Goal: Task Accomplishment & Management: Manage account settings

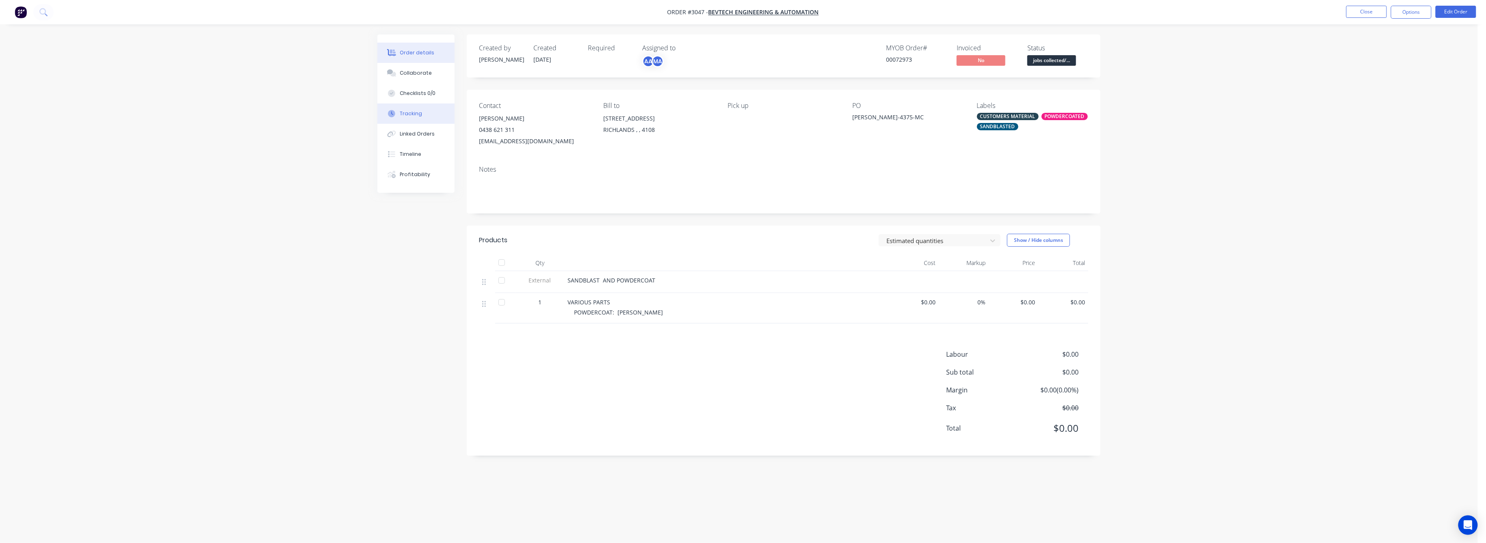
click at [416, 116] on div "Tracking" at bounding box center [411, 113] width 22 height 7
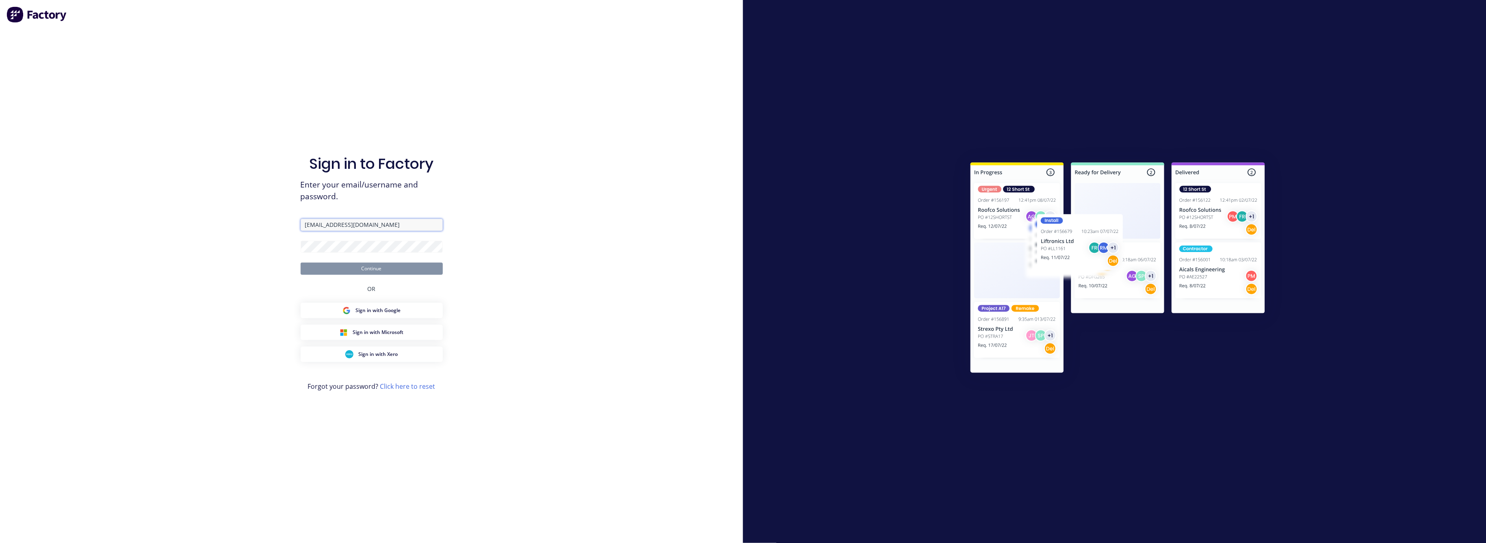
click at [360, 222] on input "[EMAIL_ADDRESS][DOMAIN_NAME]" at bounding box center [372, 225] width 142 height 12
type input "[EMAIL_ADDRESS][DOMAIN_NAME]"
click at [373, 267] on button "Continue" at bounding box center [372, 269] width 142 height 12
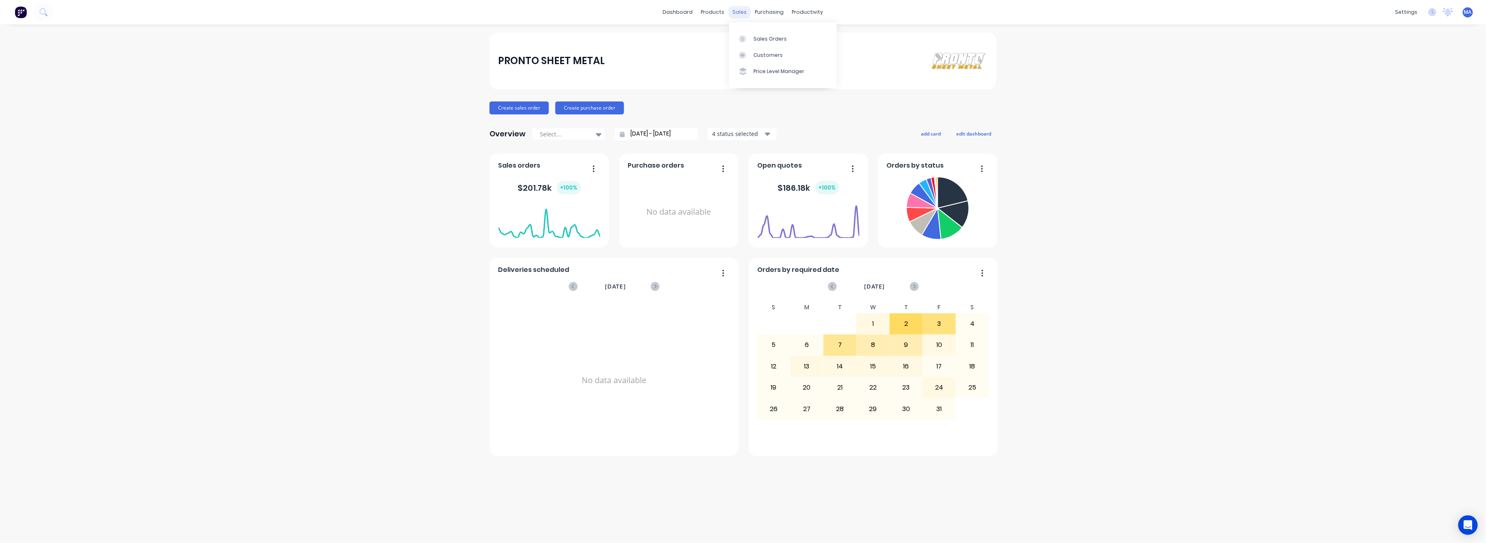
click at [738, 13] on div "sales" at bounding box center [740, 12] width 22 height 12
click at [766, 40] on div "Sales Orders" at bounding box center [769, 38] width 33 height 7
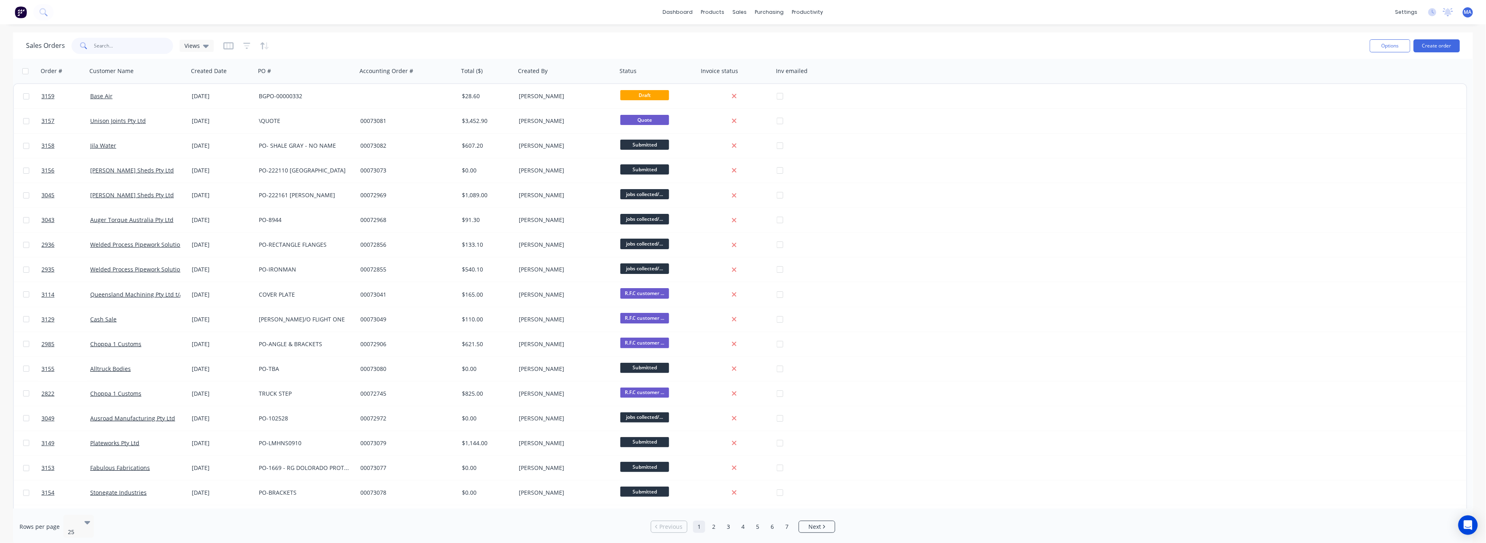
click at [111, 48] on input "text" at bounding box center [133, 46] width 79 height 16
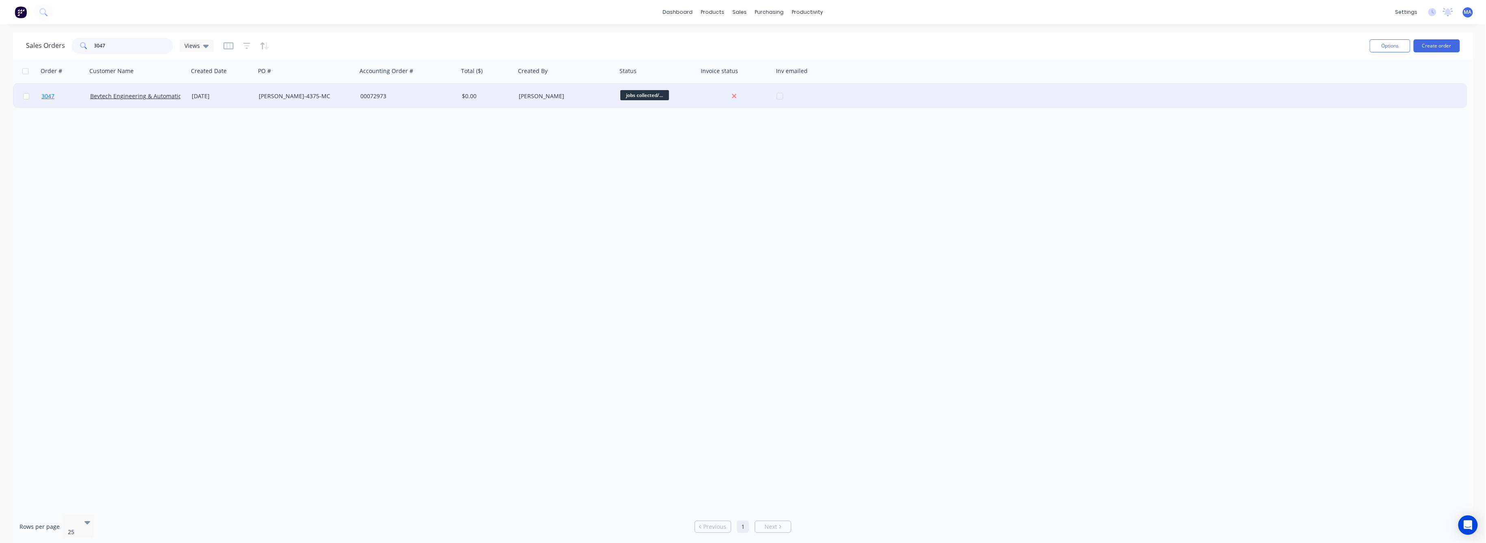
type input "3047"
click at [43, 91] on link "3047" at bounding box center [65, 96] width 49 height 24
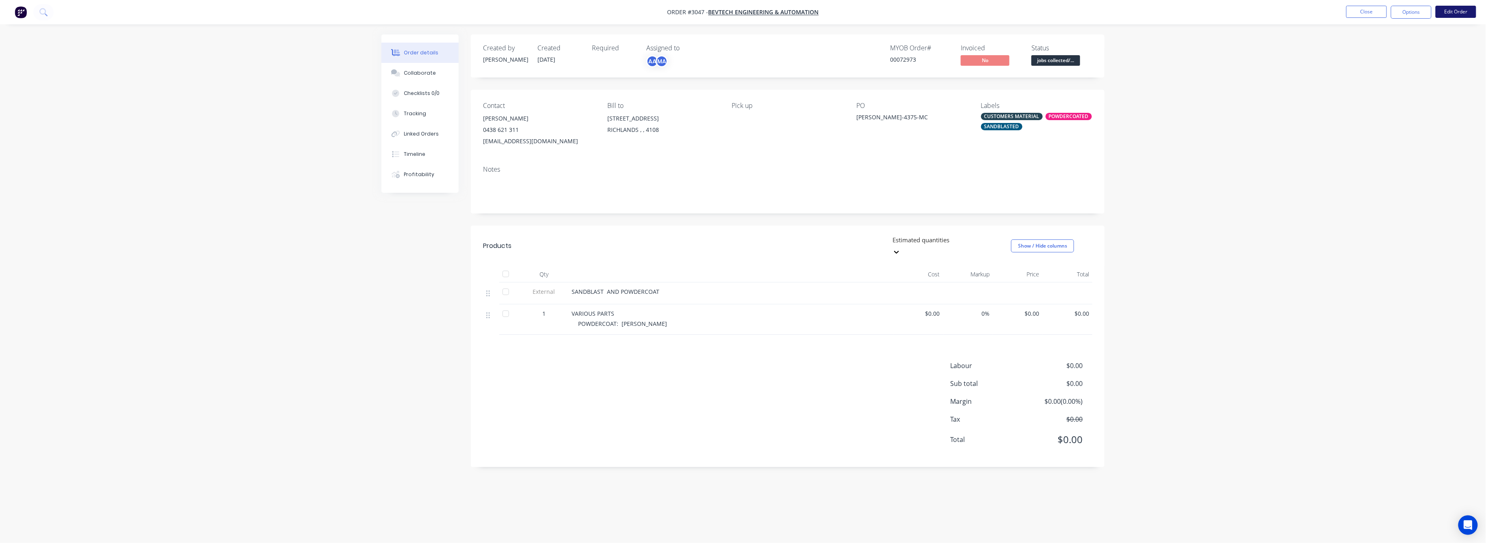
click at [1454, 11] on button "Edit Order" at bounding box center [1455, 12] width 41 height 12
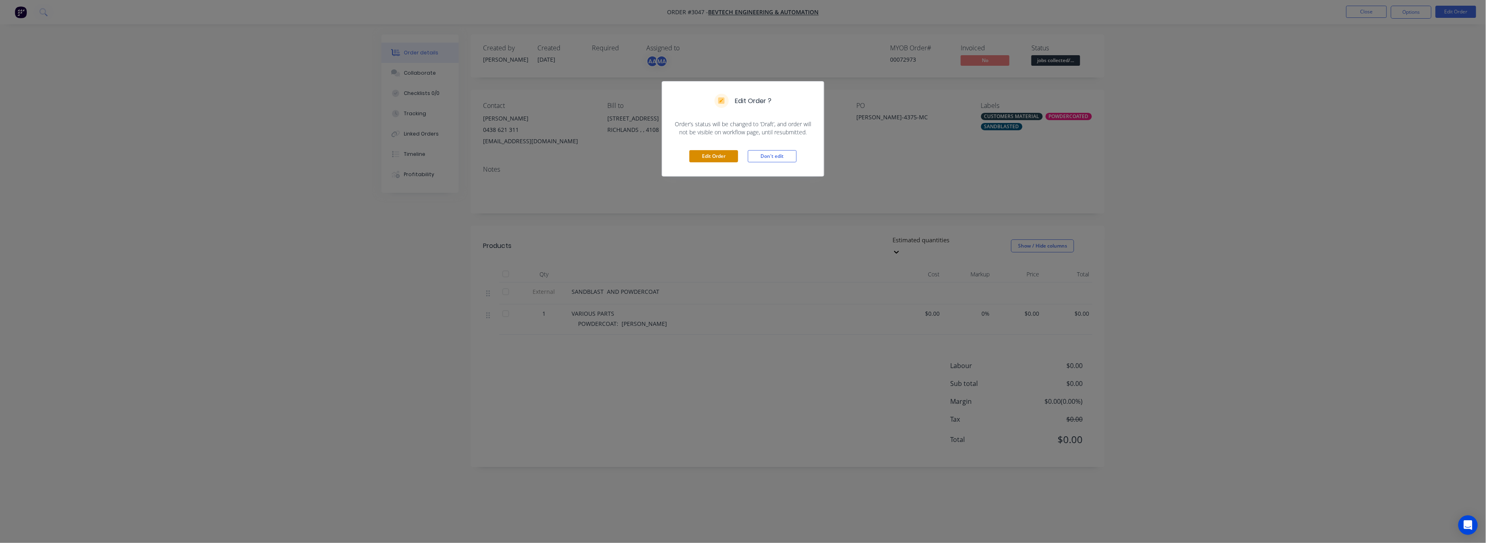
click at [727, 158] on button "Edit Order" at bounding box center [713, 156] width 49 height 12
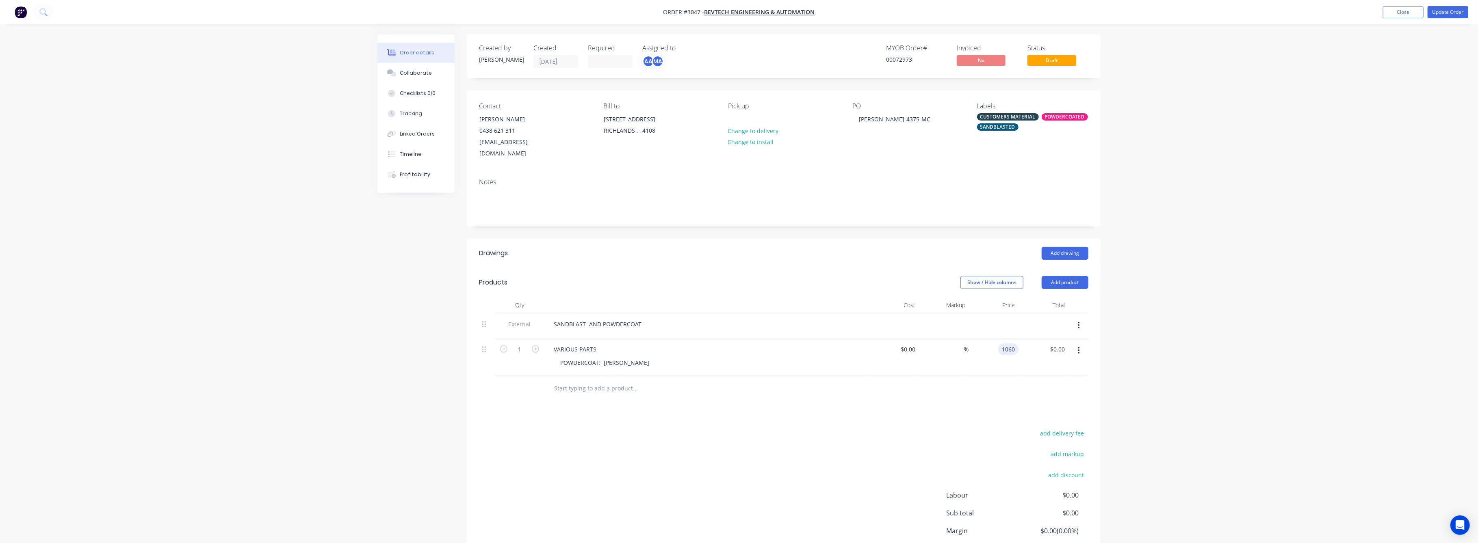
type input "$1,060.00"
drag, startPoint x: 1286, startPoint y: 365, endPoint x: 1235, endPoint y: 357, distance: 51.4
click at [1285, 360] on div "Order details Collaborate Checklists 0/0 Tracking Linked Orders Timeline Profit…" at bounding box center [739, 304] width 1478 height 609
click at [1443, 11] on button "Update Order" at bounding box center [1447, 12] width 41 height 12
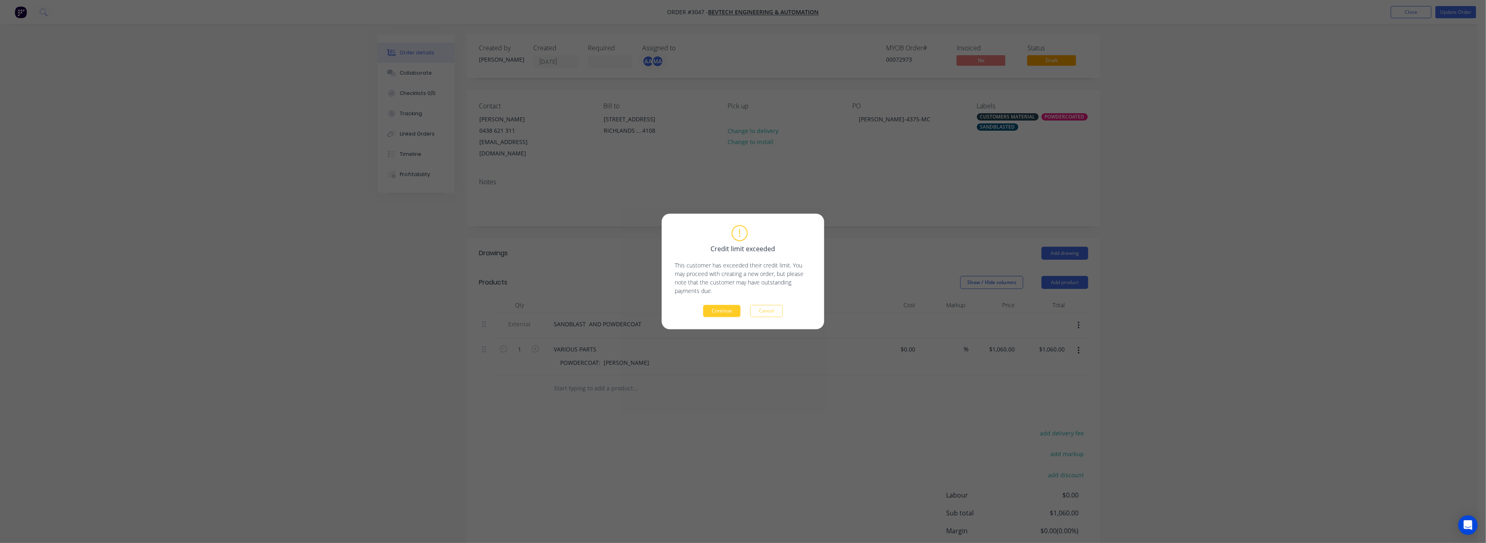
click at [718, 314] on button "Continue" at bounding box center [721, 311] width 37 height 12
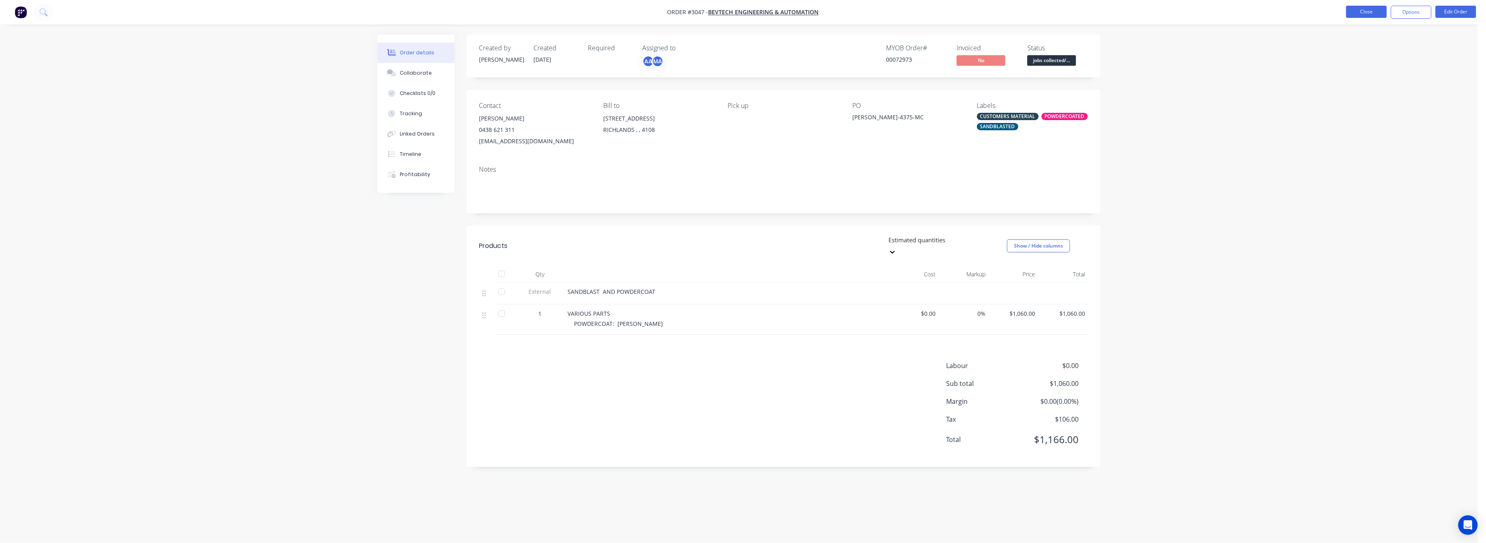
click at [1370, 7] on button "Close" at bounding box center [1366, 12] width 41 height 12
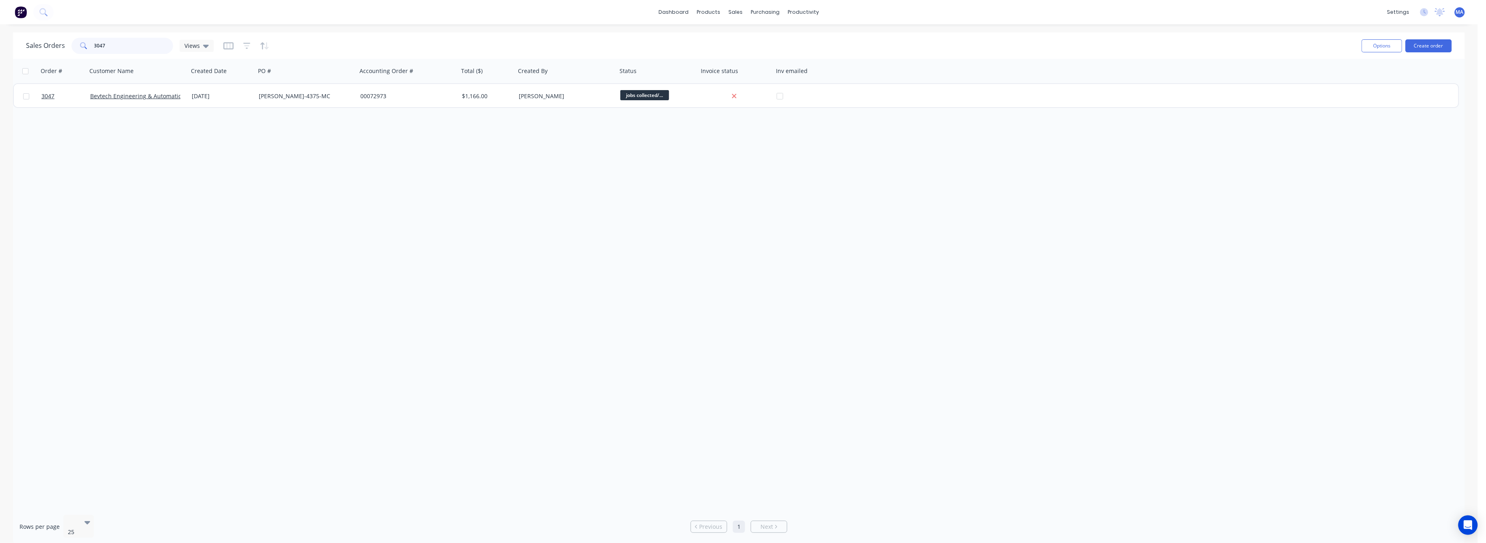
drag, startPoint x: 107, startPoint y: 47, endPoint x: 89, endPoint y: 49, distance: 18.0
click at [89, 49] on div "3047" at bounding box center [122, 46] width 102 height 16
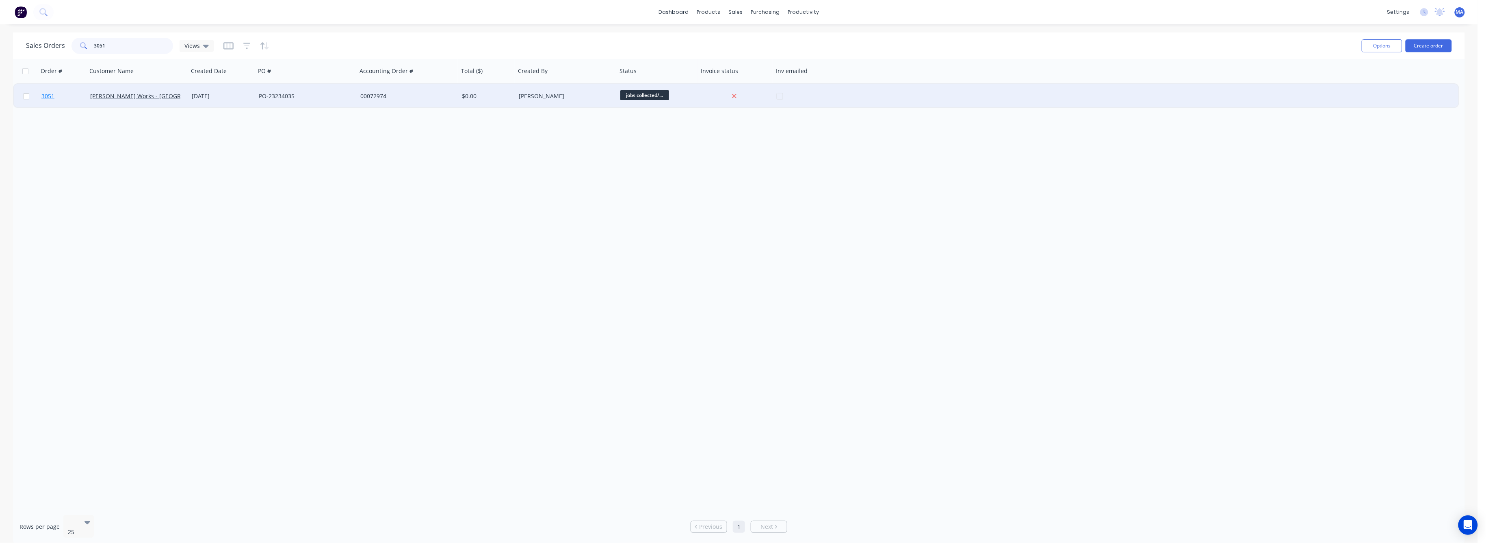
type input "3051"
click at [48, 95] on span "3051" at bounding box center [47, 96] width 13 height 8
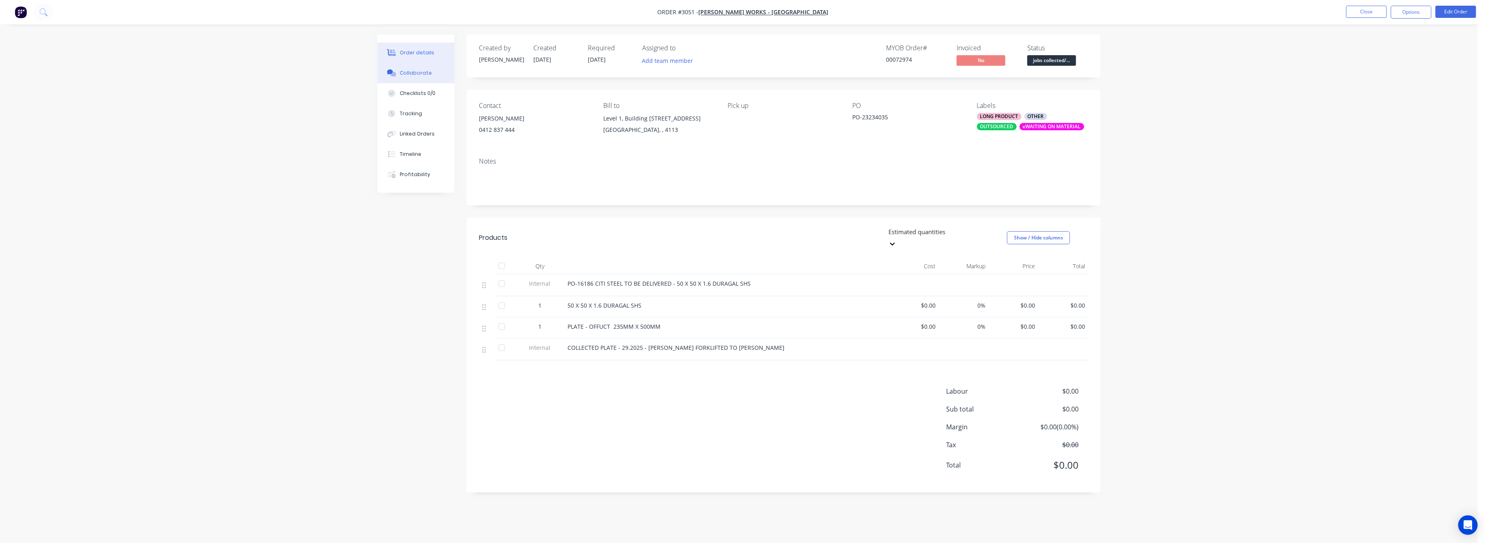
click at [422, 72] on div "Collaborate" at bounding box center [416, 72] width 32 height 7
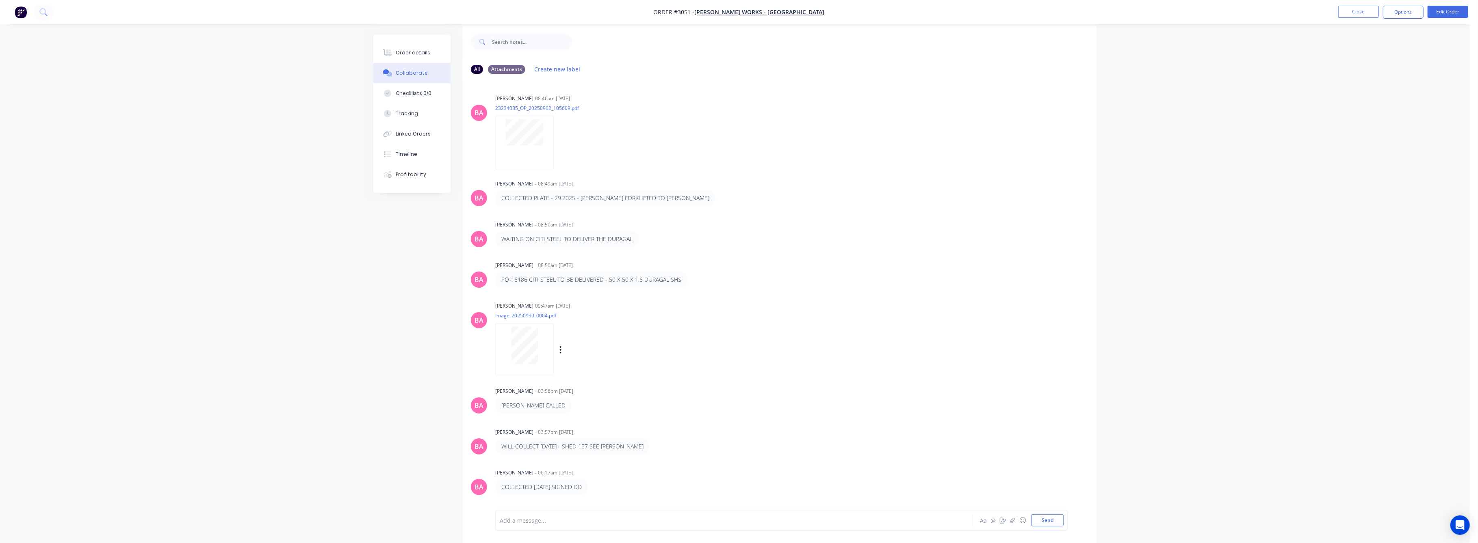
scroll to position [12, 0]
click at [691, 275] on div "Labels Edit Delete" at bounding box center [693, 277] width 5 height 12
click at [692, 276] on icon "button" at bounding box center [693, 276] width 2 height 9
click at [706, 291] on button "Edit" at bounding box center [722, 291] width 51 height 13
click at [642, 521] on span "PO-16186 CITI STEEL TO BE DELIVERED - 50 X 50 X 1.6 DURAGAL SHS" at bounding box center [591, 521] width 183 height 8
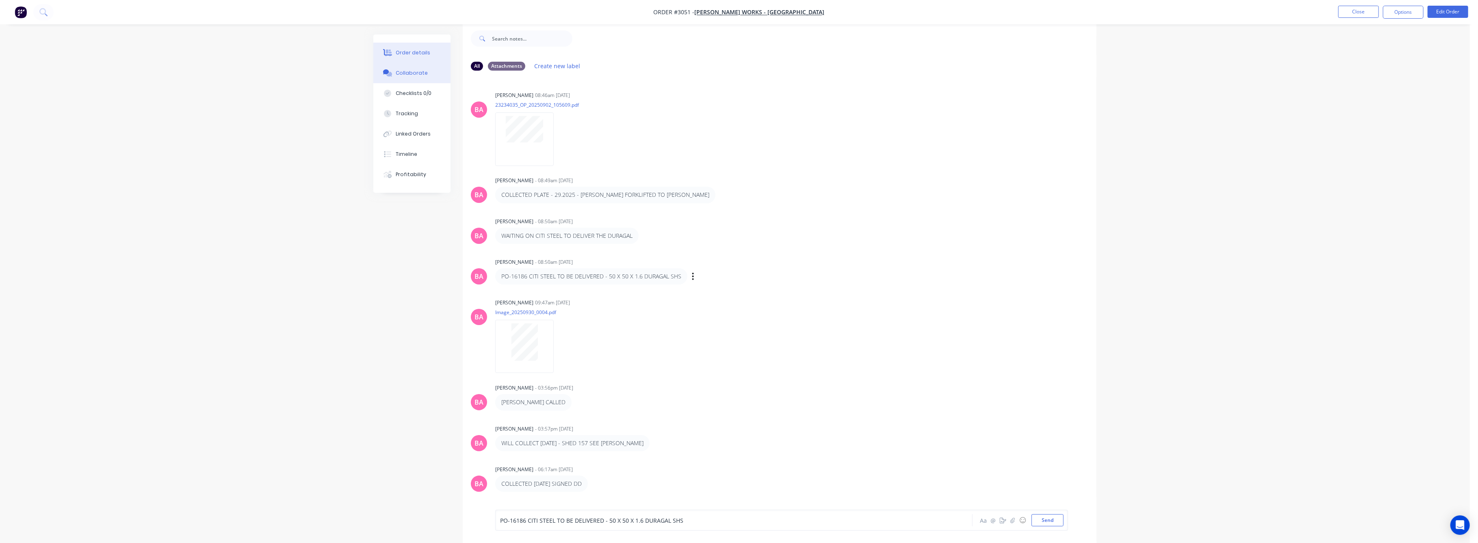
click at [413, 49] on div "Order details" at bounding box center [413, 52] width 35 height 7
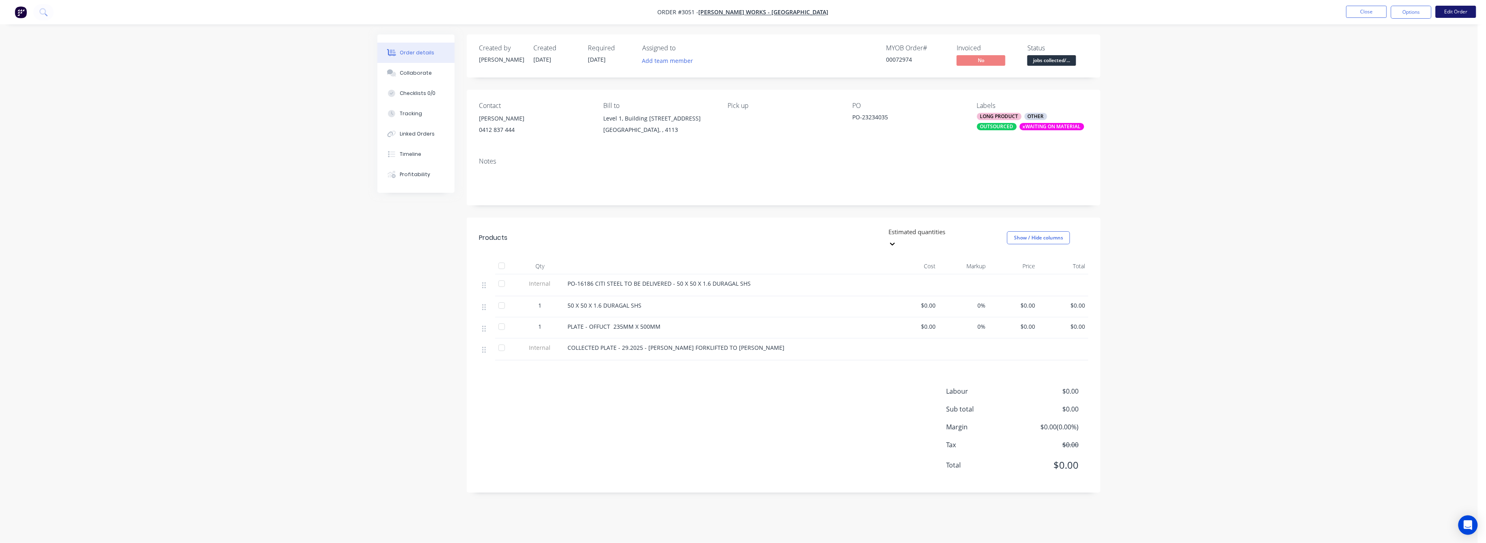
click at [1441, 15] on button "Edit Order" at bounding box center [1455, 12] width 41 height 12
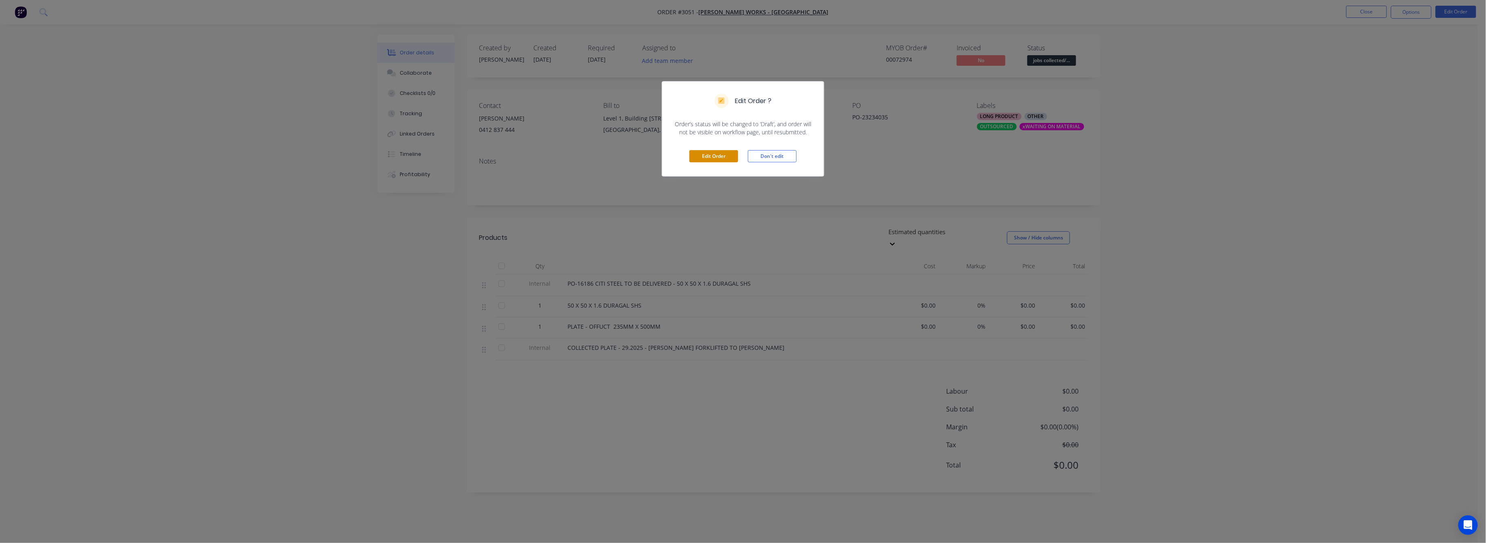
click at [711, 154] on button "Edit Order" at bounding box center [713, 156] width 49 height 12
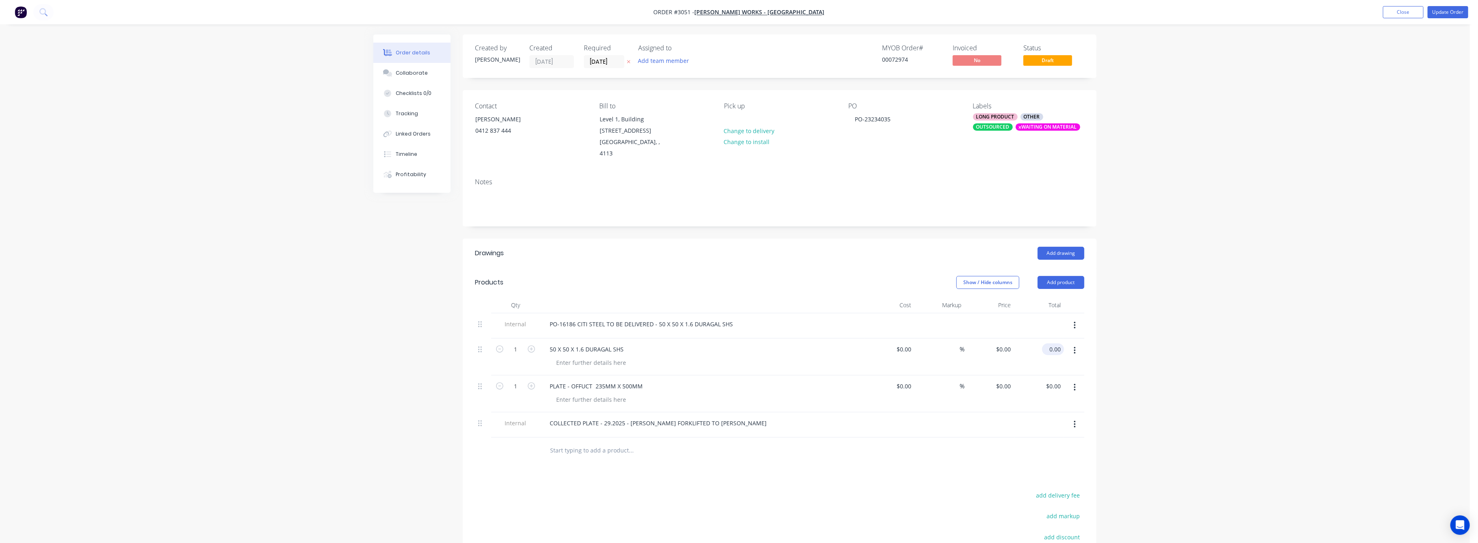
drag, startPoint x: 1054, startPoint y: 347, endPoint x: 1058, endPoint y: 350, distance: 5.0
click at [1054, 347] on input "0.00" at bounding box center [1054, 350] width 19 height 12
type input "90"
type input "$90.00"
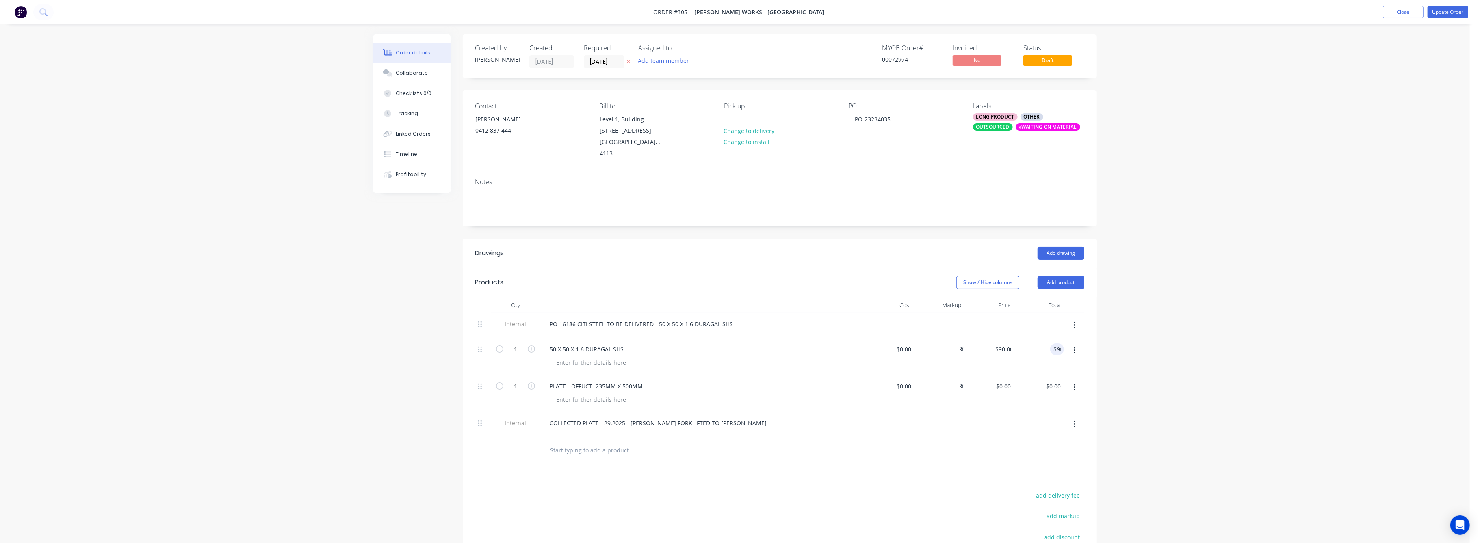
drag, startPoint x: 1278, startPoint y: 359, endPoint x: 1273, endPoint y: 349, distance: 11.3
click at [1277, 353] on div "Order details Collaborate Checklists 0/0 Tracking Linked Orders Timeline Profit…" at bounding box center [734, 335] width 1469 height 671
click at [1059, 385] on input "0.00" at bounding box center [1055, 387] width 15 height 12
type input "8"
type input "98"
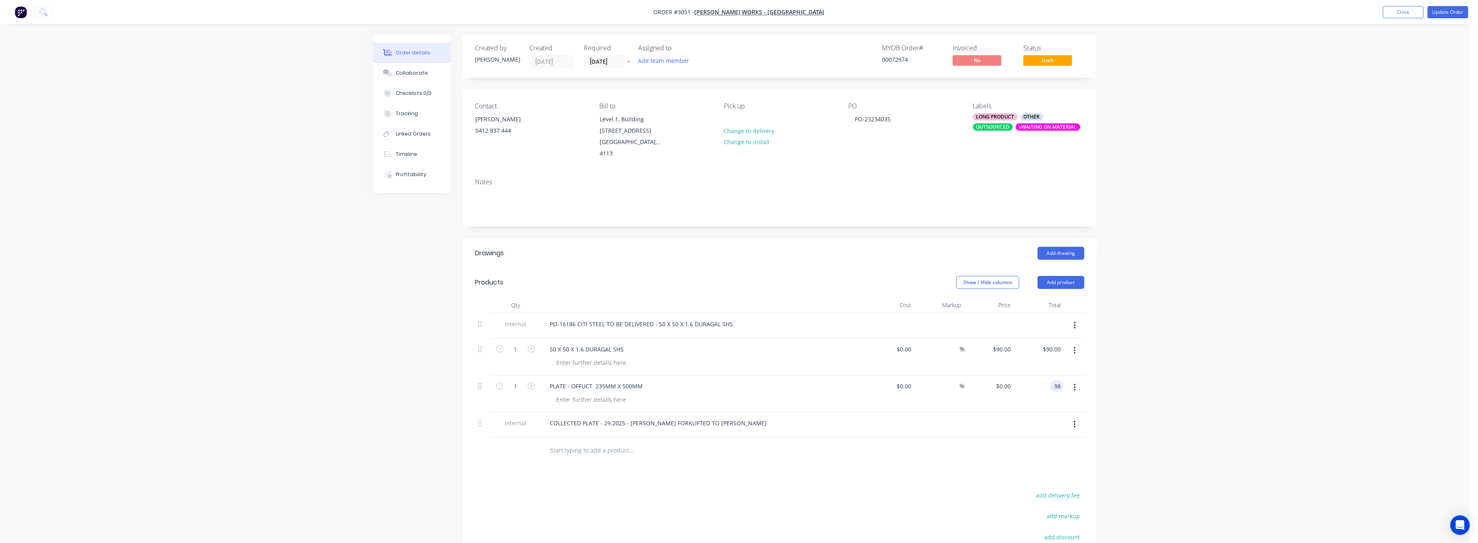
type input "$98.00"
drag, startPoint x: 1221, startPoint y: 491, endPoint x: 1230, endPoint y: 410, distance: 81.3
click at [1222, 443] on div "Order details Collaborate Checklists 0/0 Tracking Linked Orders Timeline Profit…" at bounding box center [734, 335] width 1469 height 671
click at [1439, 11] on button "Update Order" at bounding box center [1447, 12] width 41 height 12
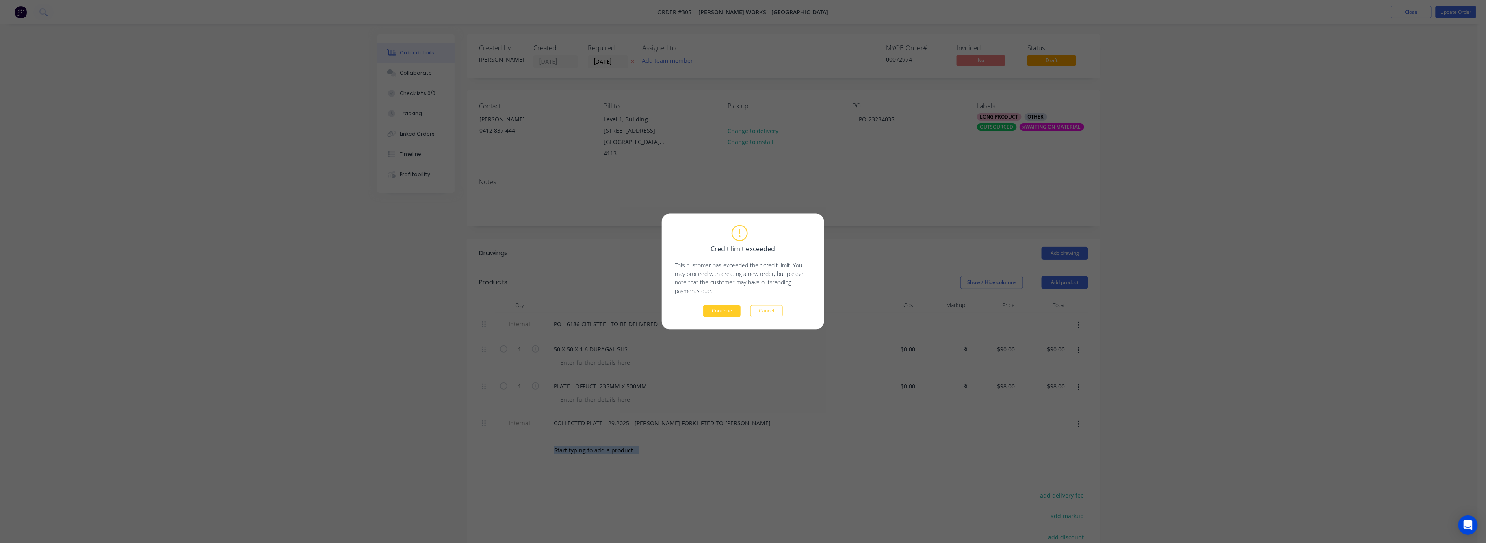
click at [722, 309] on button "Continue" at bounding box center [721, 311] width 37 height 12
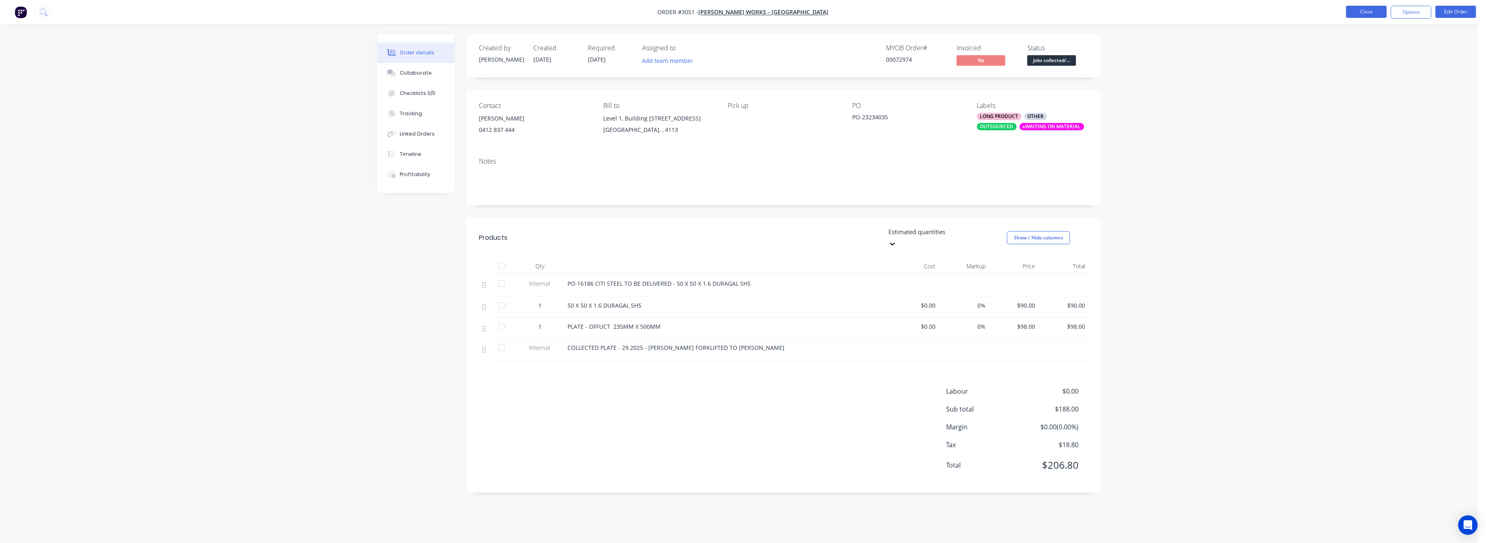
click at [1355, 10] on button "Close" at bounding box center [1366, 12] width 41 height 12
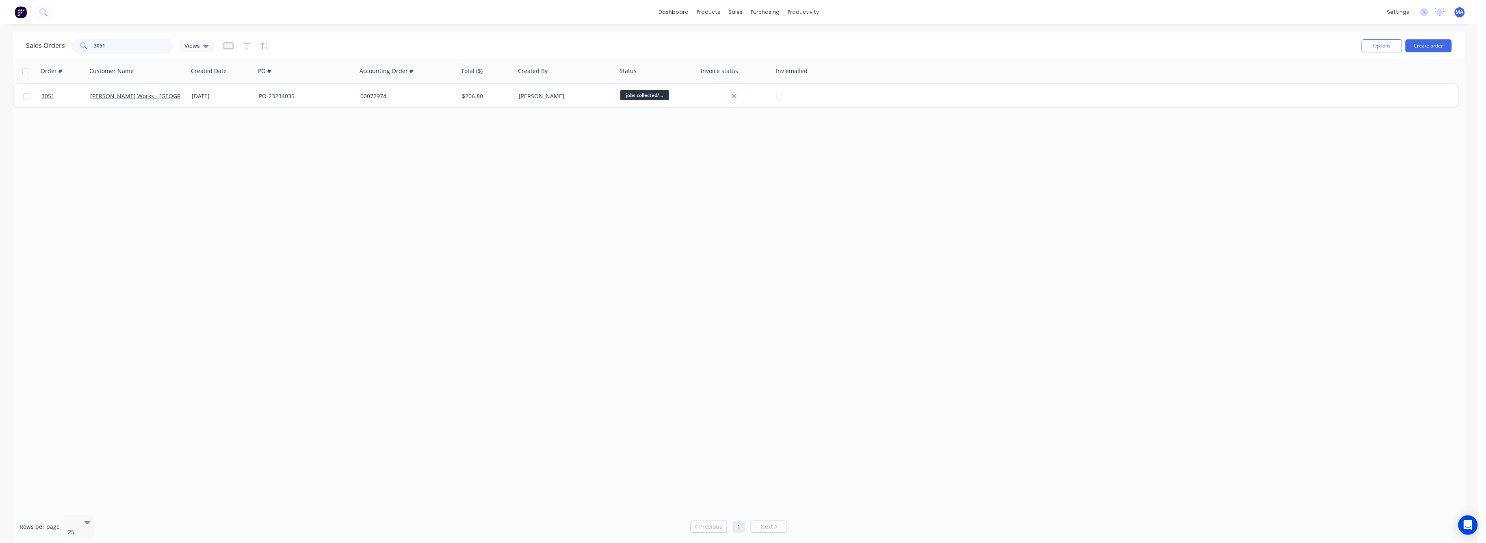
drag, startPoint x: 105, startPoint y: 43, endPoint x: 78, endPoint y: 52, distance: 27.7
click at [78, 52] on div "3051" at bounding box center [122, 46] width 102 height 16
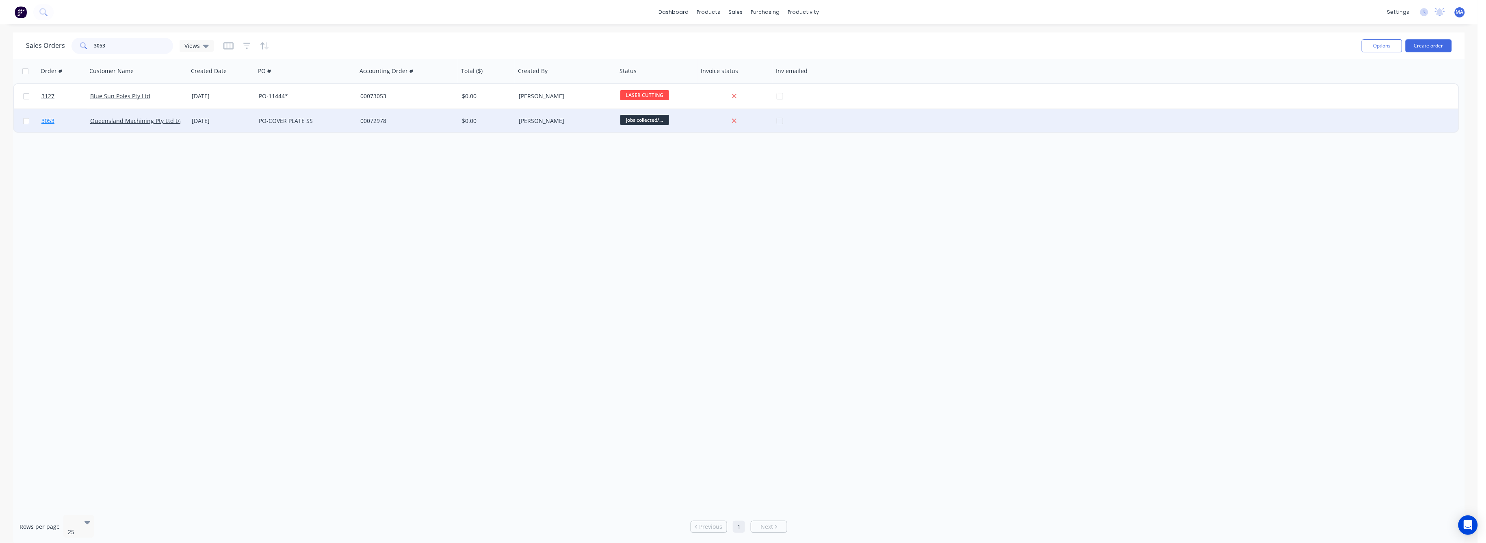
type input "3053"
click at [43, 119] on span "3053" at bounding box center [47, 121] width 13 height 8
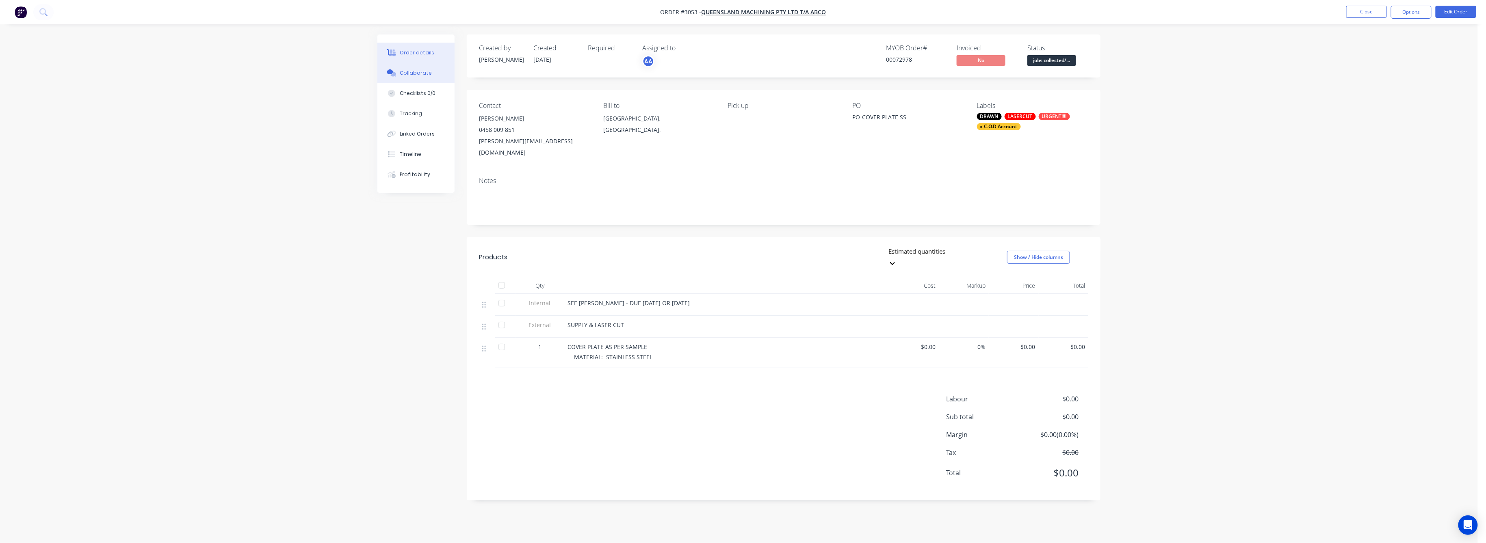
click at [421, 67] on button "Collaborate" at bounding box center [415, 73] width 77 height 20
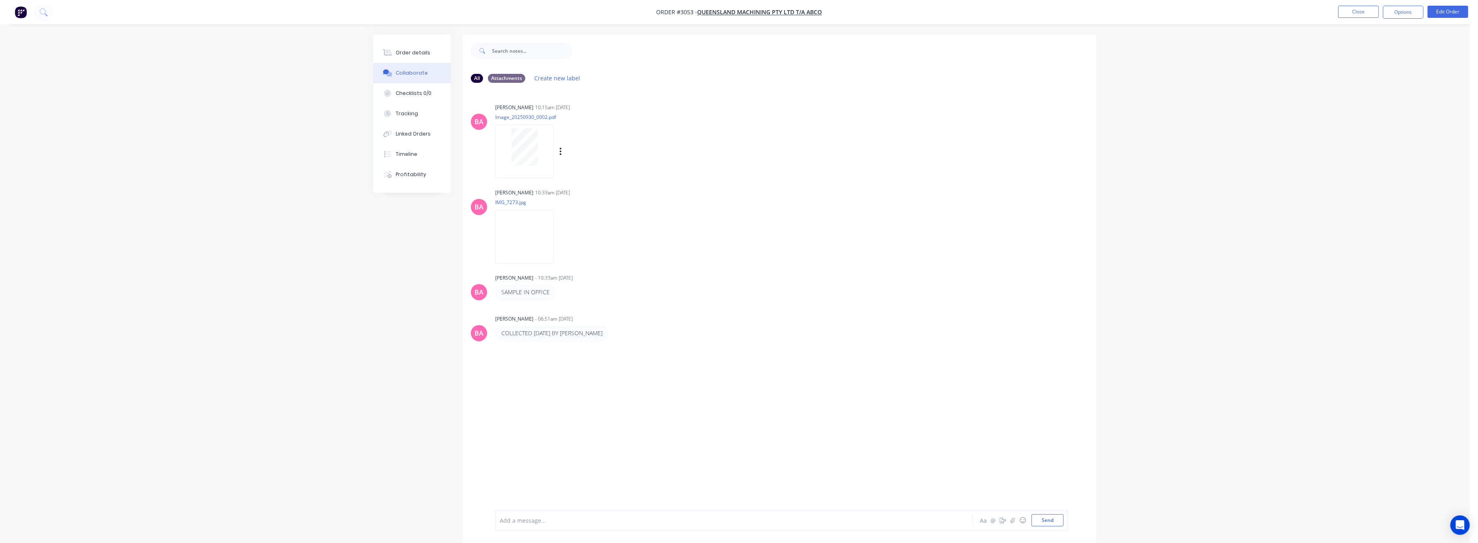
click at [540, 150] on div at bounding box center [524, 146] width 51 height 37
click at [516, 225] on img at bounding box center [524, 236] width 58 height 53
click at [408, 115] on div "Tracking" at bounding box center [407, 113] width 22 height 7
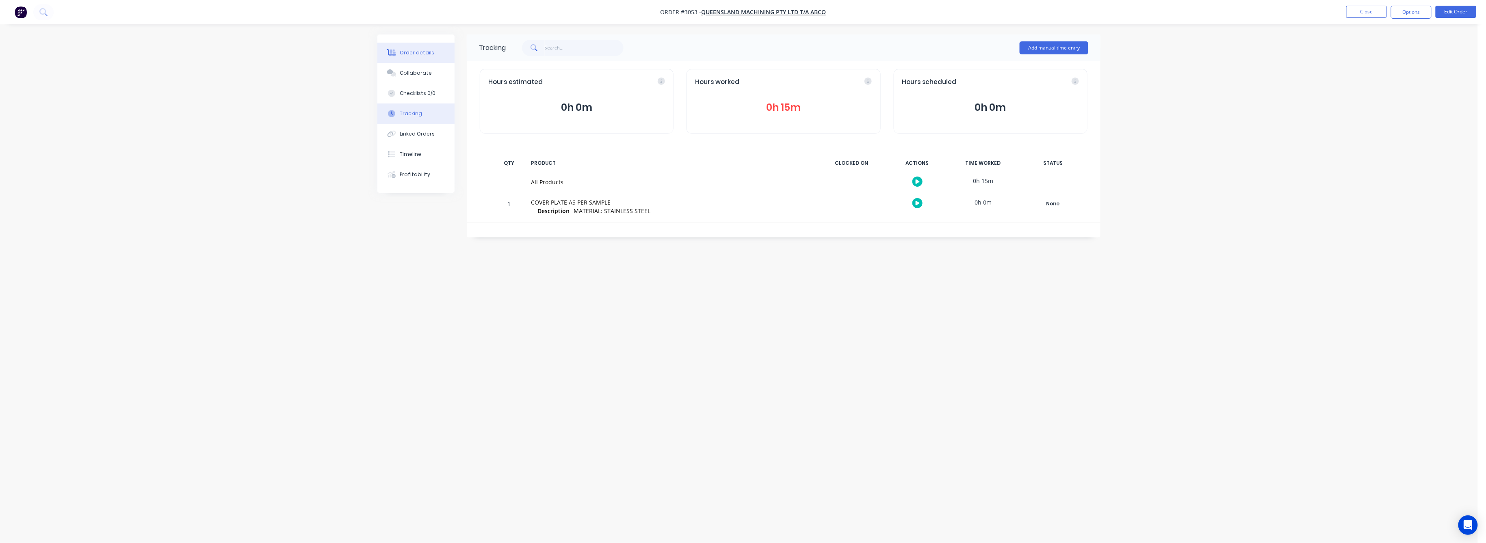
click at [413, 54] on div "Order details" at bounding box center [417, 52] width 35 height 7
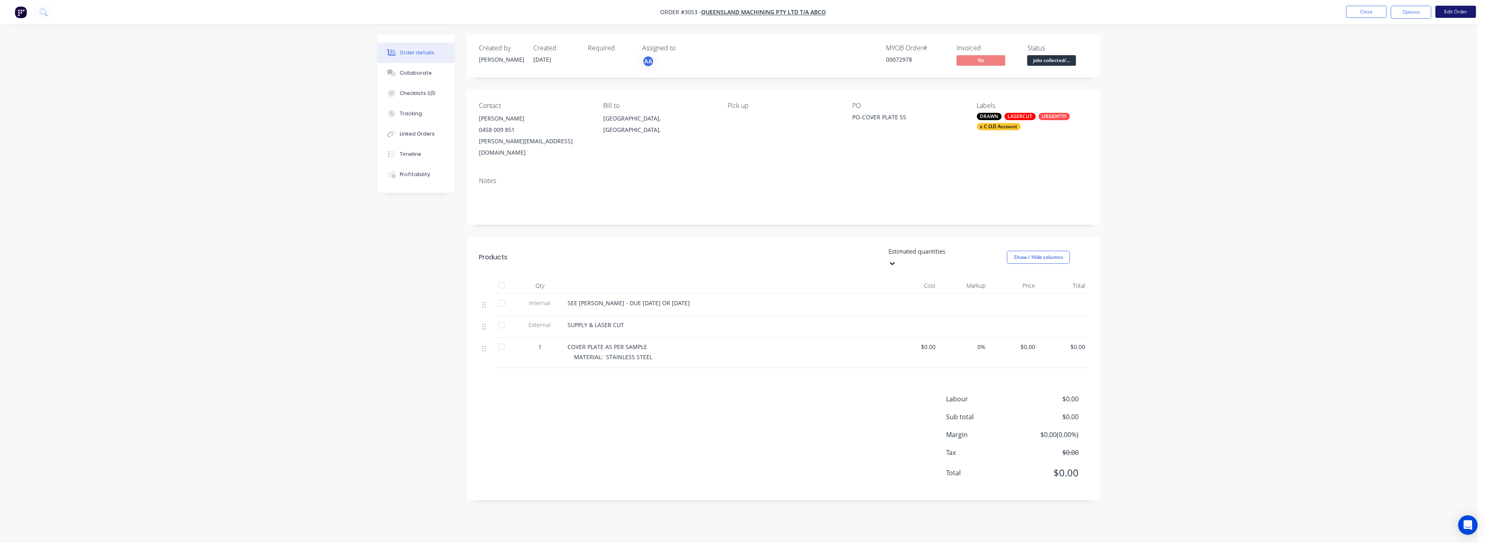
click at [1454, 7] on button "Edit Order" at bounding box center [1455, 12] width 41 height 12
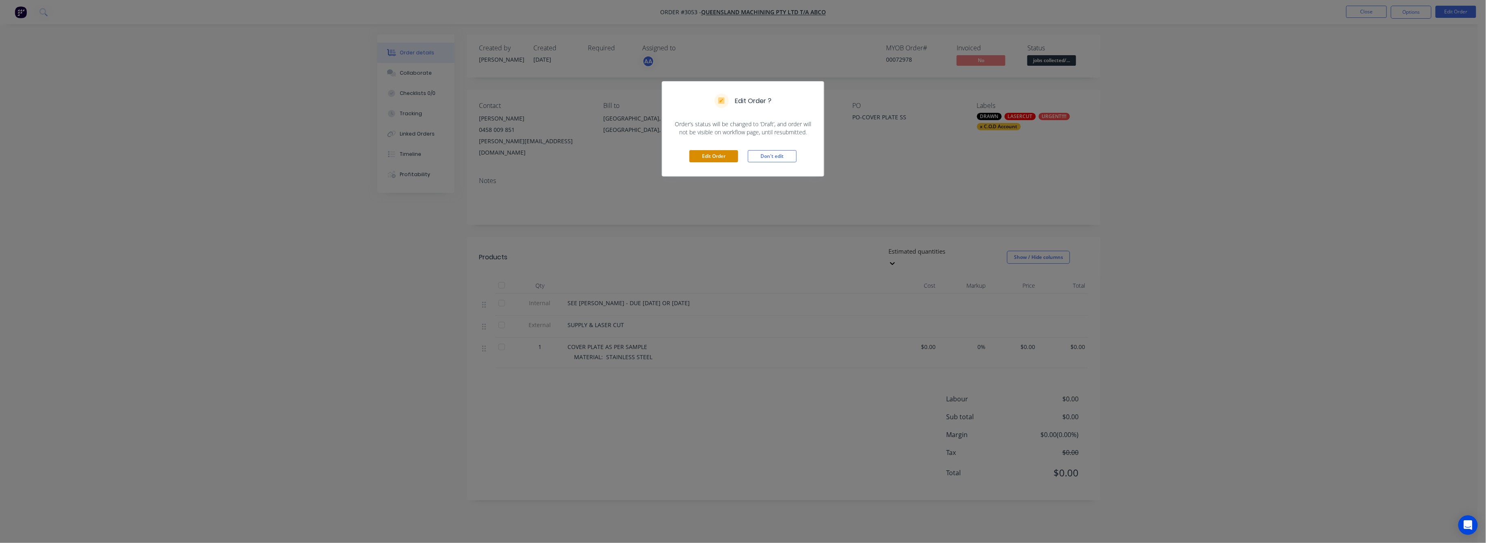
click at [703, 160] on button "Edit Order" at bounding box center [713, 156] width 49 height 12
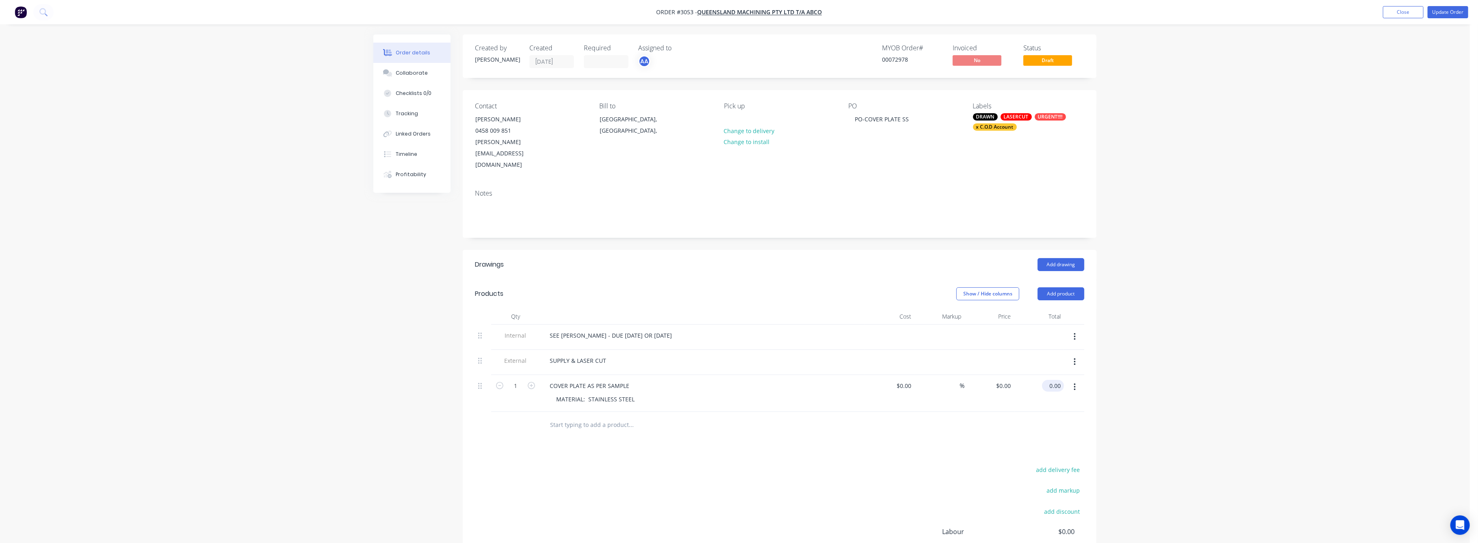
click at [1057, 380] on input "0.00" at bounding box center [1054, 386] width 19 height 12
type input "150"
type input "$150.00"
drag, startPoint x: 1283, startPoint y: 320, endPoint x: 1284, endPoint y: 311, distance: 9.5
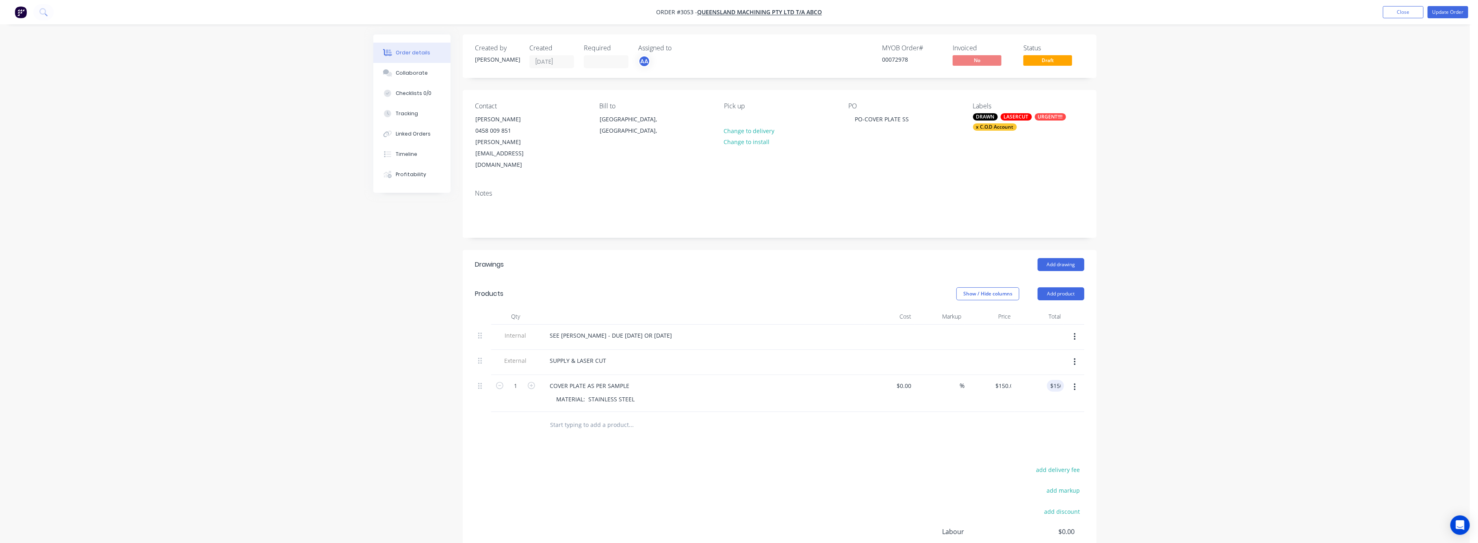
click at [1284, 313] on div "Order details Collaborate Checklists 0/0 Tracking Linked Orders Timeline Profit…" at bounding box center [734, 323] width 1469 height 646
click at [1442, 10] on button "Update Order" at bounding box center [1447, 12] width 41 height 12
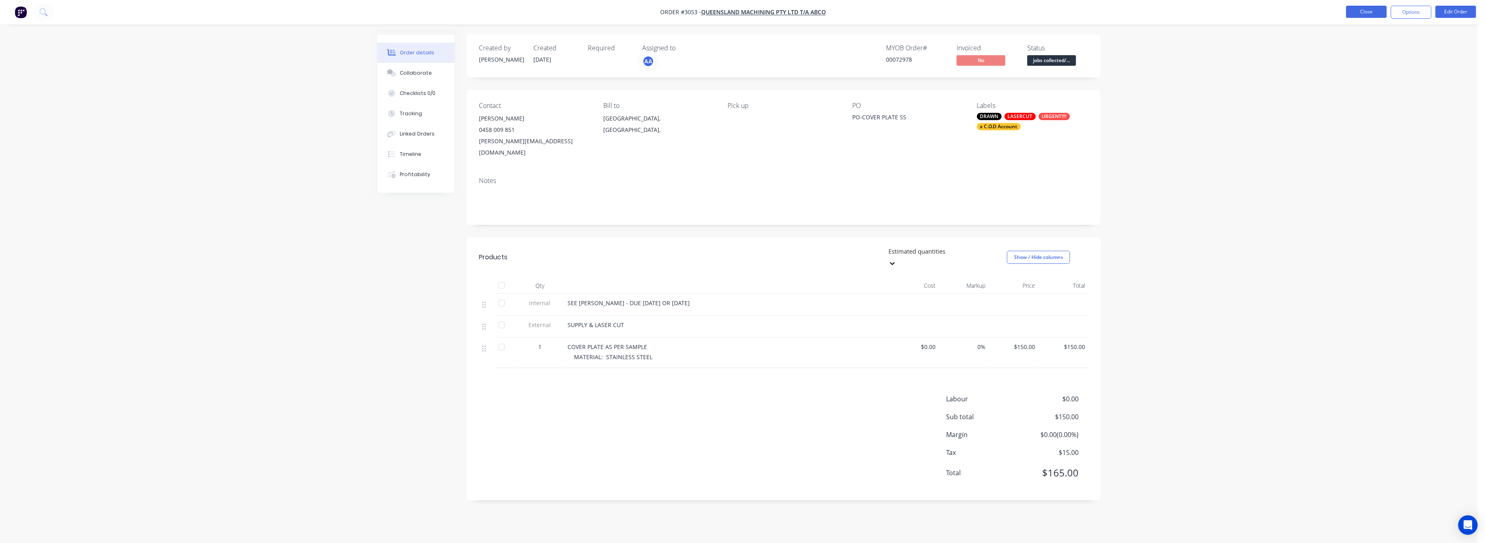
click at [1357, 9] on button "Close" at bounding box center [1366, 12] width 41 height 12
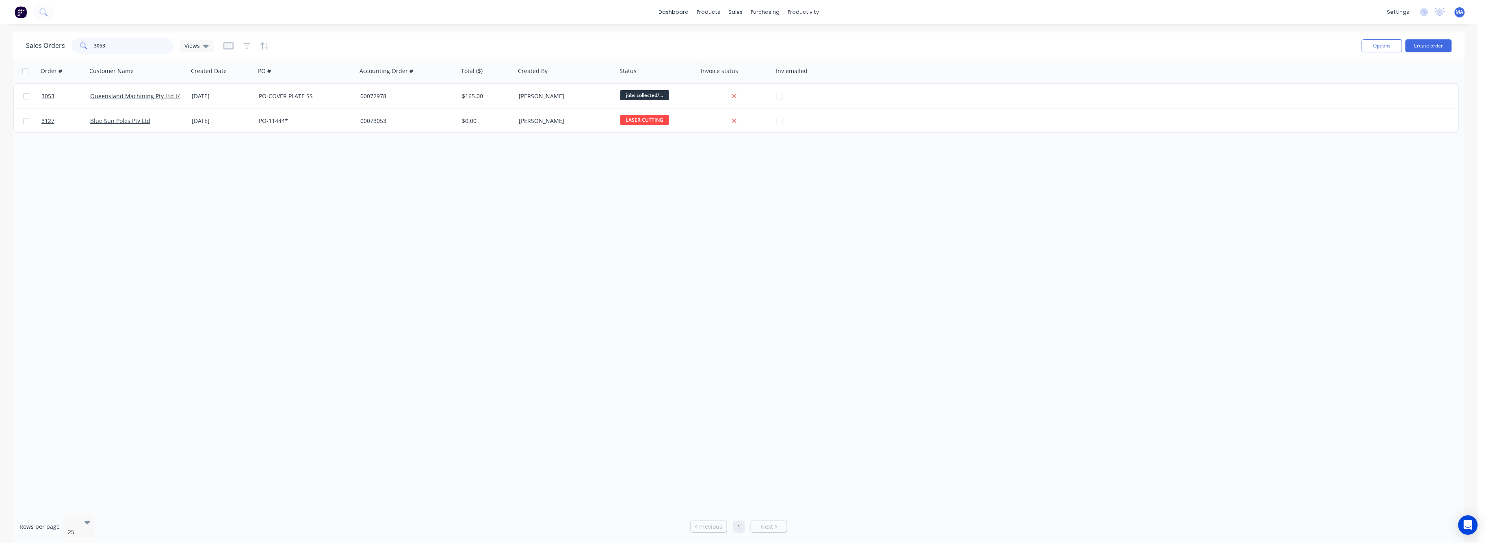
drag, startPoint x: 110, startPoint y: 48, endPoint x: 75, endPoint y: 54, distance: 35.1
click at [75, 53] on div "3053" at bounding box center [122, 46] width 102 height 16
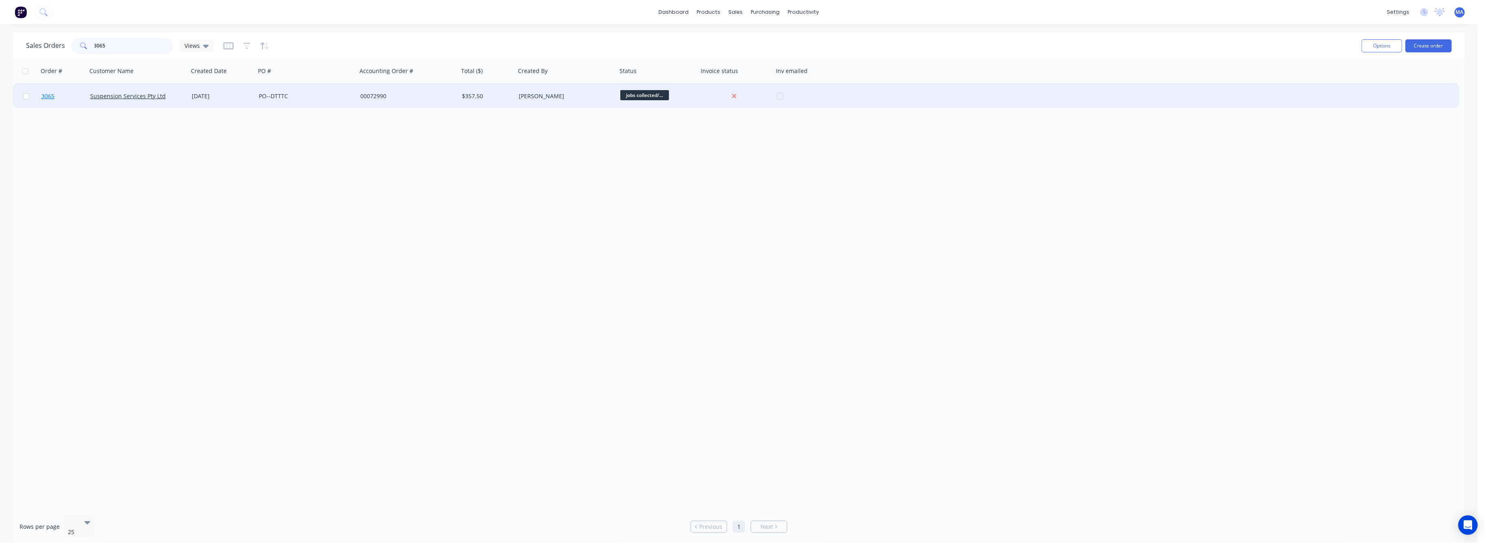
type input "3065"
click at [44, 95] on span "3065" at bounding box center [47, 96] width 13 height 8
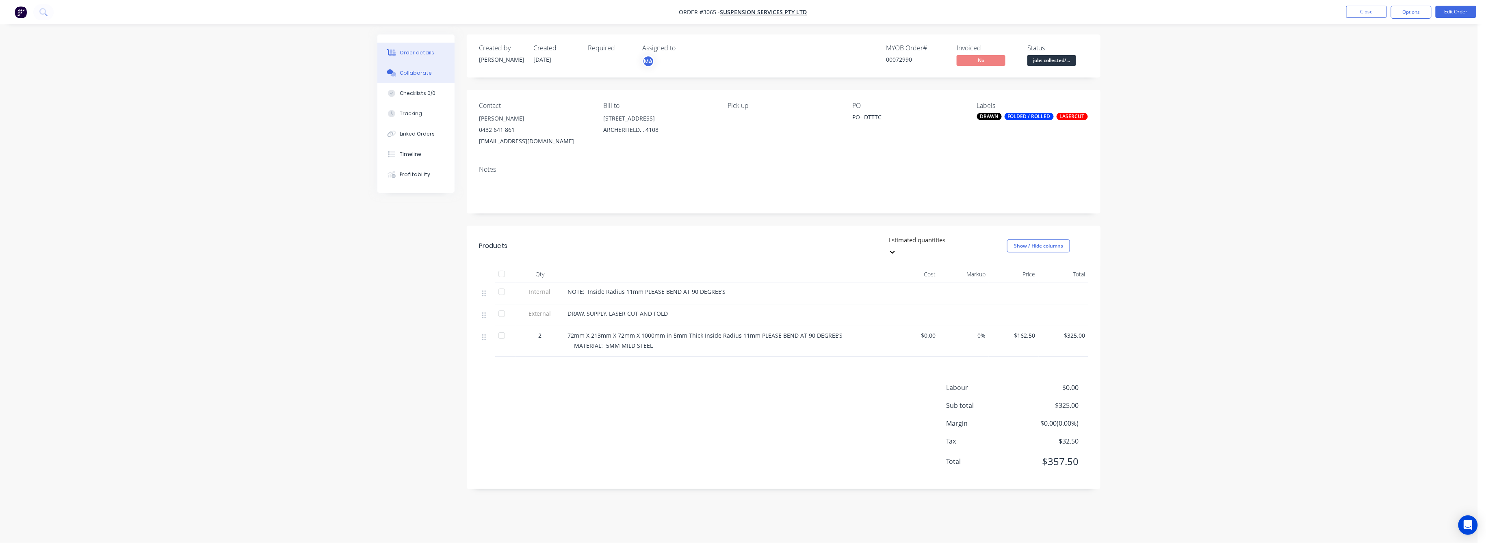
click at [419, 75] on div "Collaborate" at bounding box center [416, 72] width 32 height 7
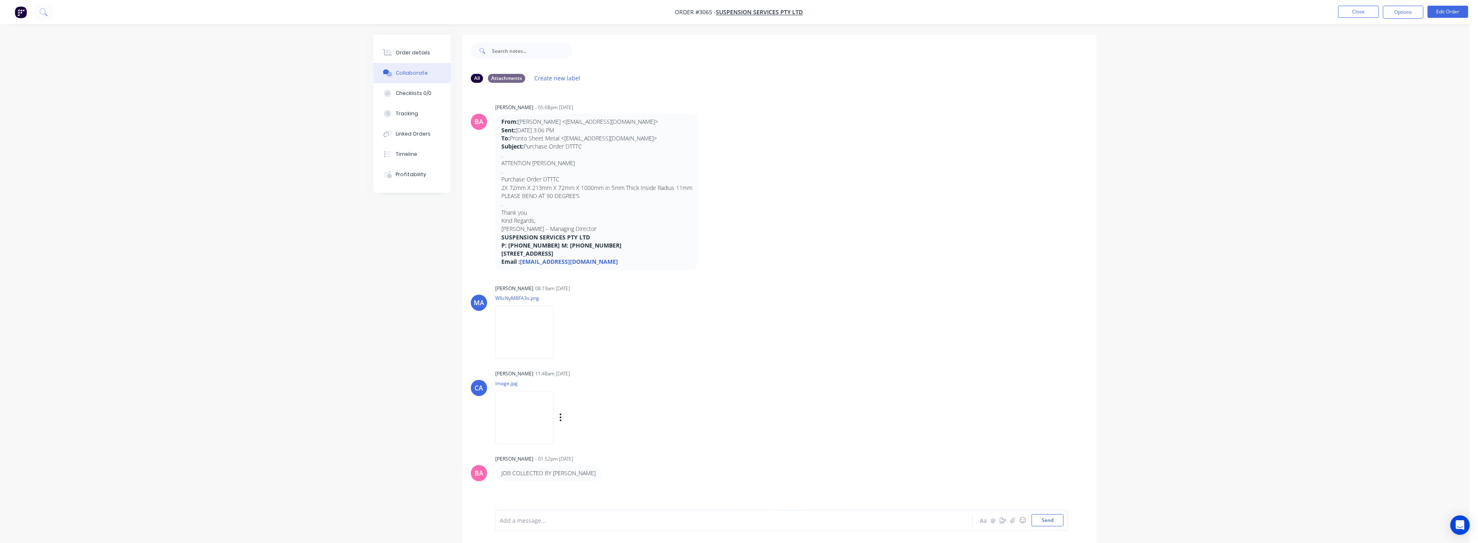
click at [530, 423] on img at bounding box center [524, 417] width 58 height 53
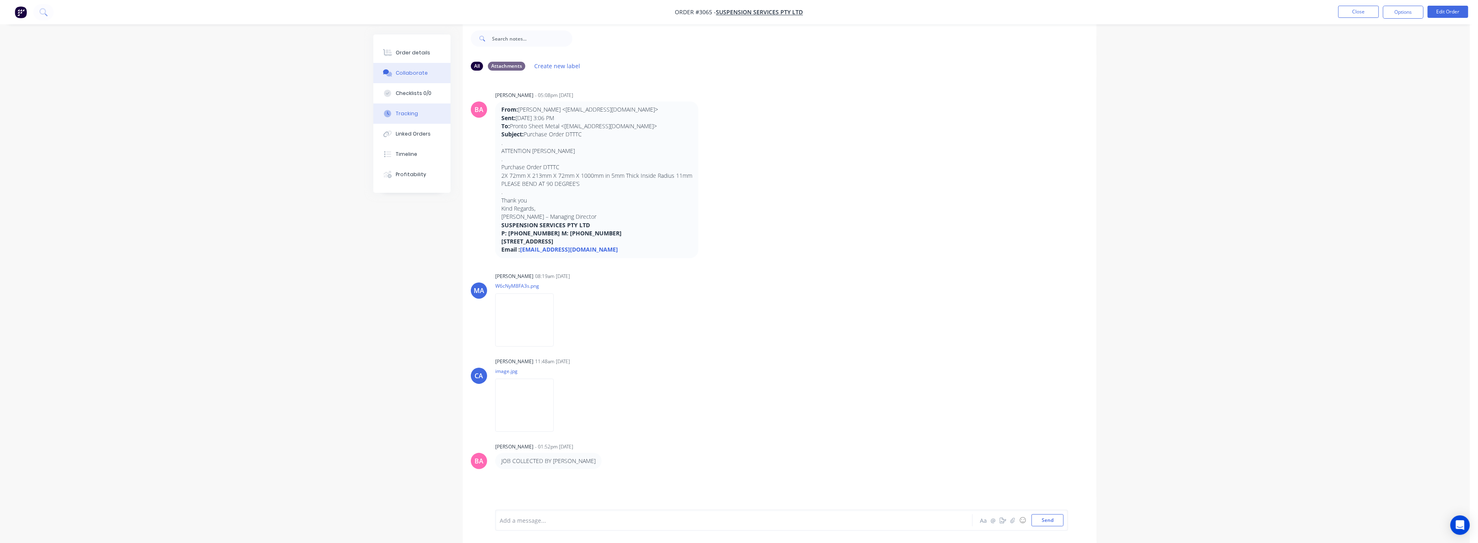
click at [398, 110] on button "Tracking" at bounding box center [411, 114] width 77 height 20
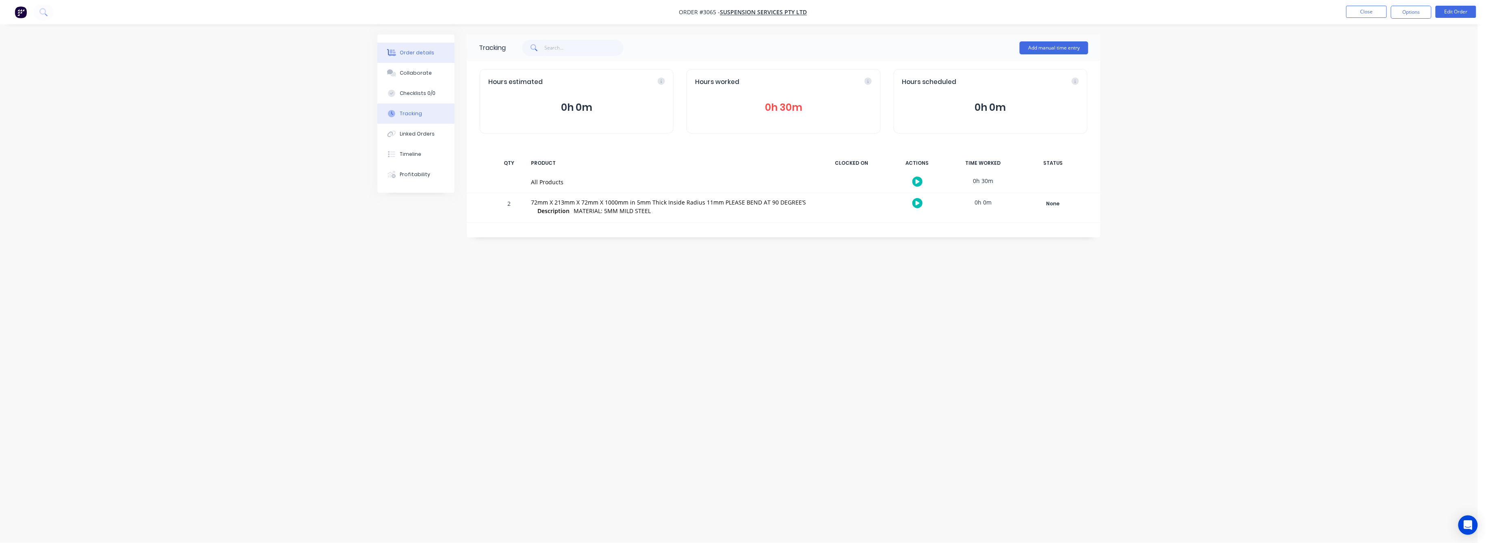
click at [407, 54] on div "Order details" at bounding box center [417, 52] width 35 height 7
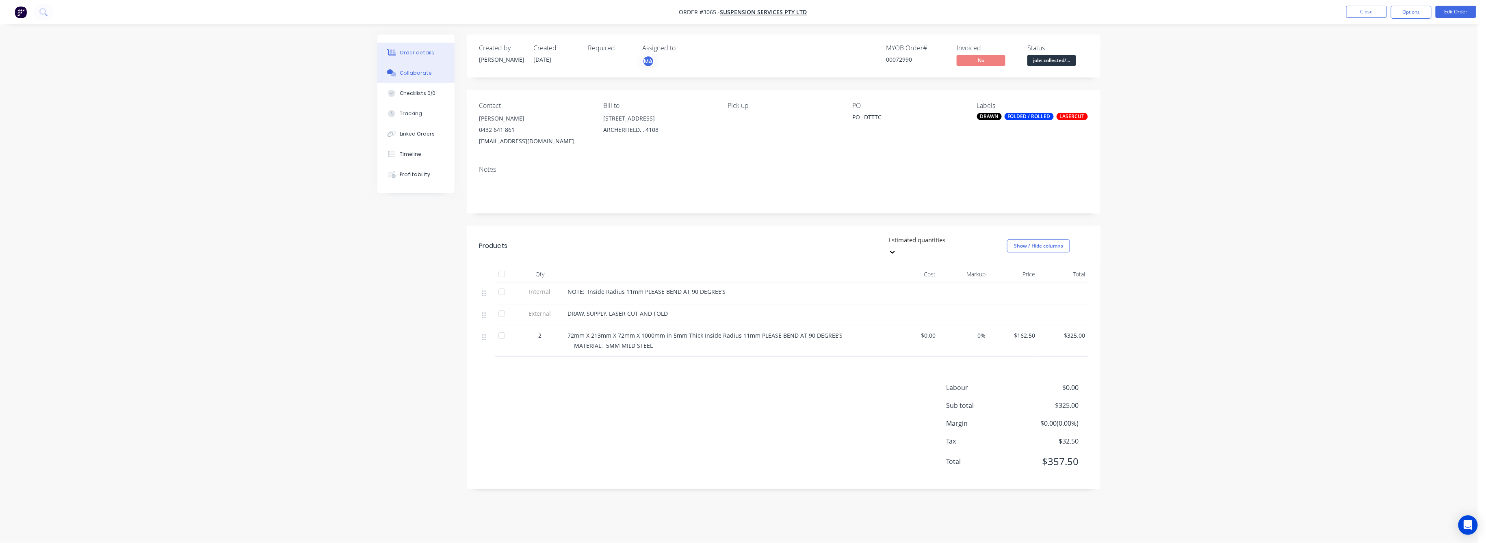
drag, startPoint x: 412, startPoint y: 74, endPoint x: 414, endPoint y: 80, distance: 6.7
click at [412, 75] on div "Collaborate" at bounding box center [416, 72] width 32 height 7
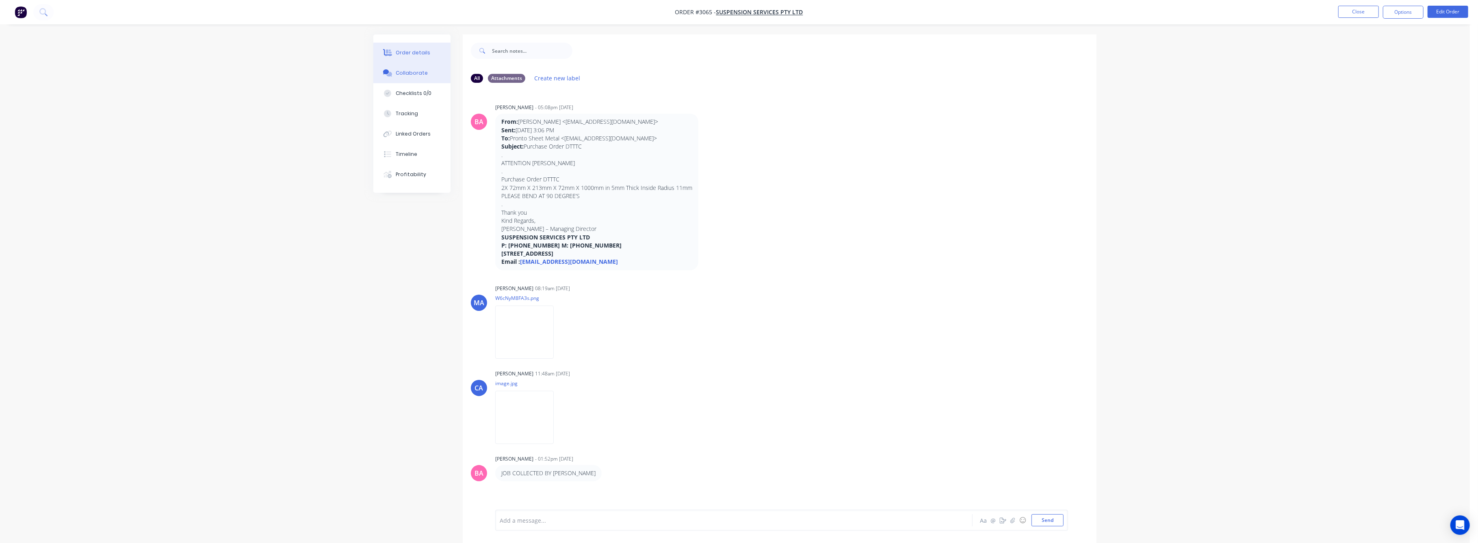
click at [418, 53] on div "Order details" at bounding box center [413, 52] width 35 height 7
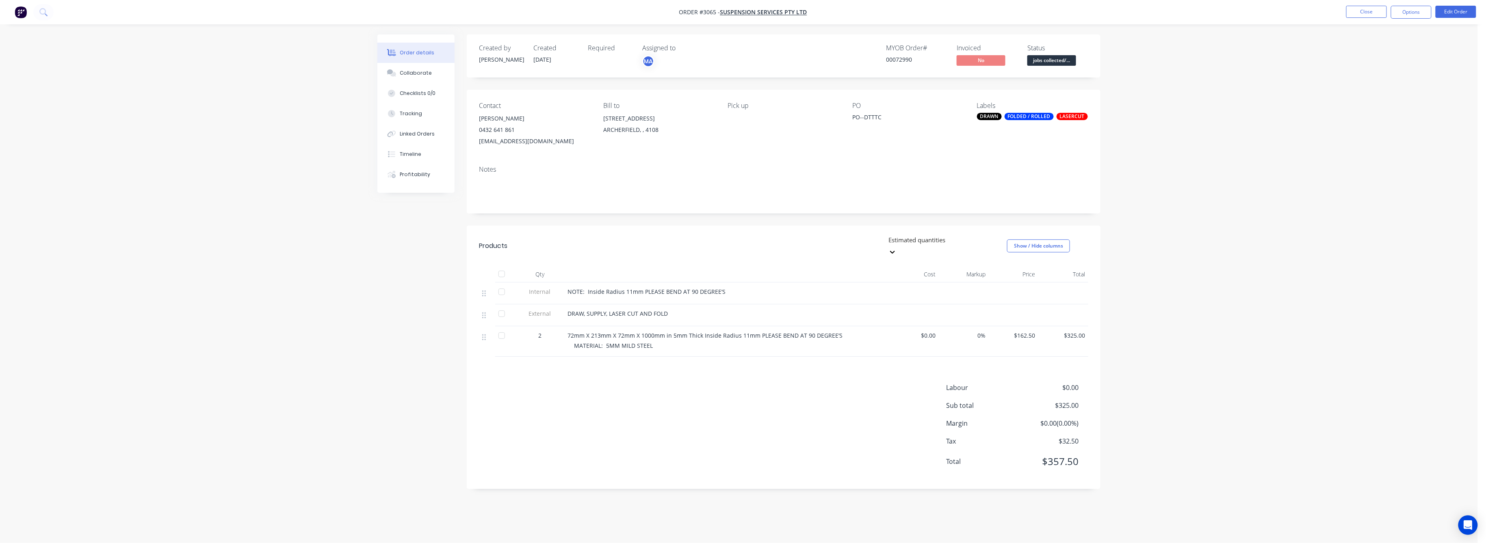
click at [1076, 331] on span "$325.00" at bounding box center [1063, 335] width 43 height 9
drag, startPoint x: 1086, startPoint y: 326, endPoint x: 1047, endPoint y: 353, distance: 47.7
click at [1057, 328] on div "$325.00" at bounding box center [1064, 342] width 50 height 30
click at [1233, 412] on div "Order details Collaborate Checklists 0/0 Tracking Linked Orders Timeline Profit…" at bounding box center [739, 271] width 1478 height 543
click at [1460, 12] on button "Edit Order" at bounding box center [1455, 12] width 41 height 12
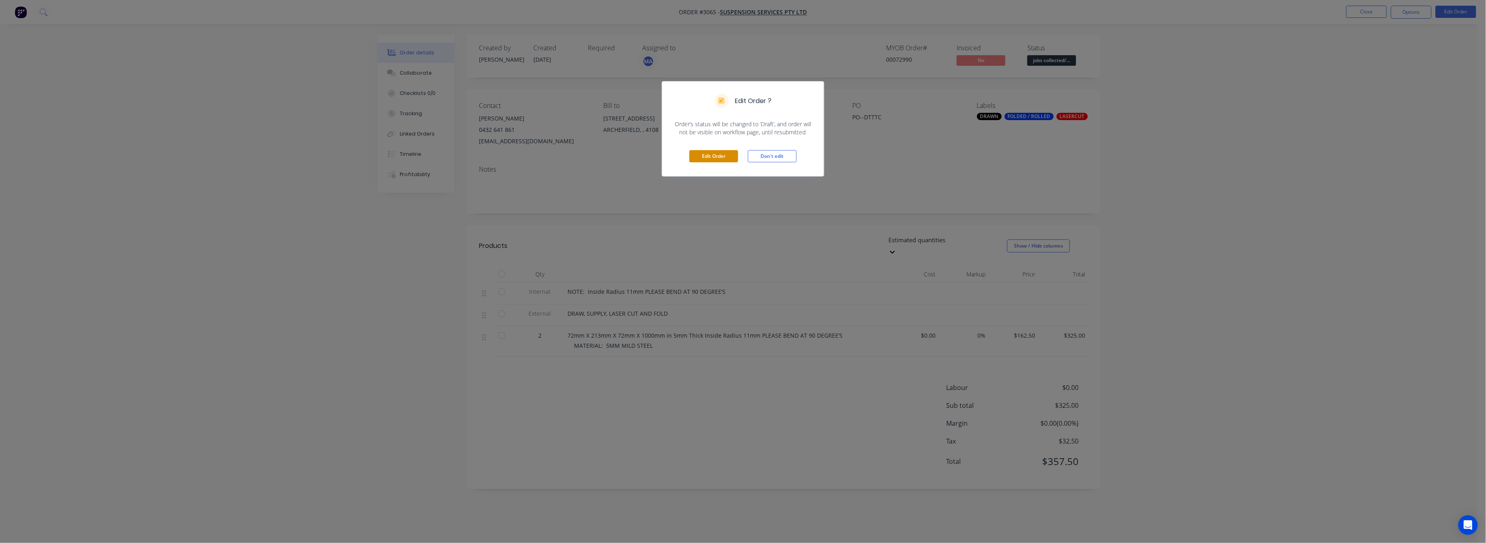
click at [718, 155] on button "Edit Order" at bounding box center [713, 156] width 49 height 12
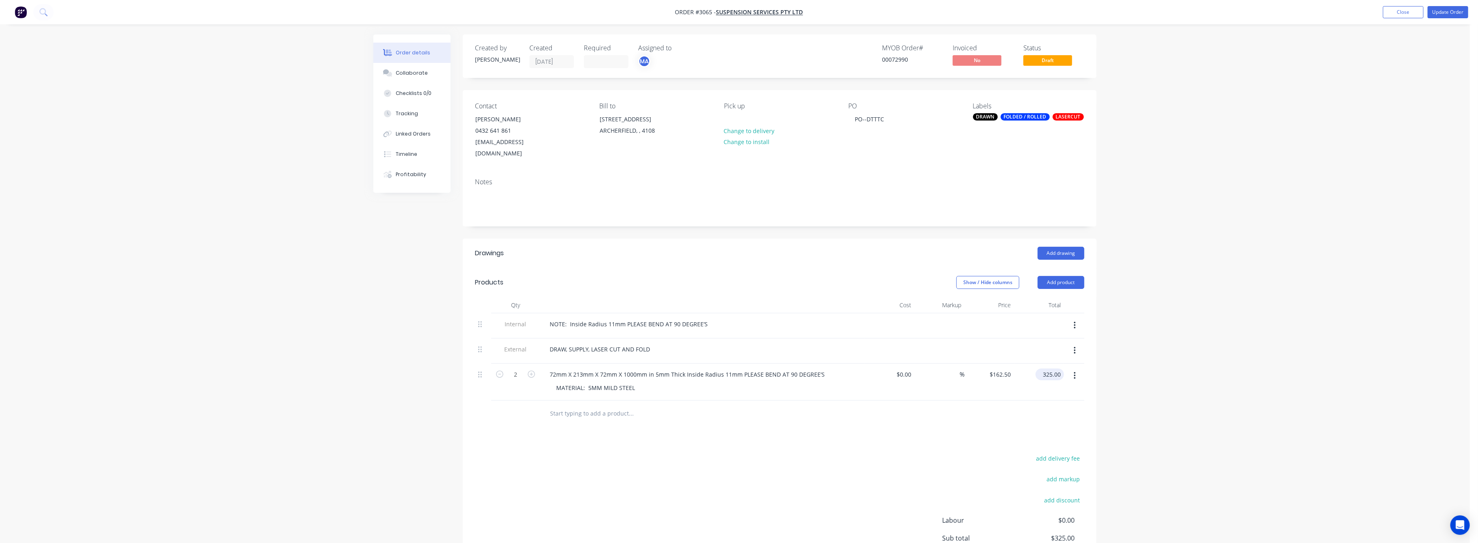
click at [1053, 369] on input "325.00" at bounding box center [1051, 375] width 25 height 12
type input "350"
type input "$175.00"
type input "$350.00"
drag, startPoint x: 1296, startPoint y: 382, endPoint x: 1294, endPoint y: 367, distance: 15.1
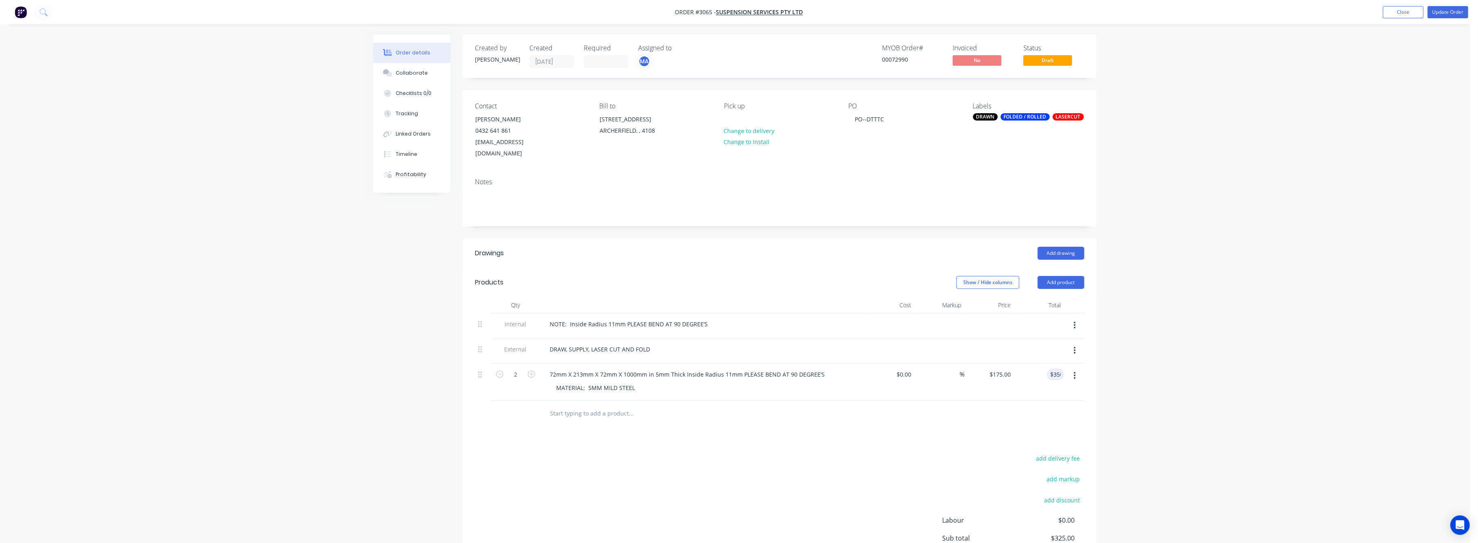
click at [1295, 370] on div "Order details Collaborate Checklists 0/0 Tracking Linked Orders Timeline Profit…" at bounding box center [734, 317] width 1469 height 634
click at [1452, 6] on button "Update Order" at bounding box center [1447, 12] width 41 height 12
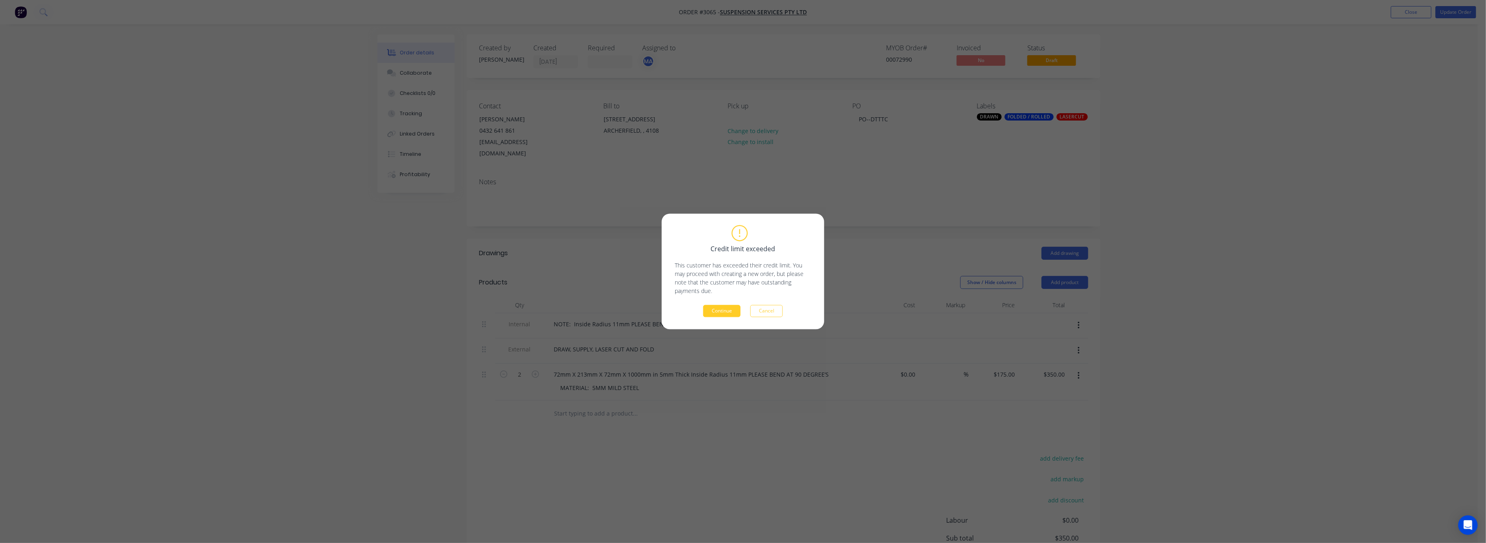
click at [730, 305] on div "Credit limit exceeded This customer has exceeded their credit limit. You may pr…" at bounding box center [743, 271] width 136 height 91
click at [728, 309] on button "Continue" at bounding box center [721, 311] width 37 height 12
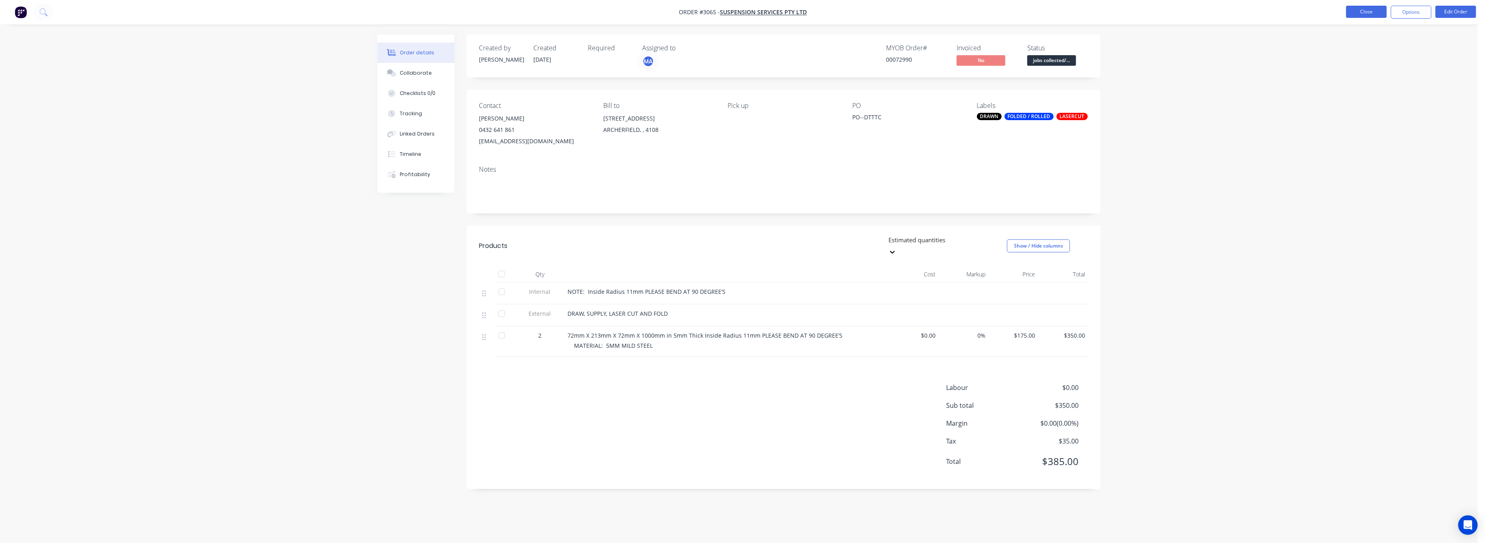
click at [1370, 10] on button "Close" at bounding box center [1366, 12] width 41 height 12
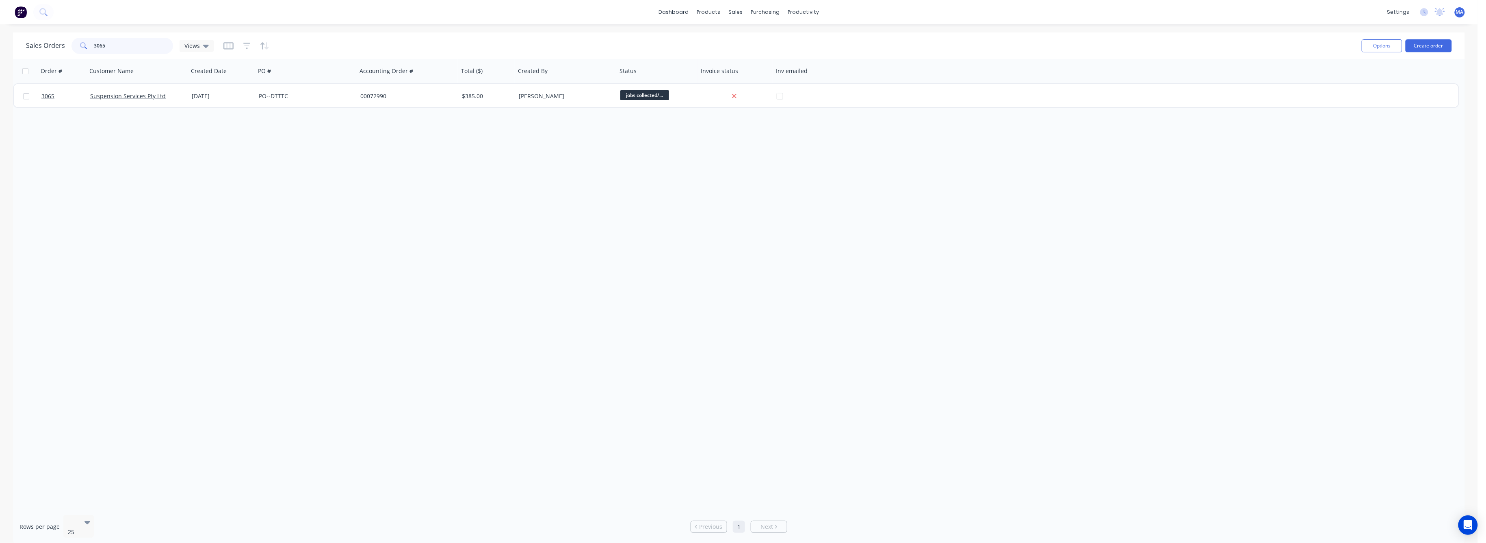
drag, startPoint x: 109, startPoint y: 43, endPoint x: 80, endPoint y: 44, distance: 28.8
click at [80, 44] on div "3065" at bounding box center [122, 46] width 102 height 16
type input "2"
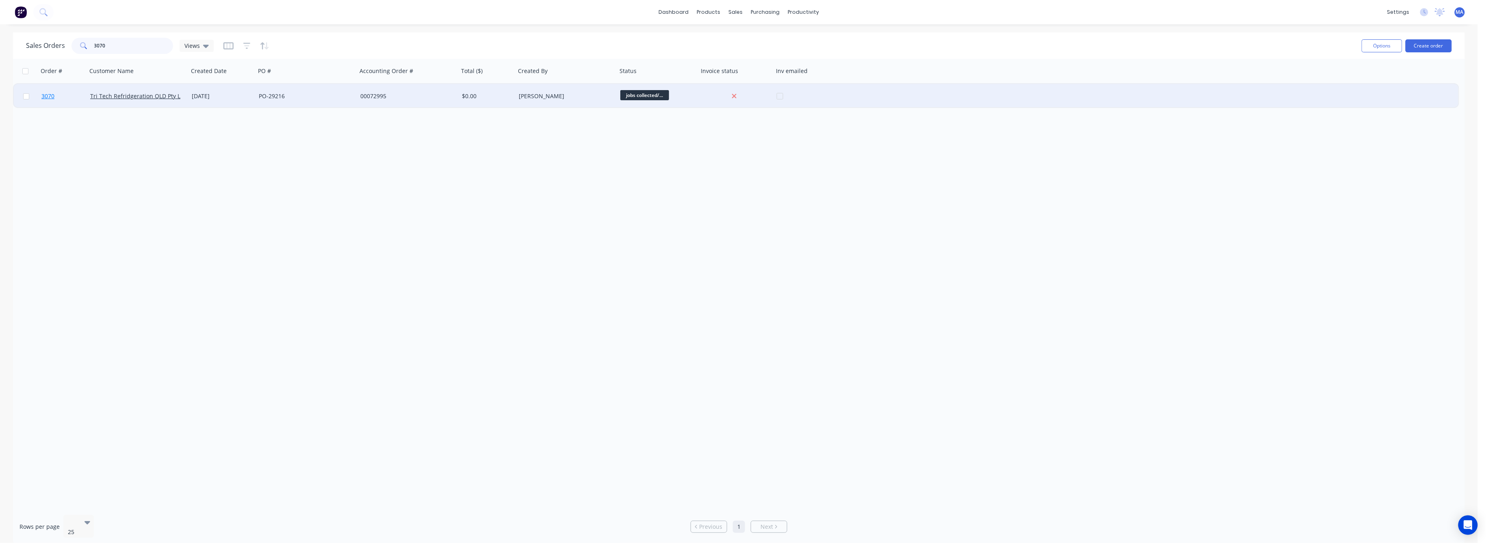
type input "3070"
click at [50, 95] on span "3070" at bounding box center [47, 96] width 13 height 8
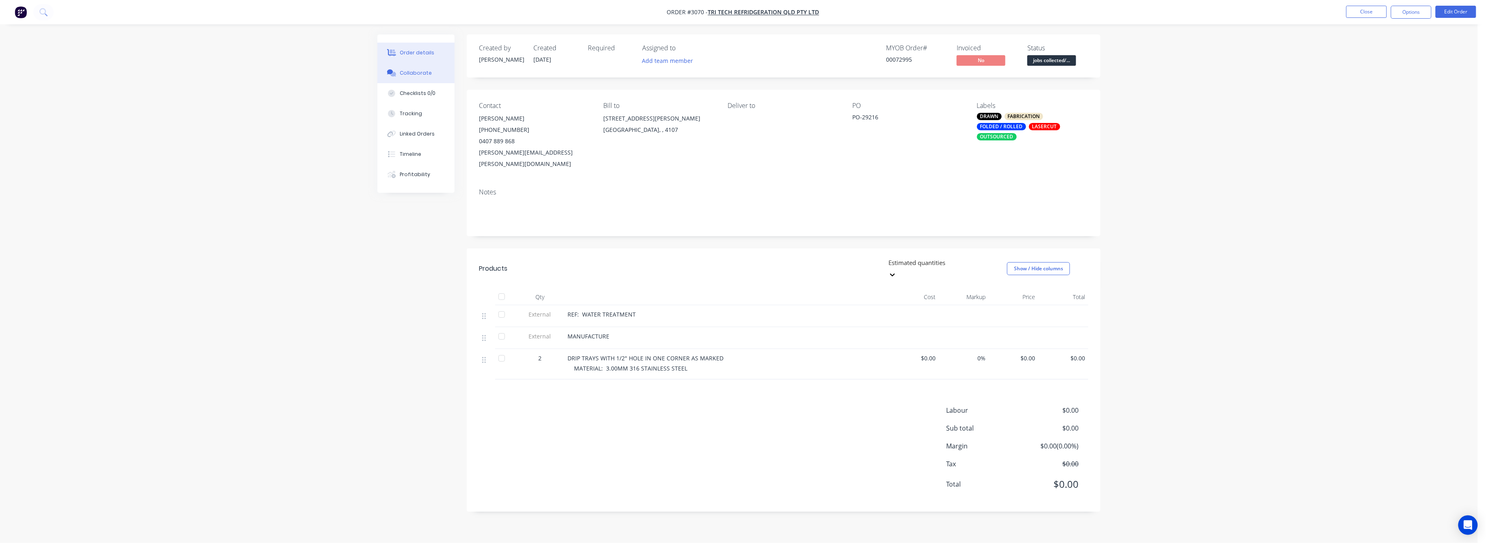
click at [415, 76] on div "Collaborate" at bounding box center [416, 72] width 32 height 7
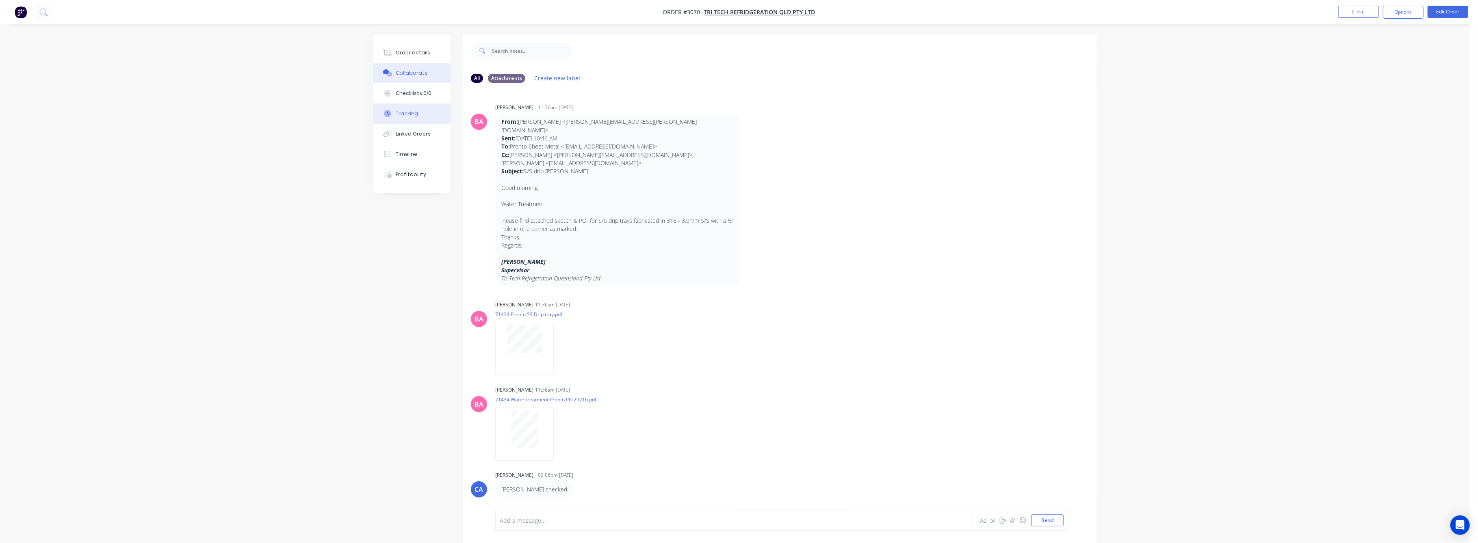
click at [410, 112] on div "Tracking" at bounding box center [407, 113] width 22 height 7
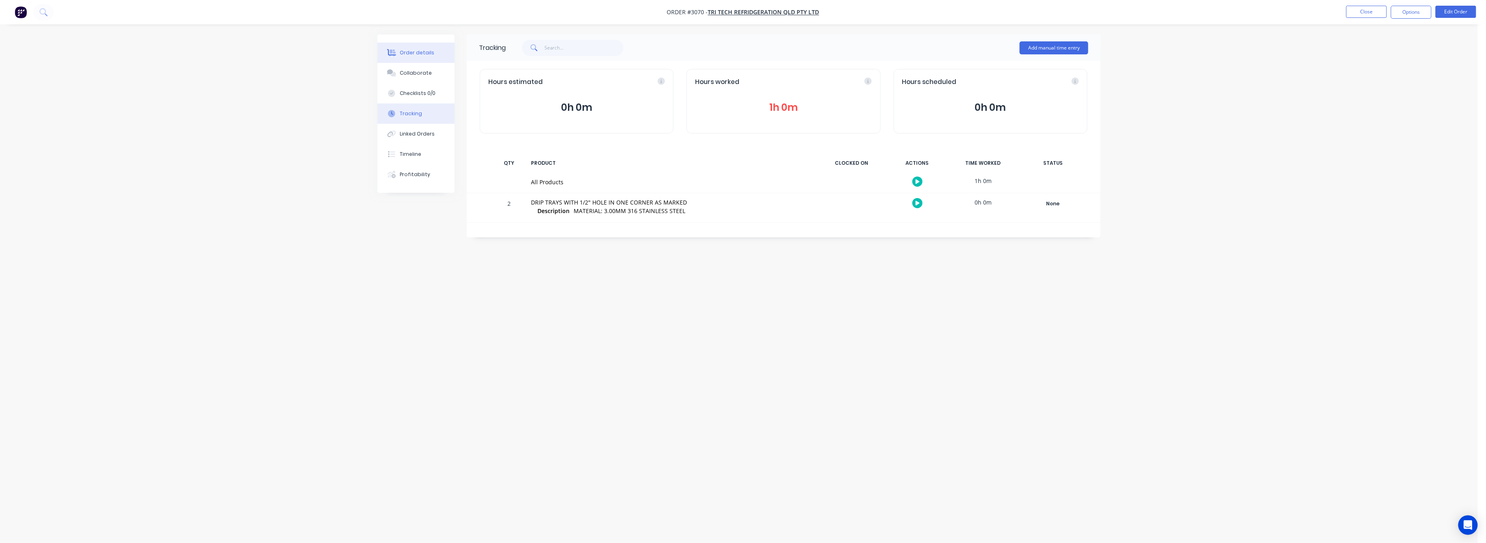
click at [416, 54] on div "Order details" at bounding box center [417, 52] width 35 height 7
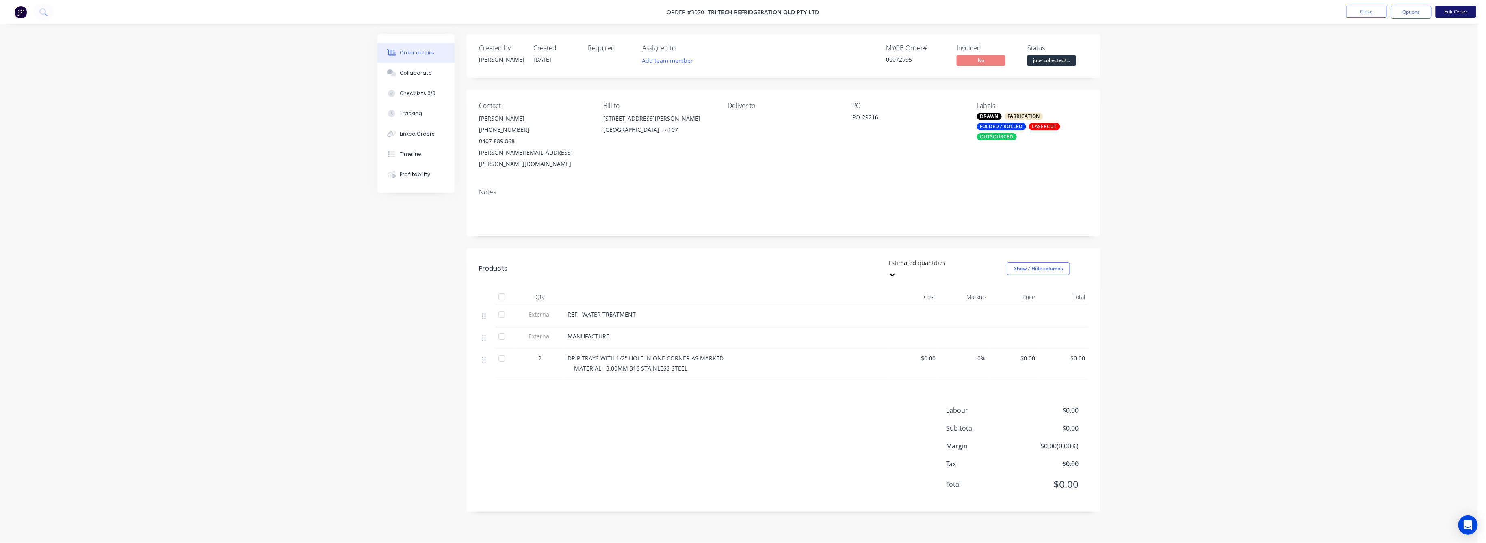
click at [1454, 10] on button "Edit Order" at bounding box center [1455, 12] width 41 height 12
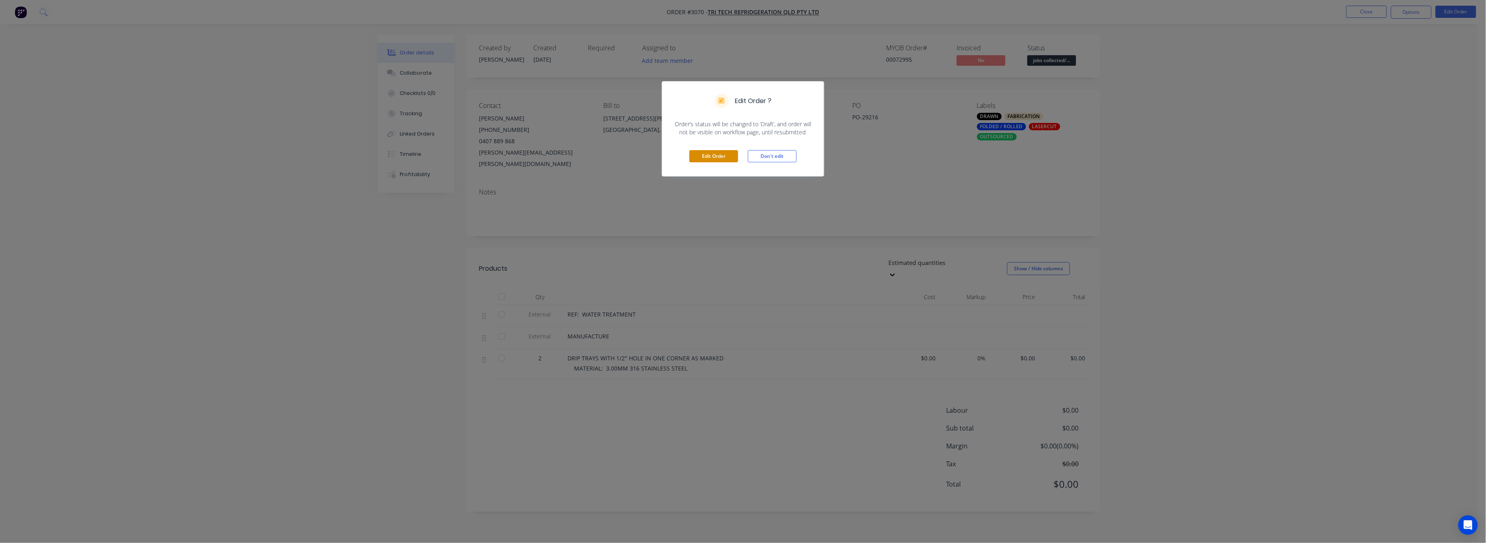
click at [715, 156] on button "Edit Order" at bounding box center [713, 156] width 49 height 12
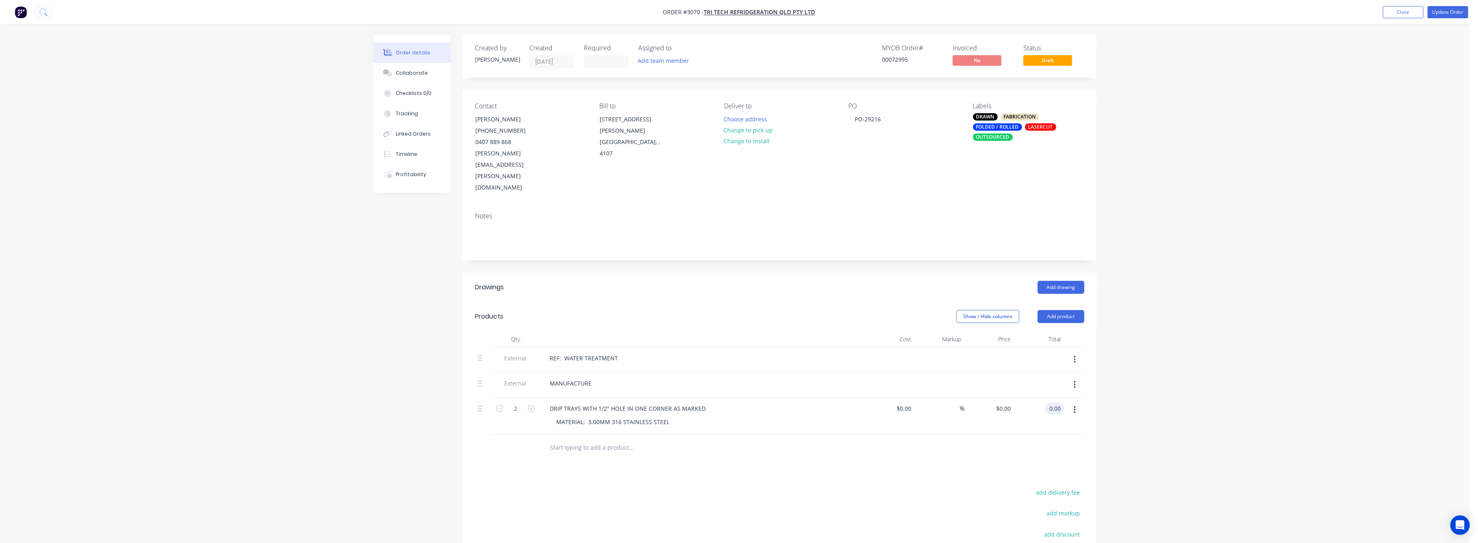
drag, startPoint x: 1055, startPoint y: 373, endPoint x: 1060, endPoint y: 381, distance: 9.0
click at [1055, 403] on input "0.00" at bounding box center [1055, 409] width 15 height 12
type input "900"
type input "$450.00"
type input "$900.00"
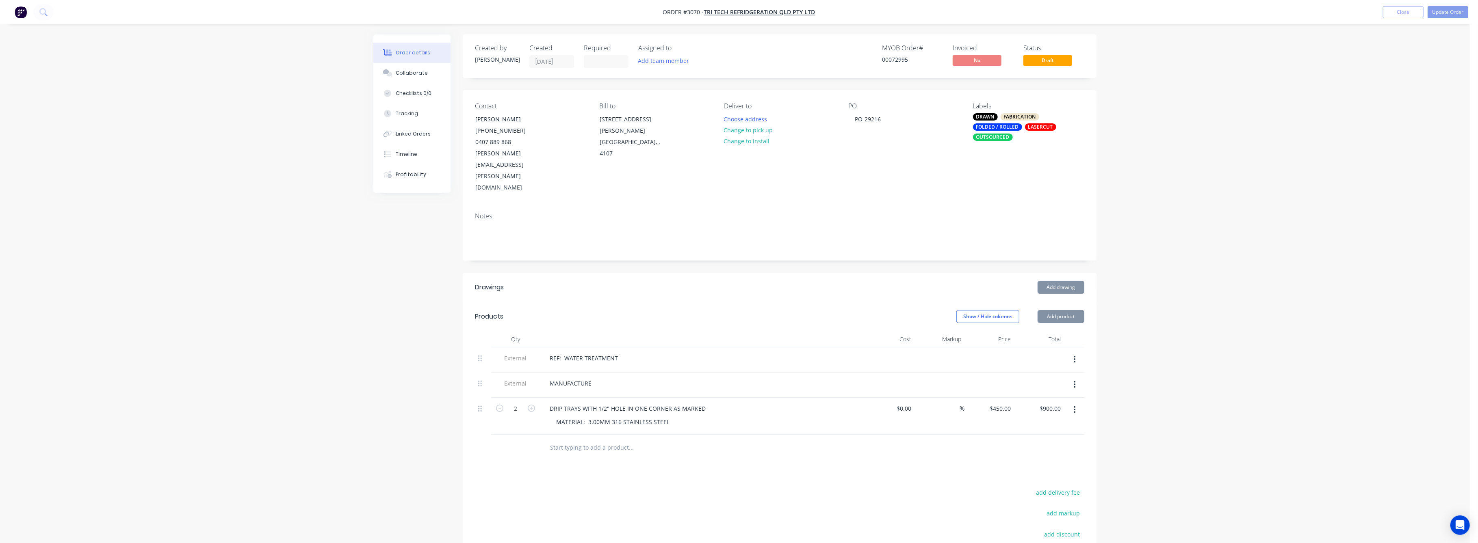
drag, startPoint x: 1255, startPoint y: 380, endPoint x: 1288, endPoint y: 336, distance: 54.8
click at [1266, 361] on div "Order details Collaborate Checklists 0/0 Tracking Linked Orders Timeline Profit…" at bounding box center [734, 334] width 1469 height 669
click at [1448, 9] on button "Update Order" at bounding box center [1447, 12] width 41 height 12
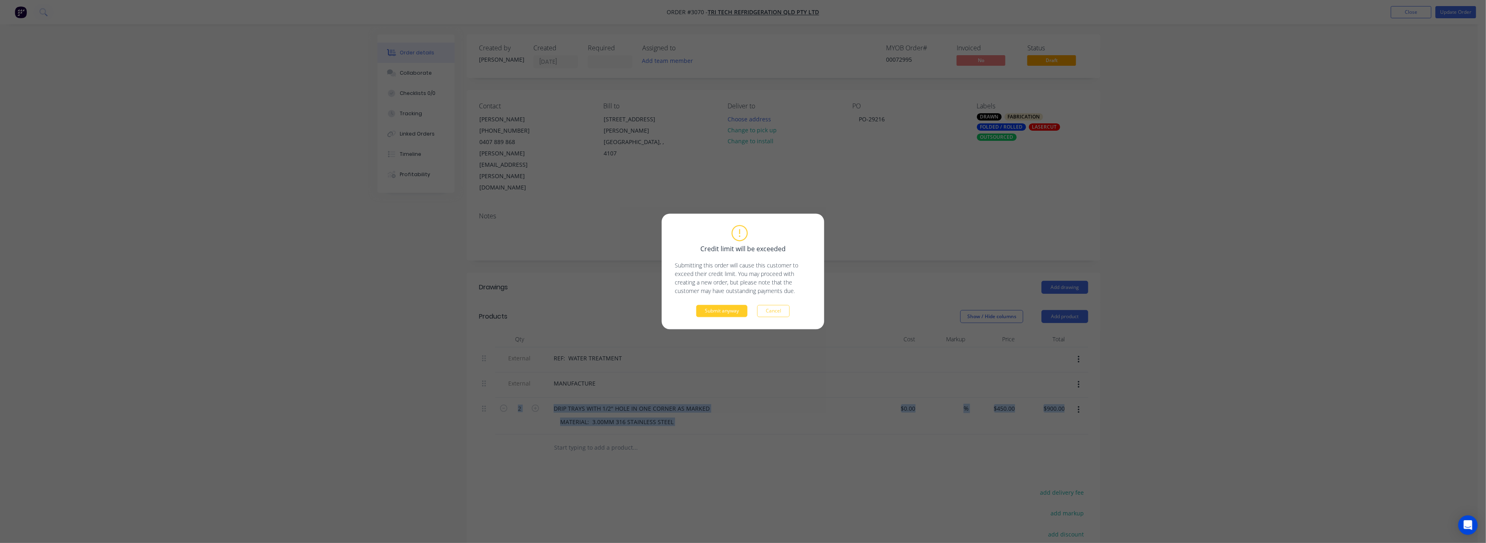
click at [712, 316] on button "Submit anyway" at bounding box center [721, 311] width 51 height 12
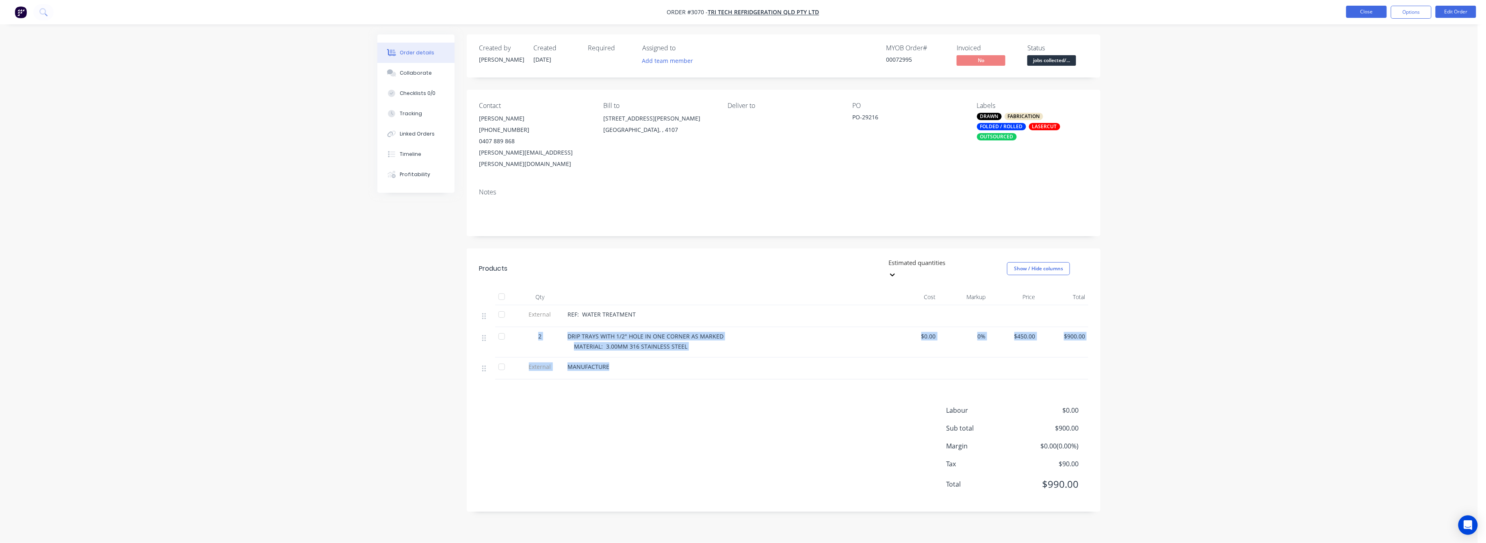
drag, startPoint x: 1372, startPoint y: 14, endPoint x: 1362, endPoint y: 14, distance: 9.3
click at [1362, 14] on button "Close" at bounding box center [1366, 12] width 41 height 12
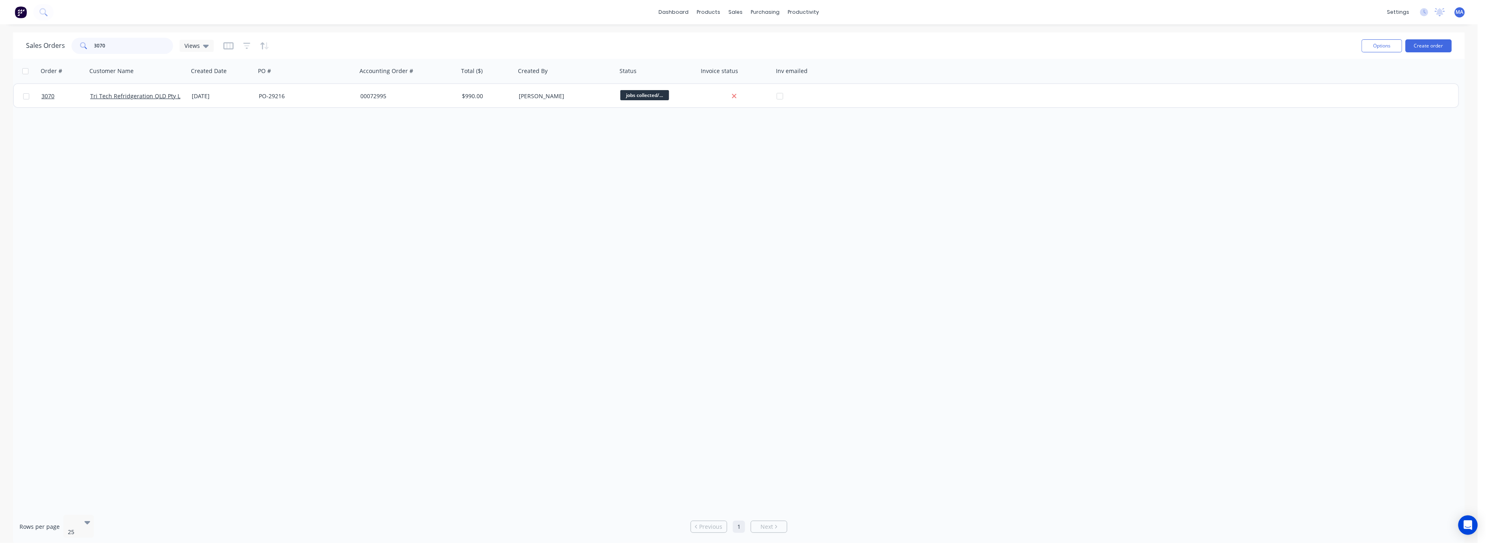
drag, startPoint x: 108, startPoint y: 44, endPoint x: 61, endPoint y: 58, distance: 49.0
click at [68, 49] on div "Sales Orders 3070 Views" at bounding box center [120, 46] width 188 height 16
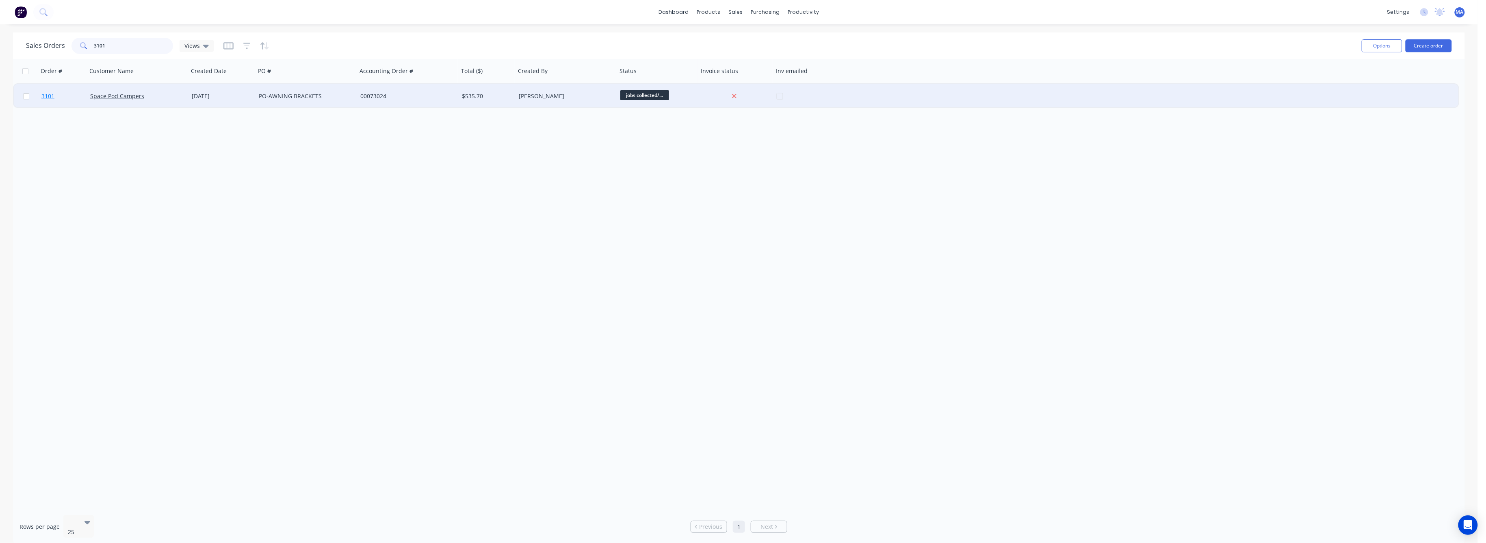
type input "3101"
click at [47, 94] on span "3101" at bounding box center [47, 96] width 13 height 8
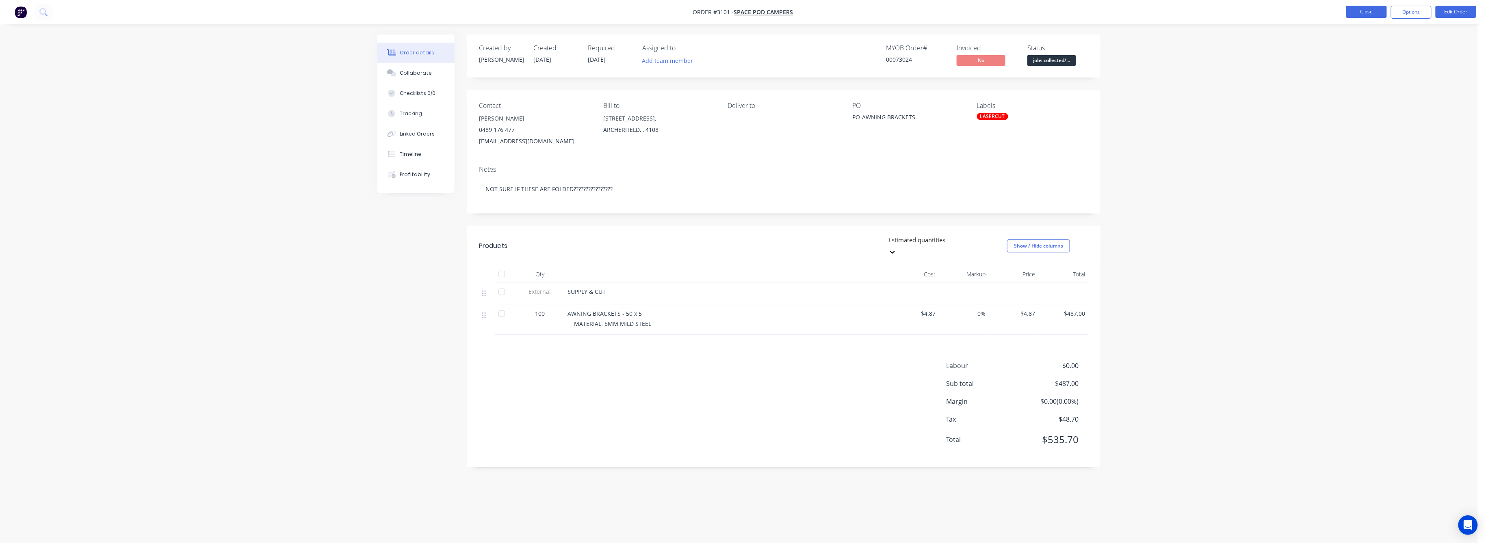
click at [1369, 13] on button "Close" at bounding box center [1366, 12] width 41 height 12
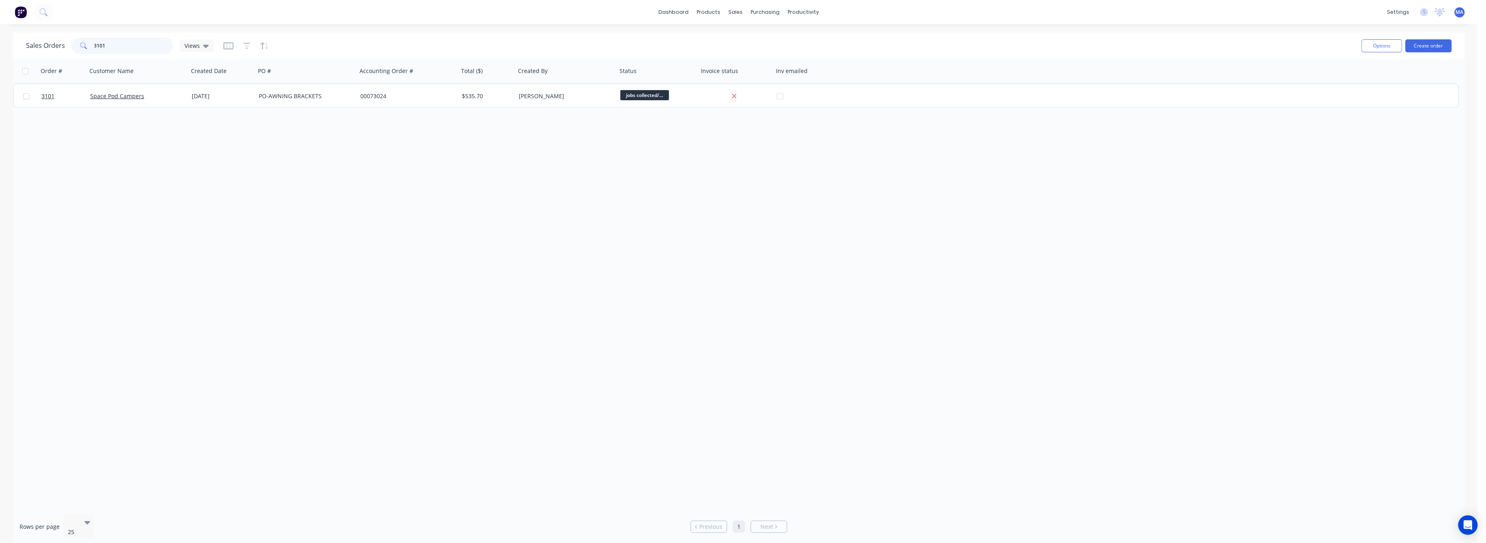
drag, startPoint x: 103, startPoint y: 44, endPoint x: 84, endPoint y: 45, distance: 19.6
click at [84, 45] on div "3101" at bounding box center [122, 46] width 102 height 16
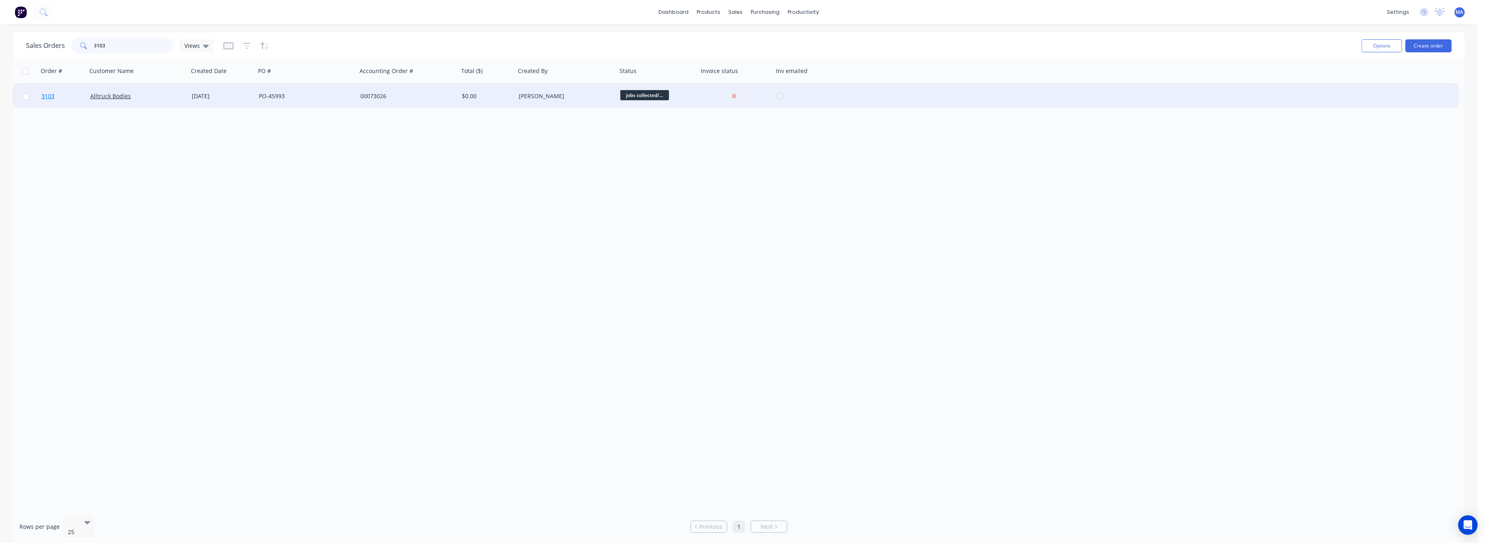
type input "3103"
click at [50, 96] on span "3103" at bounding box center [47, 96] width 13 height 8
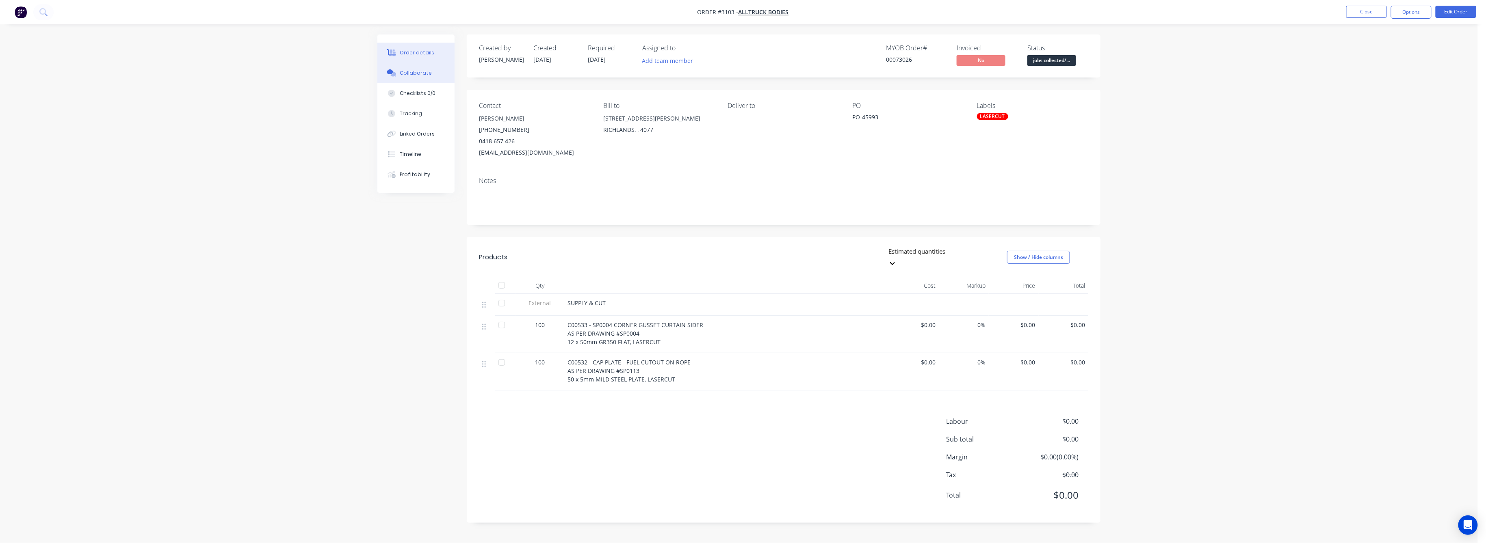
click at [406, 75] on div "Collaborate" at bounding box center [416, 72] width 32 height 7
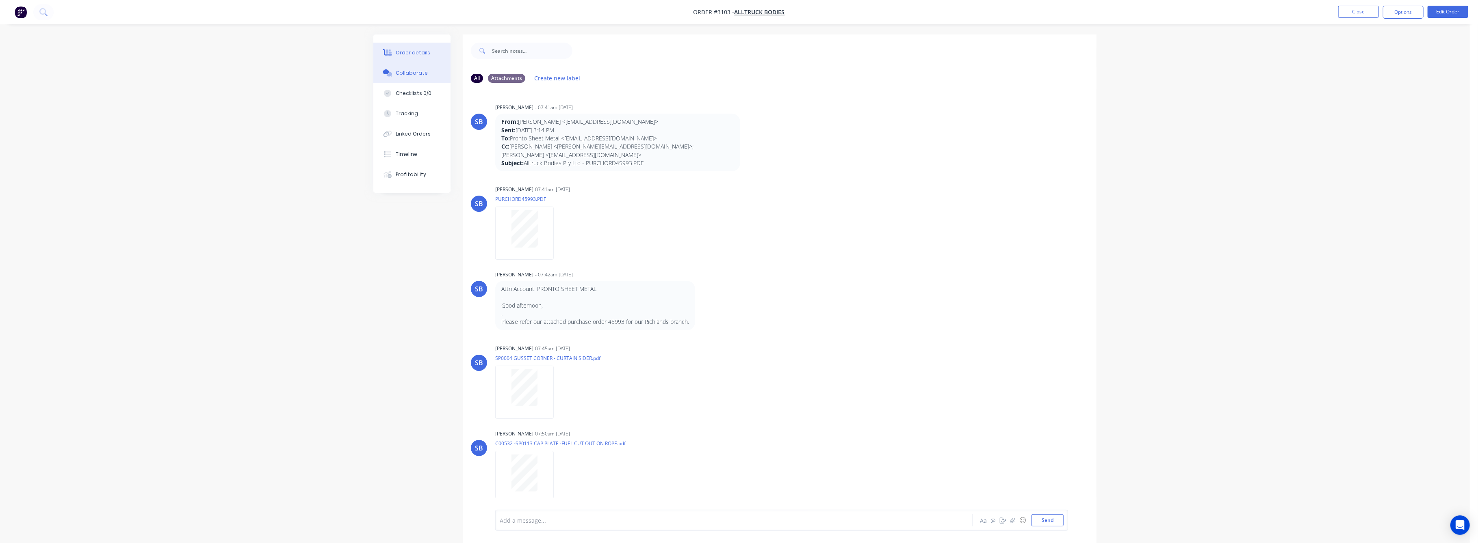
click at [406, 49] on div "Order details" at bounding box center [413, 52] width 35 height 7
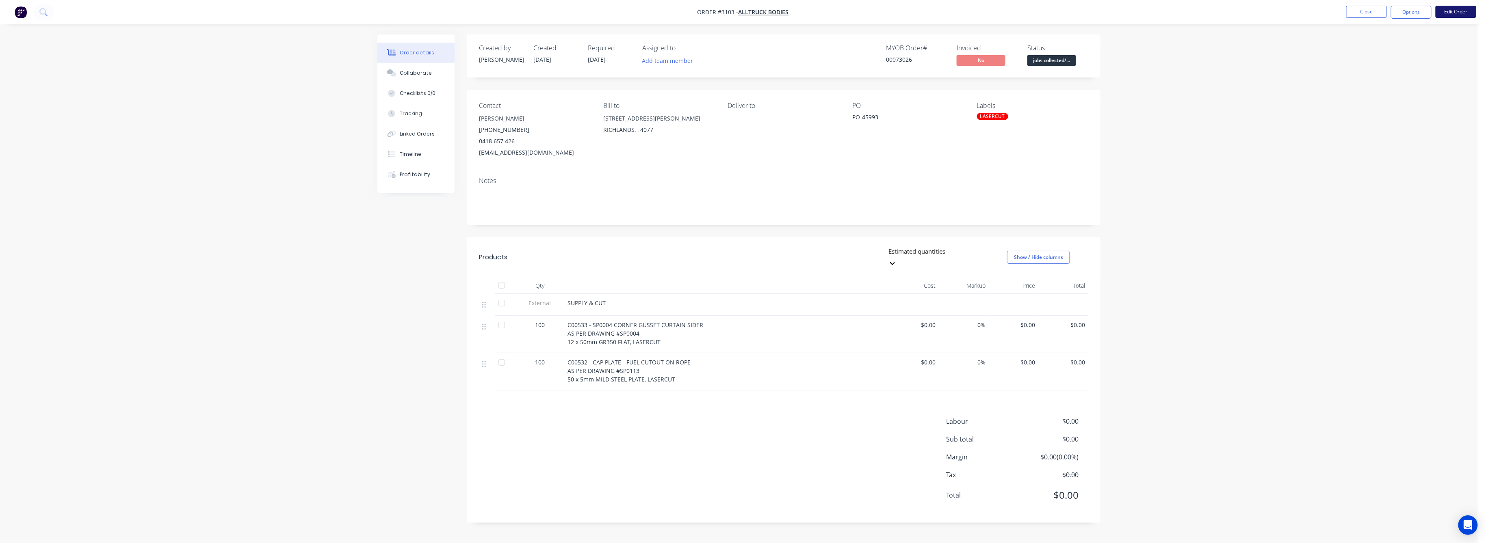
click at [1457, 15] on button "Edit Order" at bounding box center [1455, 12] width 41 height 12
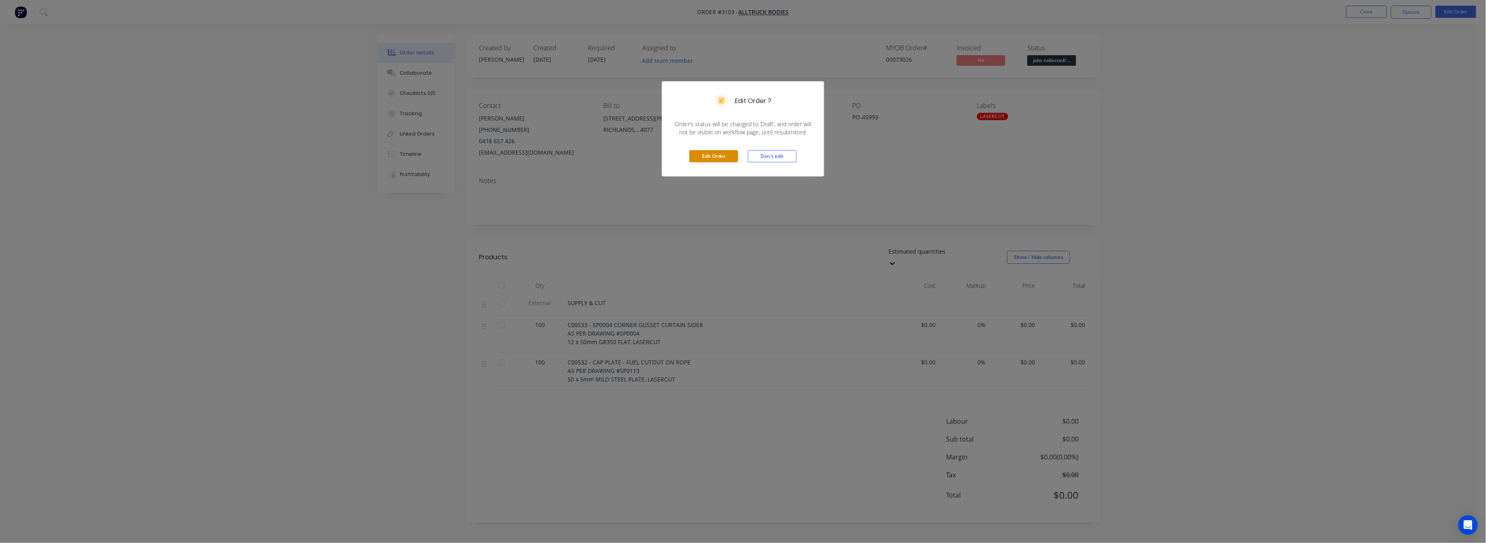
click at [708, 156] on button "Edit Order" at bounding box center [713, 156] width 49 height 12
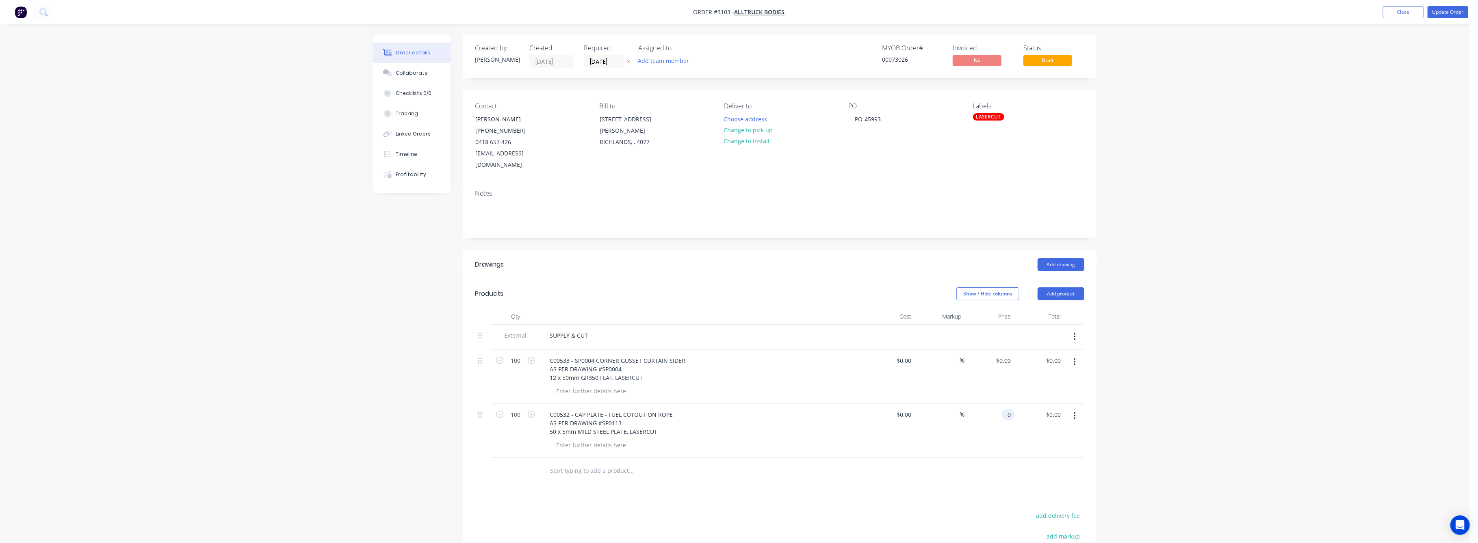
drag, startPoint x: 1009, startPoint y: 406, endPoint x: 1017, endPoint y: 413, distance: 11.2
click at [1009, 409] on input "0" at bounding box center [1009, 415] width 9 height 12
type input "6.8"
type input "0"
type input "$6.80"
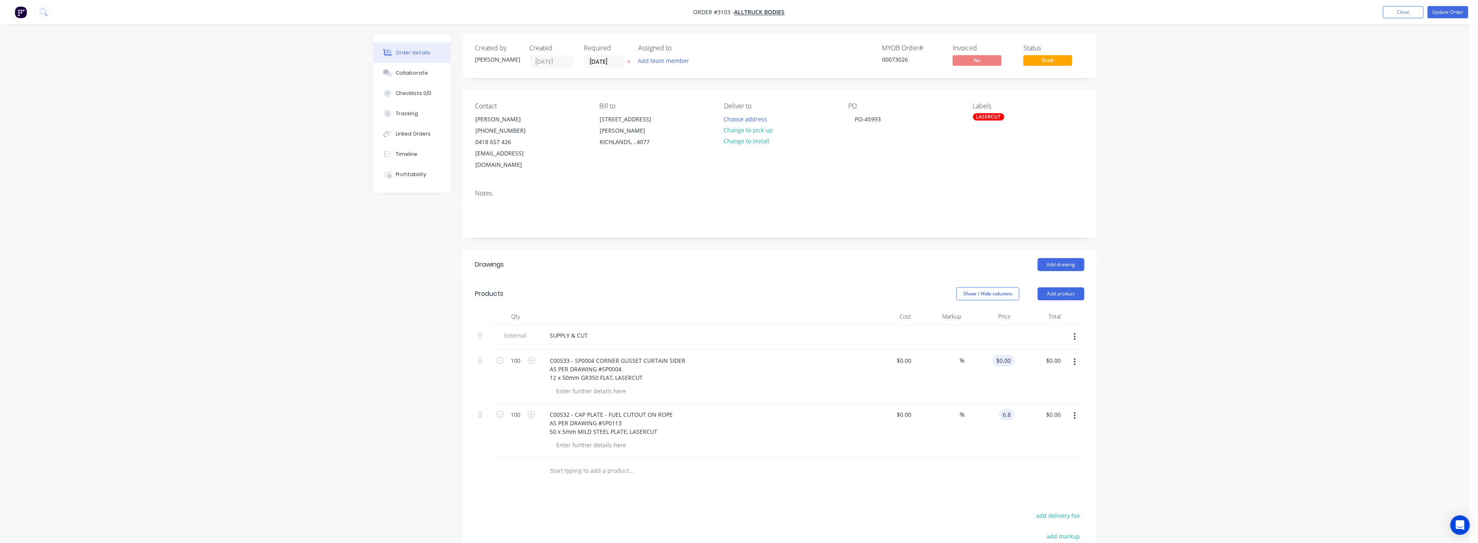
type input "$680.00"
drag, startPoint x: 1009, startPoint y: 349, endPoint x: 1017, endPoint y: 359, distance: 13.3
click at [1009, 355] on input "0" at bounding box center [1009, 361] width 9 height 12
type input "$8.74"
type input "$874.00"
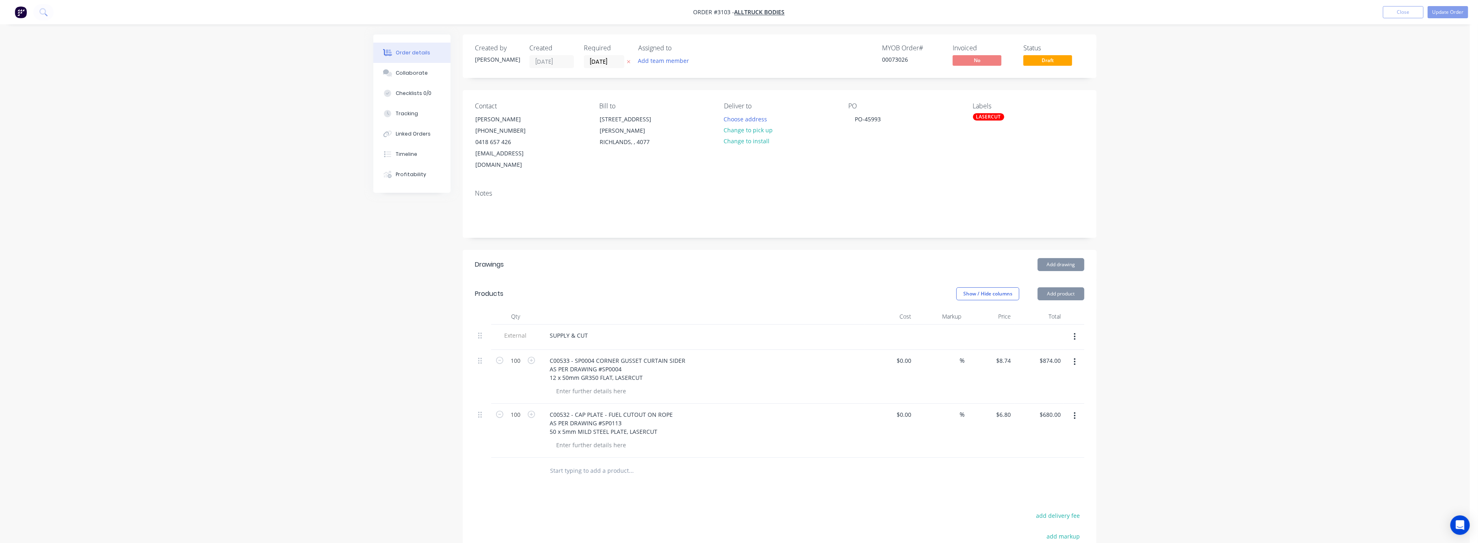
drag, startPoint x: 1222, startPoint y: 367, endPoint x: 1221, endPoint y: 362, distance: 4.9
click at [1221, 363] on div "Order details Collaborate Checklists 0/0 Tracking Linked Orders Timeline Profit…" at bounding box center [734, 346] width 1469 height 692
click at [1446, 8] on button "Update Order" at bounding box center [1447, 12] width 41 height 12
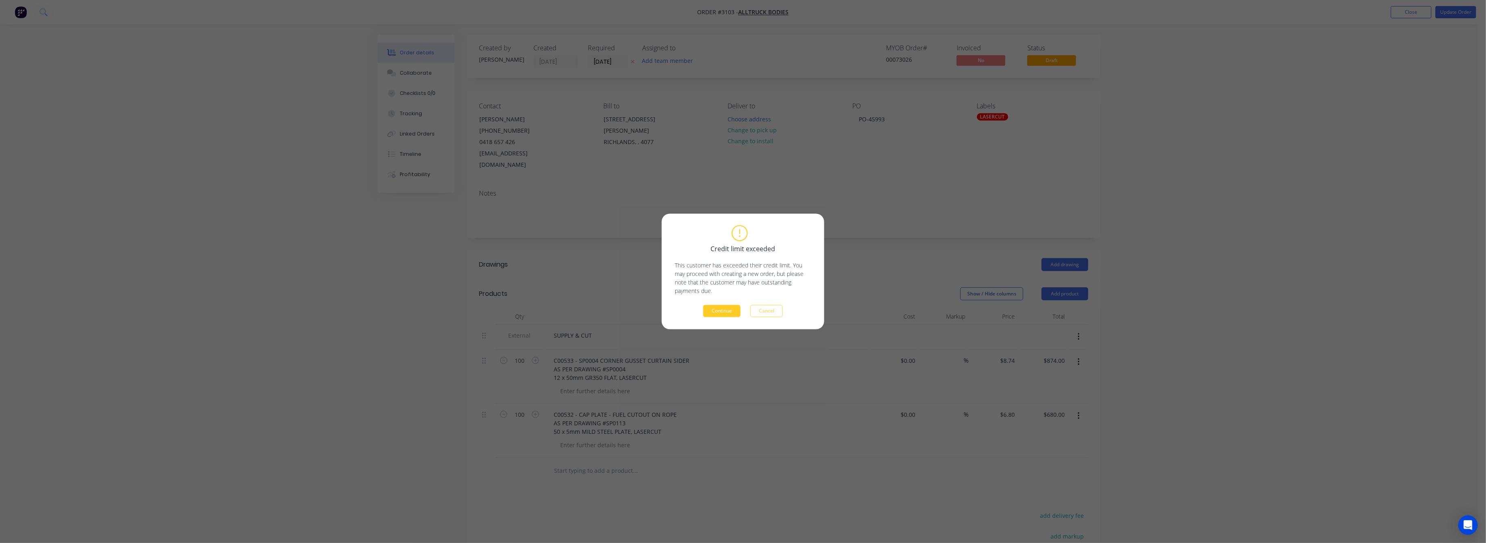
click at [716, 307] on button "Continue" at bounding box center [721, 311] width 37 height 12
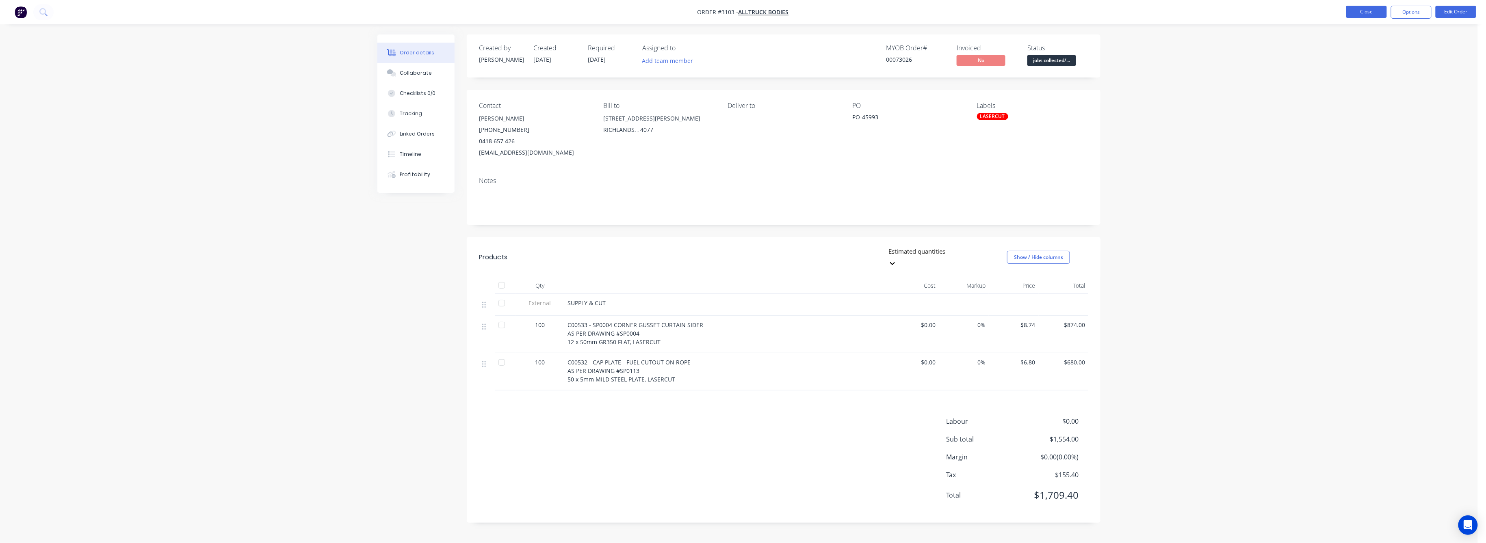
click at [1368, 10] on button "Close" at bounding box center [1366, 12] width 41 height 12
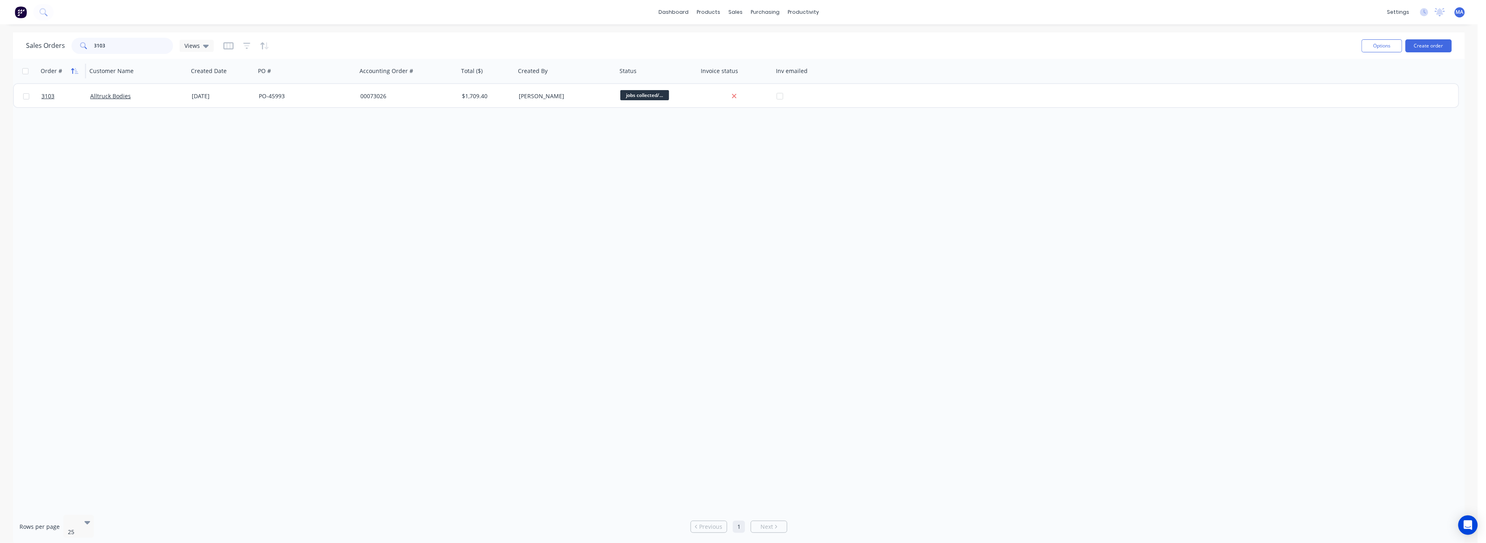
drag, startPoint x: 111, startPoint y: 44, endPoint x: 71, endPoint y: 67, distance: 46.2
click at [72, 54] on div "3103" at bounding box center [122, 46] width 102 height 16
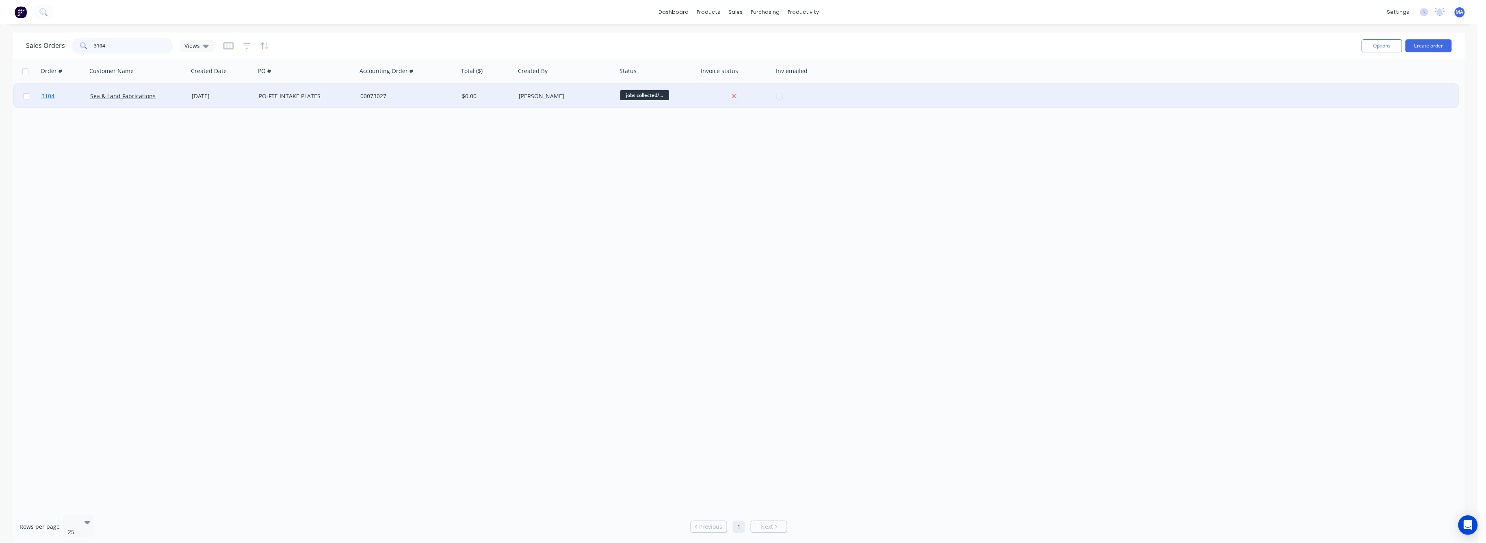
type input "3104"
click at [47, 95] on span "3104" at bounding box center [47, 96] width 13 height 8
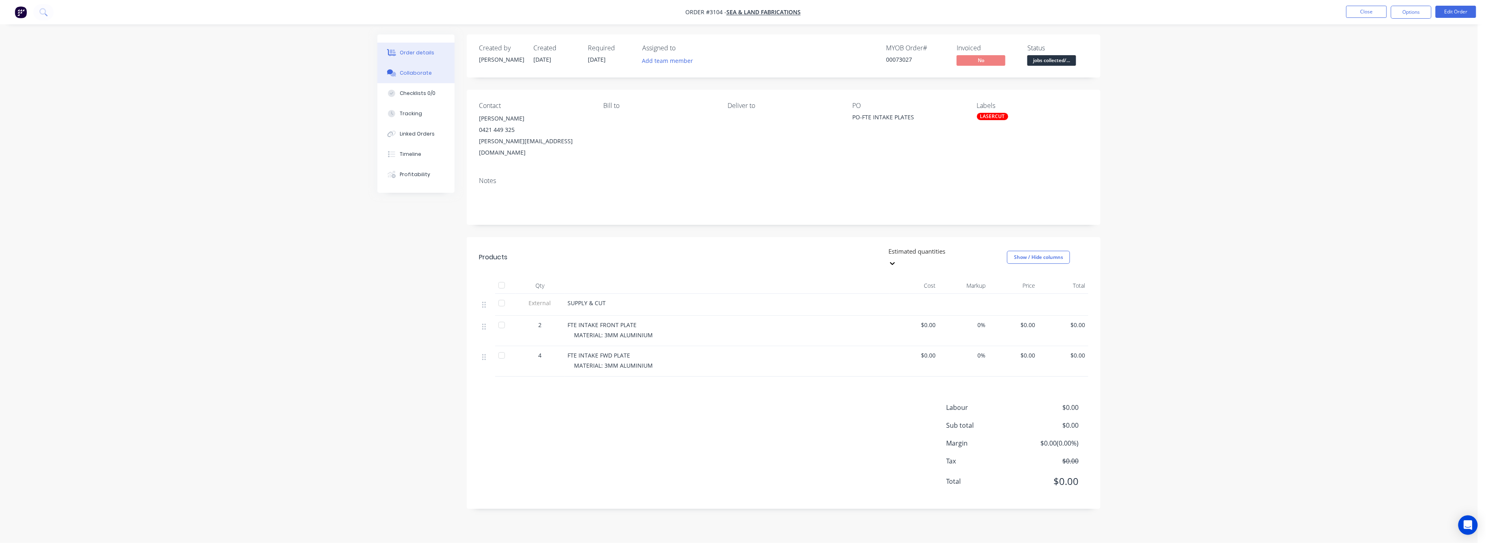
click at [417, 72] on div "Collaborate" at bounding box center [416, 72] width 32 height 7
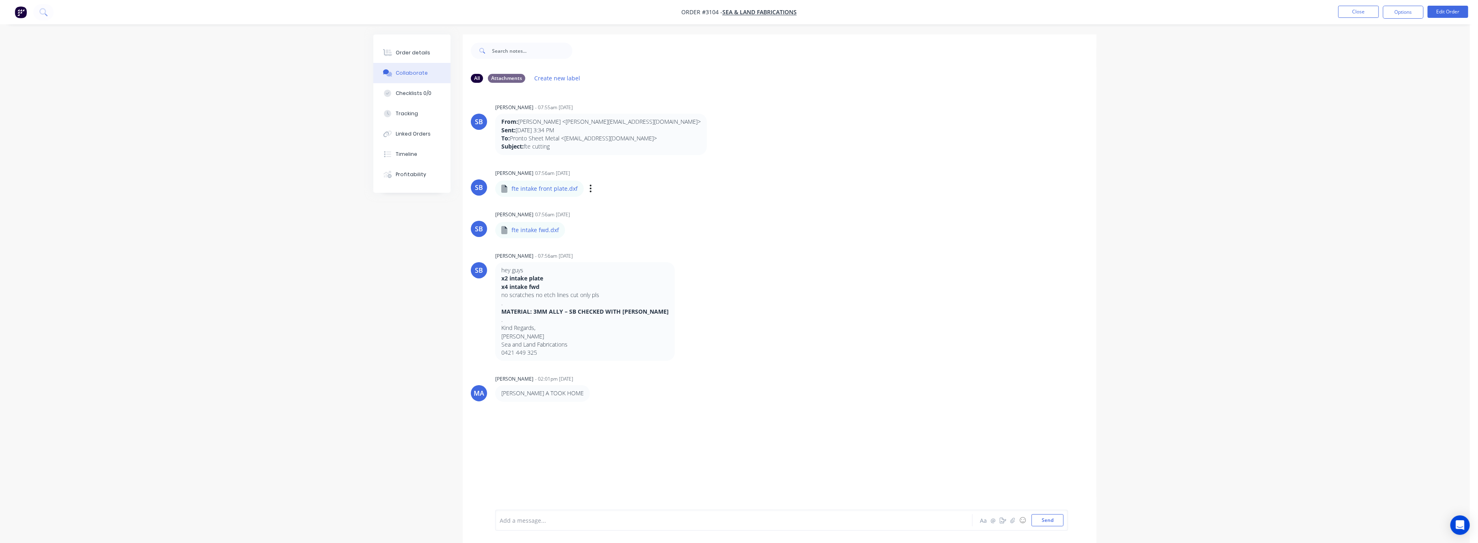
click at [590, 189] on div "Labels Download Delete" at bounding box center [632, 189] width 91 height 12
click at [589, 189] on button "button" at bounding box center [590, 189] width 3 height 12
click at [615, 210] on button "Download" at bounding box center [643, 210] width 91 height 18
click at [571, 229] on icon "button" at bounding box center [572, 230] width 2 height 9
click at [600, 250] on button "Download" at bounding box center [625, 252] width 91 height 18
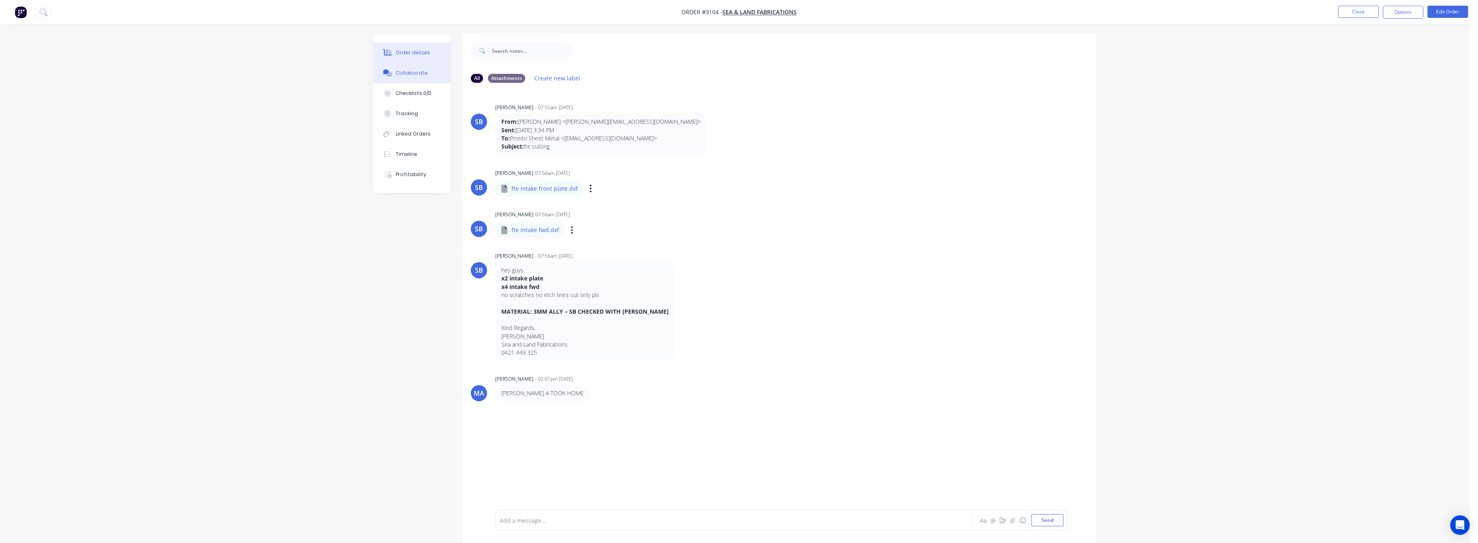
click at [409, 51] on div "Order details" at bounding box center [413, 52] width 35 height 7
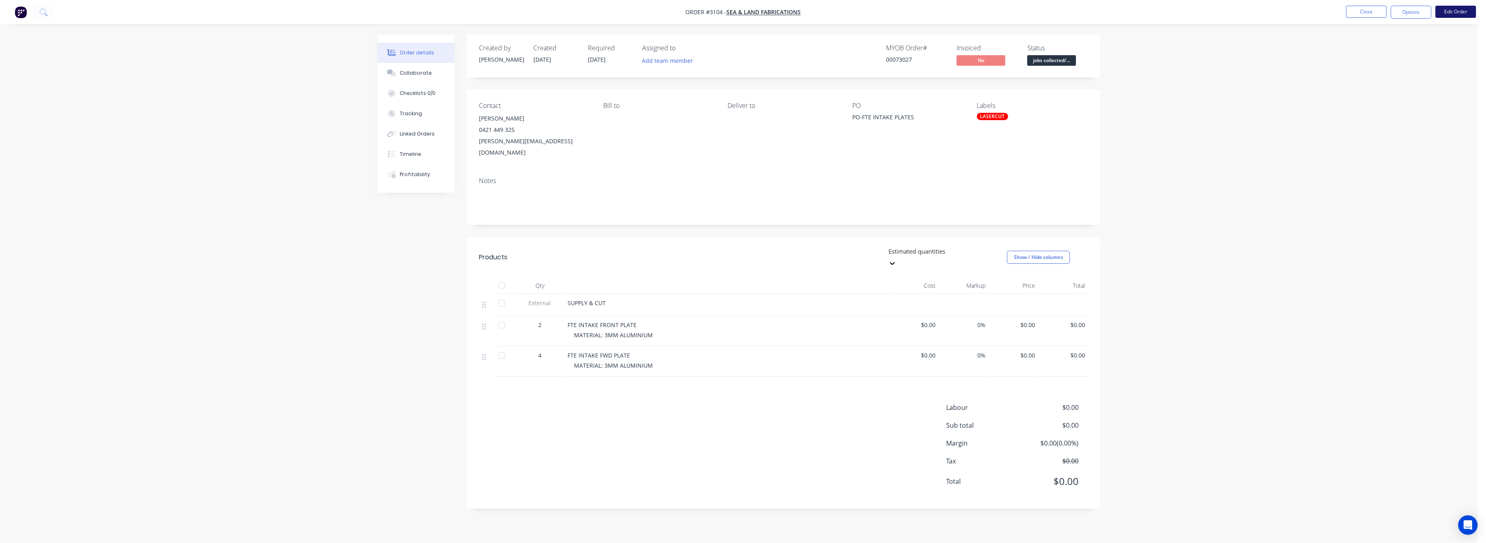
click at [1463, 7] on button "Edit Order" at bounding box center [1455, 12] width 41 height 12
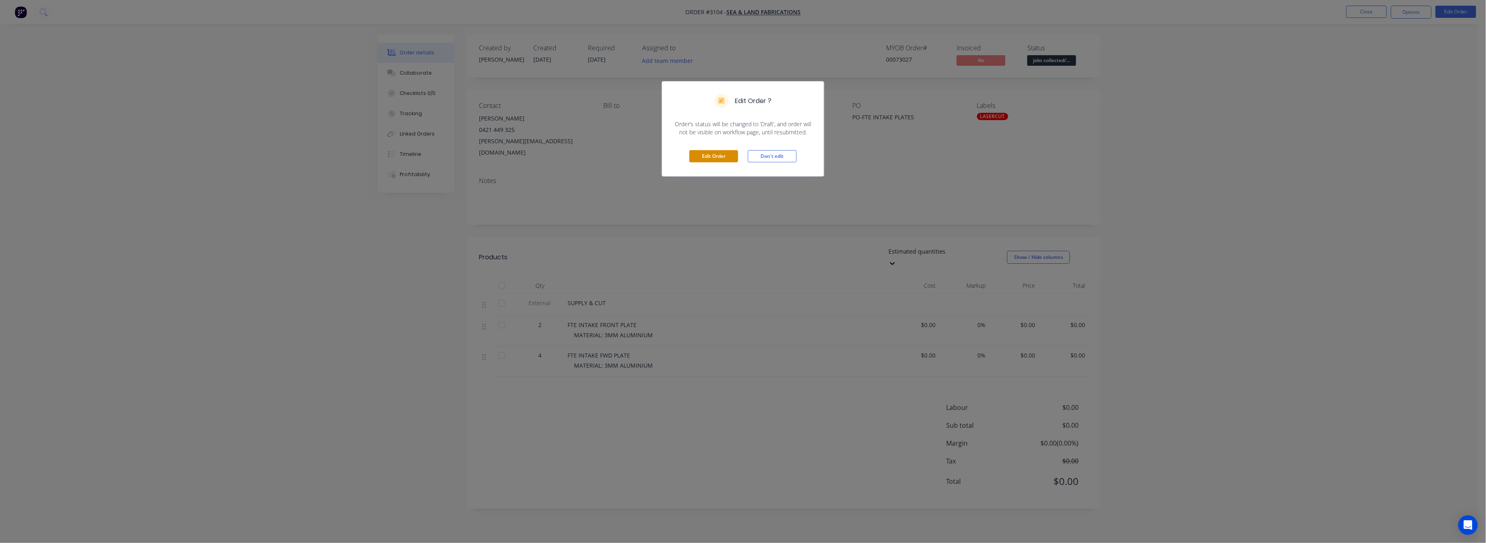
click at [714, 158] on button "Edit Order" at bounding box center [713, 156] width 49 height 12
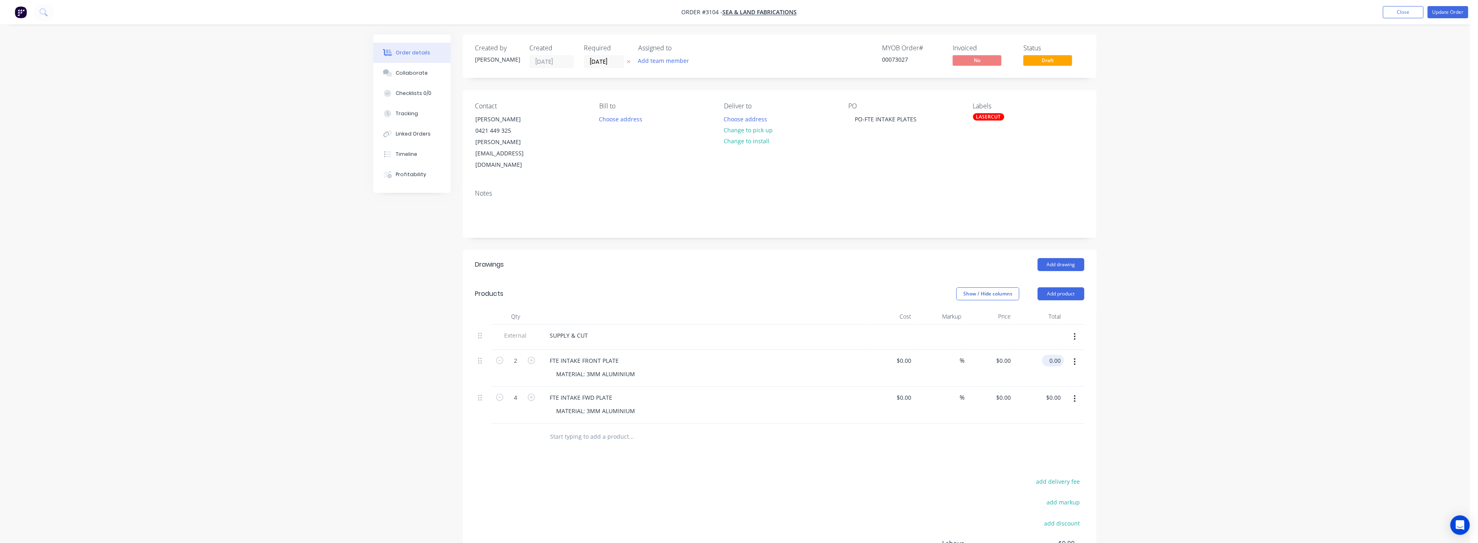
click at [1059, 355] on input "0.00" at bounding box center [1054, 361] width 19 height 12
type input "57"
type input "$28.50"
type input "$57.00"
click at [1114, 403] on div "Order details Collaborate Checklists 0/0 Tracking Linked Orders Timeline Profit…" at bounding box center [734, 329] width 1469 height 658
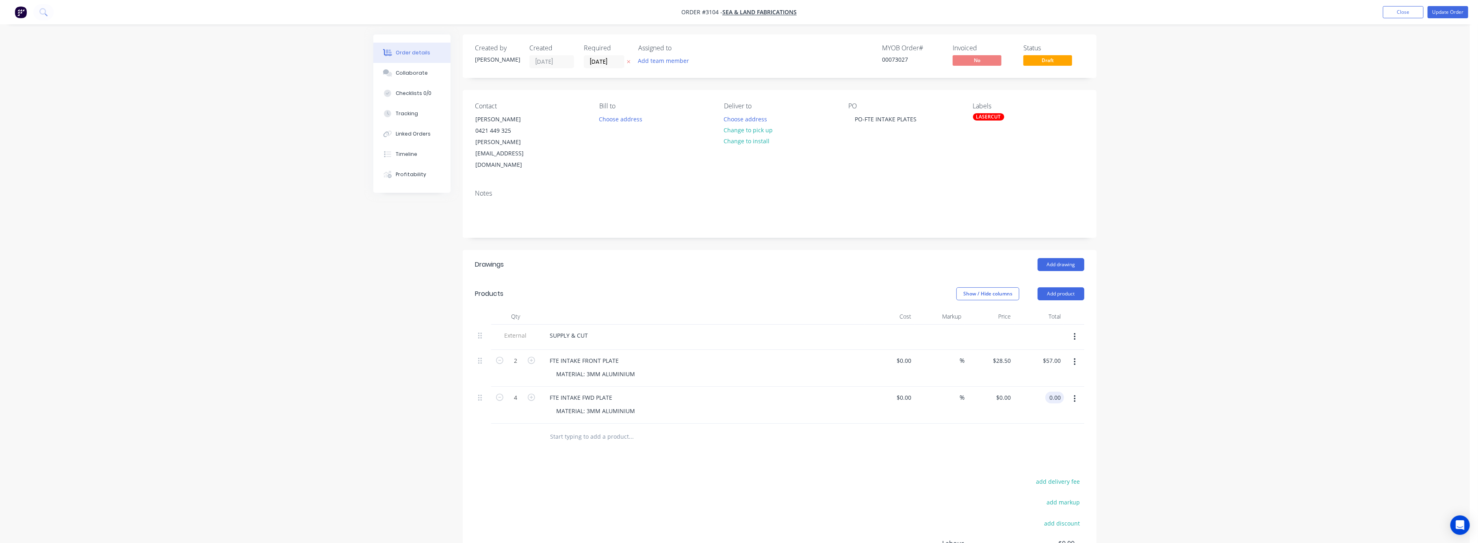
click at [1056, 392] on input "0.00" at bounding box center [1055, 398] width 15 height 12
type input "30"
type input "$7.50"
type input "$30.00"
drag, startPoint x: 1171, startPoint y: 404, endPoint x: 1383, endPoint y: 248, distance: 263.5
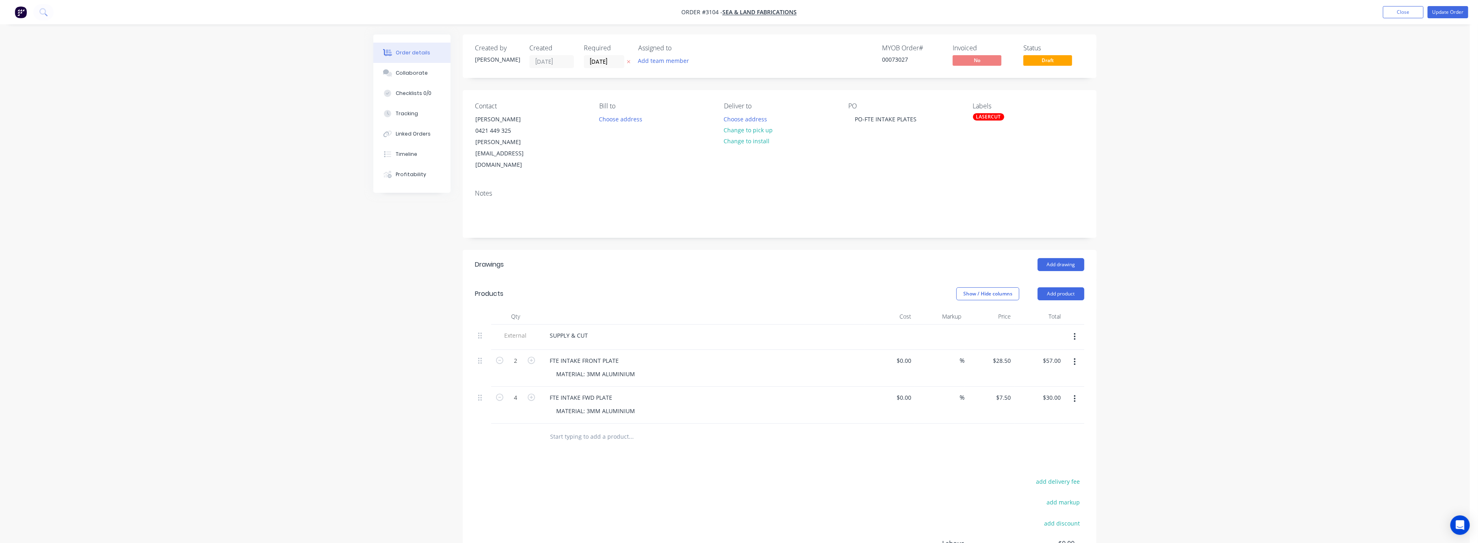
click at [1188, 385] on div "Order details Collaborate Checklists 0/0 Tracking Linked Orders Timeline Profit…" at bounding box center [734, 329] width 1469 height 658
click at [1443, 11] on button "Update Order" at bounding box center [1447, 12] width 41 height 12
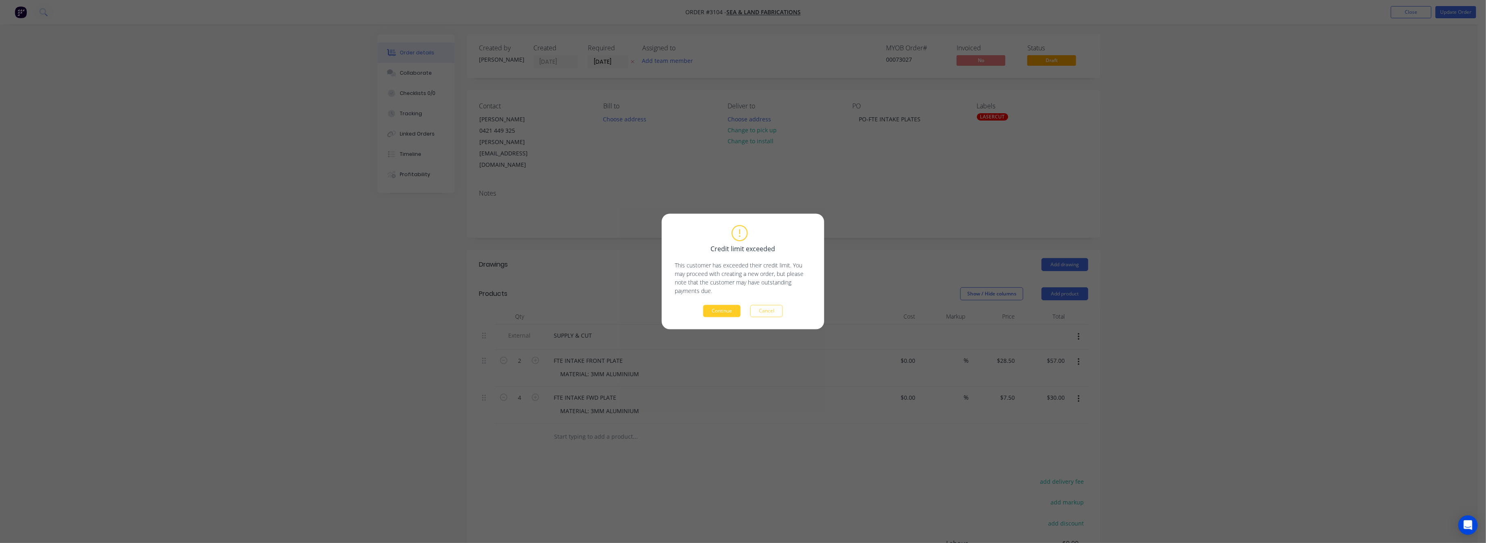
click at [729, 311] on button "Continue" at bounding box center [721, 311] width 37 height 12
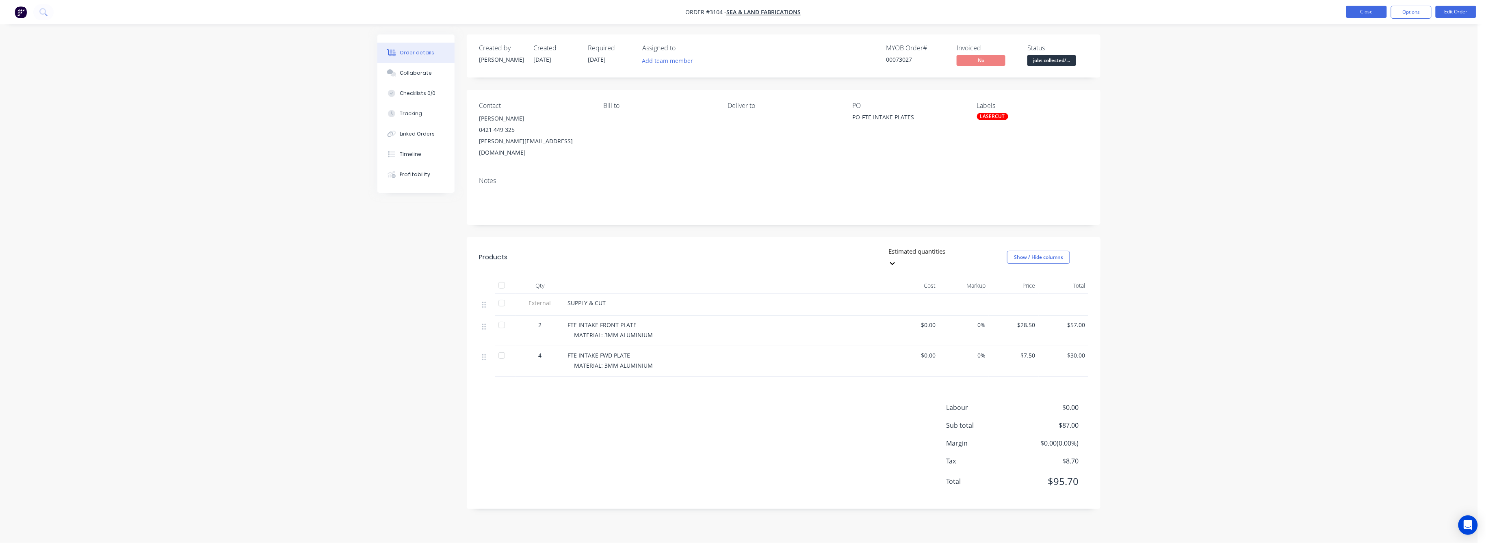
click at [1369, 9] on button "Close" at bounding box center [1366, 12] width 41 height 12
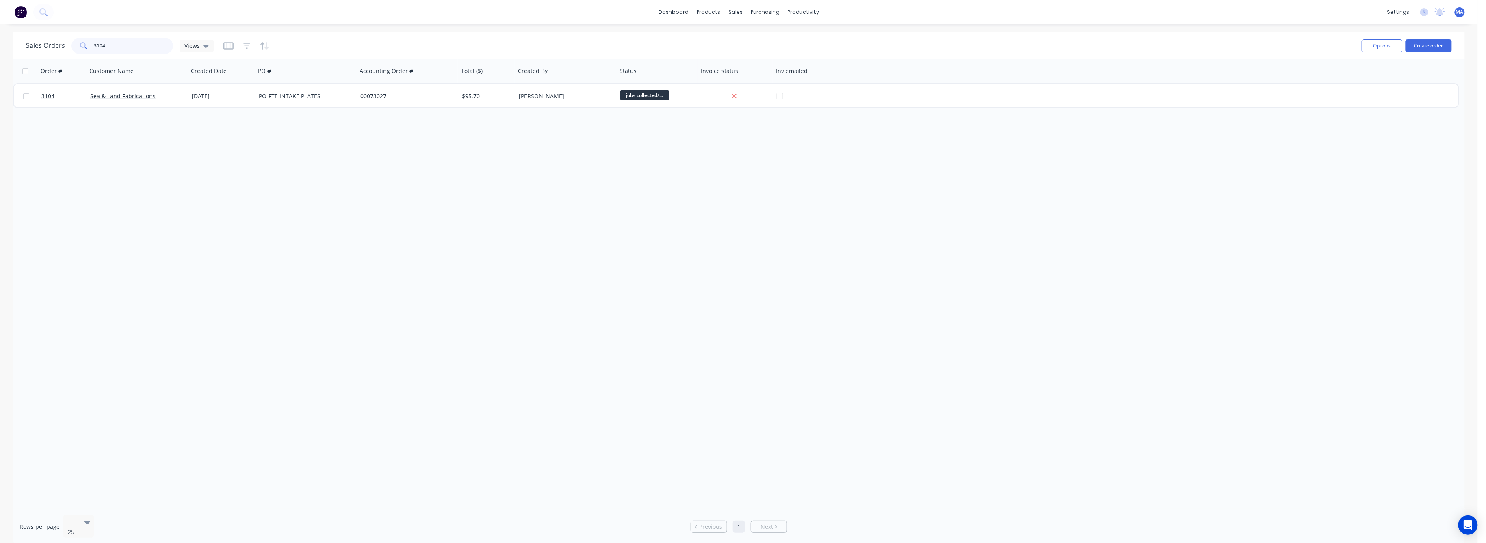
drag, startPoint x: 104, startPoint y: 48, endPoint x: 70, endPoint y: 57, distance: 35.9
click at [70, 52] on div "Sales Orders 3104 Views" at bounding box center [120, 46] width 188 height 16
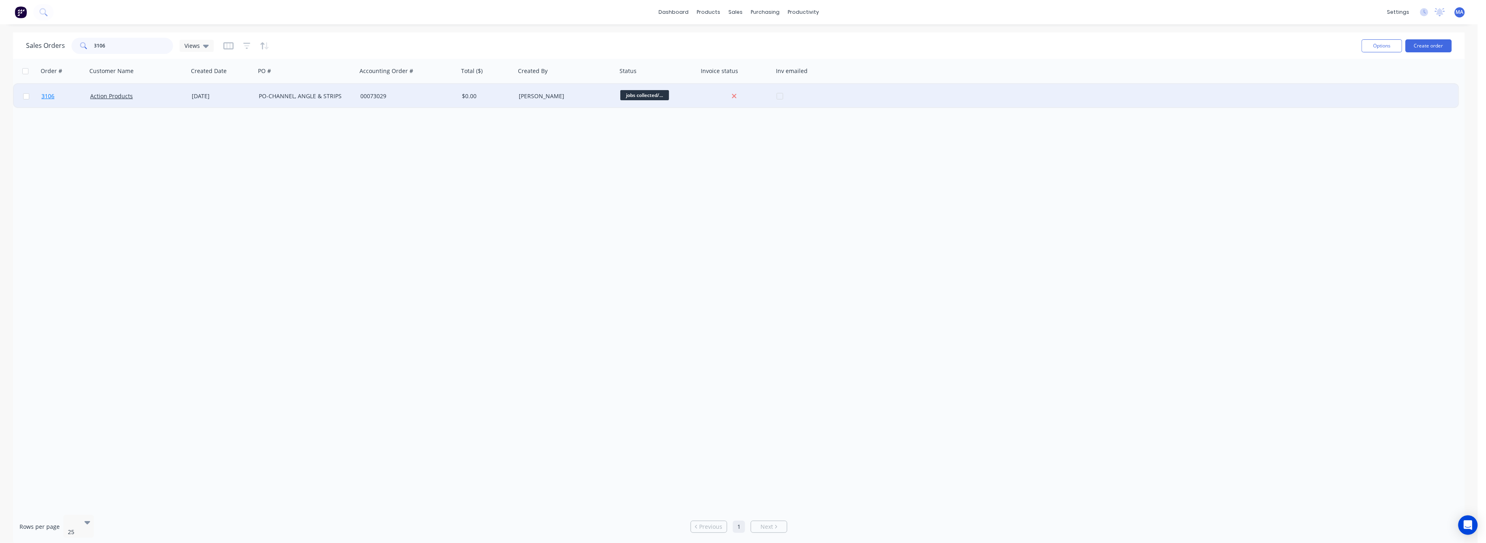
type input "3106"
click at [46, 94] on span "3106" at bounding box center [47, 96] width 13 height 8
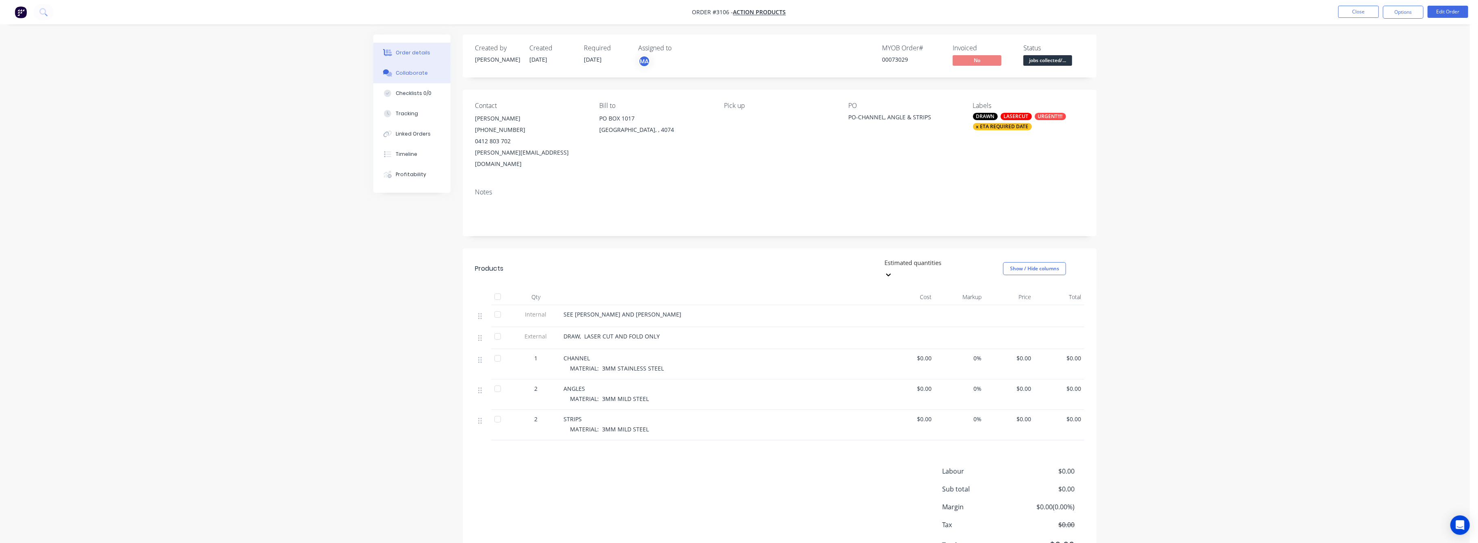
click at [411, 74] on div "Collaborate" at bounding box center [412, 72] width 32 height 7
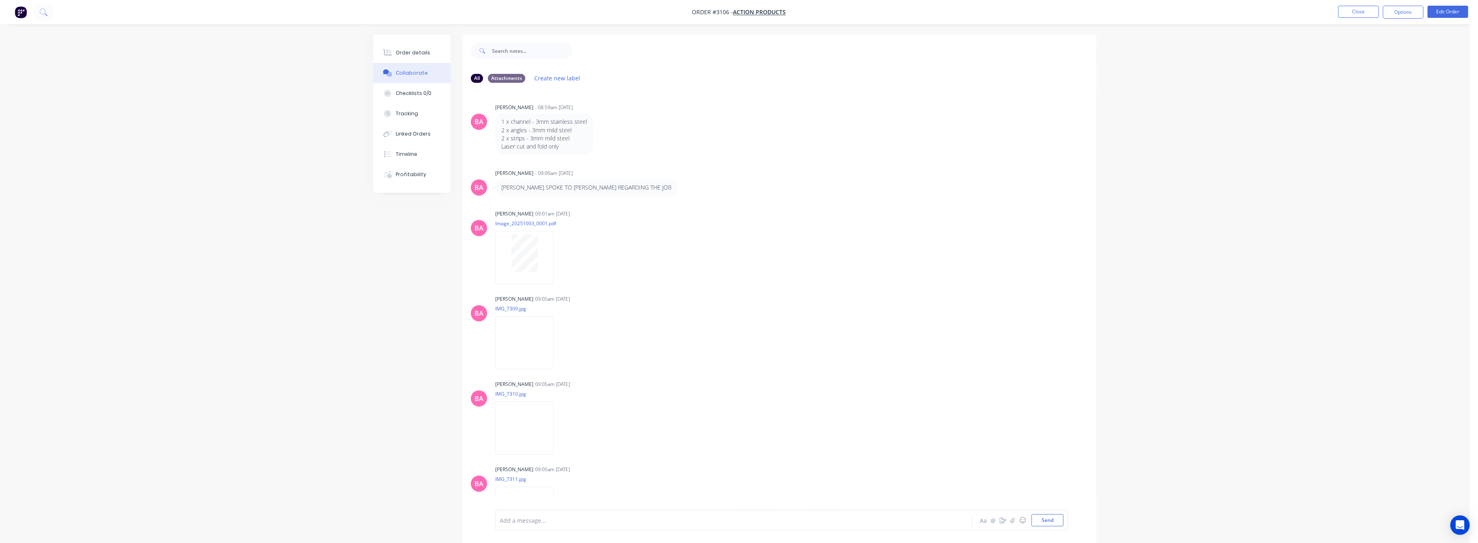
drag, startPoint x: 414, startPoint y: 50, endPoint x: 462, endPoint y: 89, distance: 62.4
click at [414, 50] on div "Order details" at bounding box center [413, 52] width 35 height 7
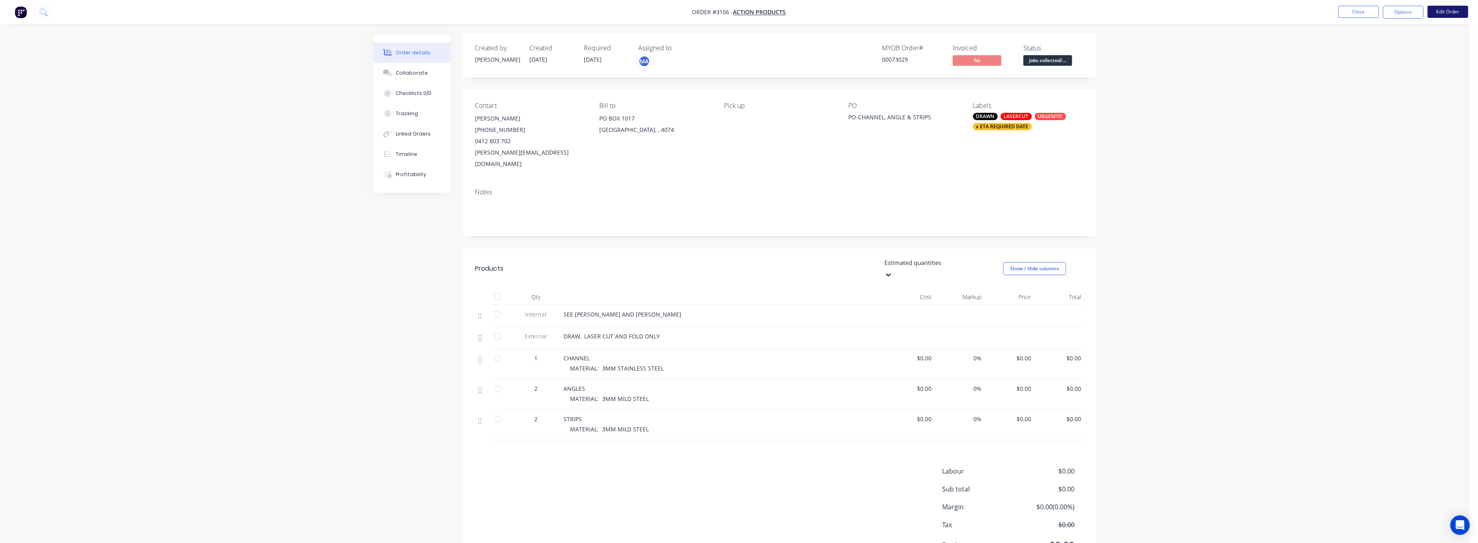
click at [1444, 11] on button "Edit Order" at bounding box center [1447, 12] width 41 height 12
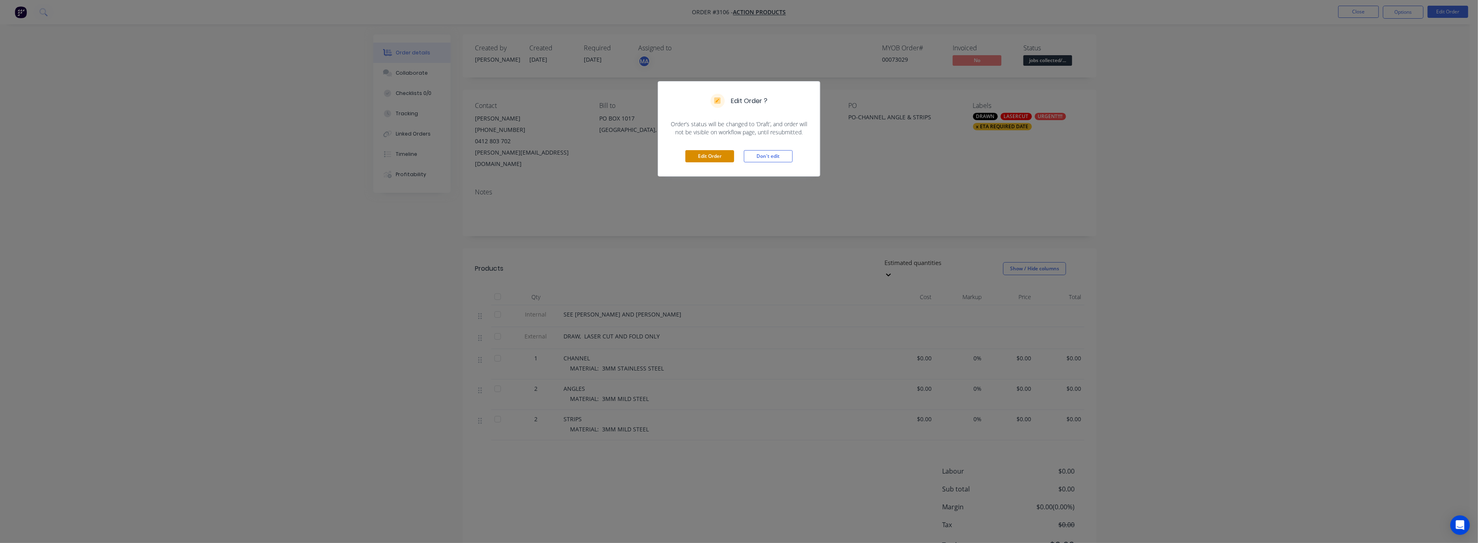
click at [706, 151] on button "Edit Order" at bounding box center [709, 156] width 49 height 12
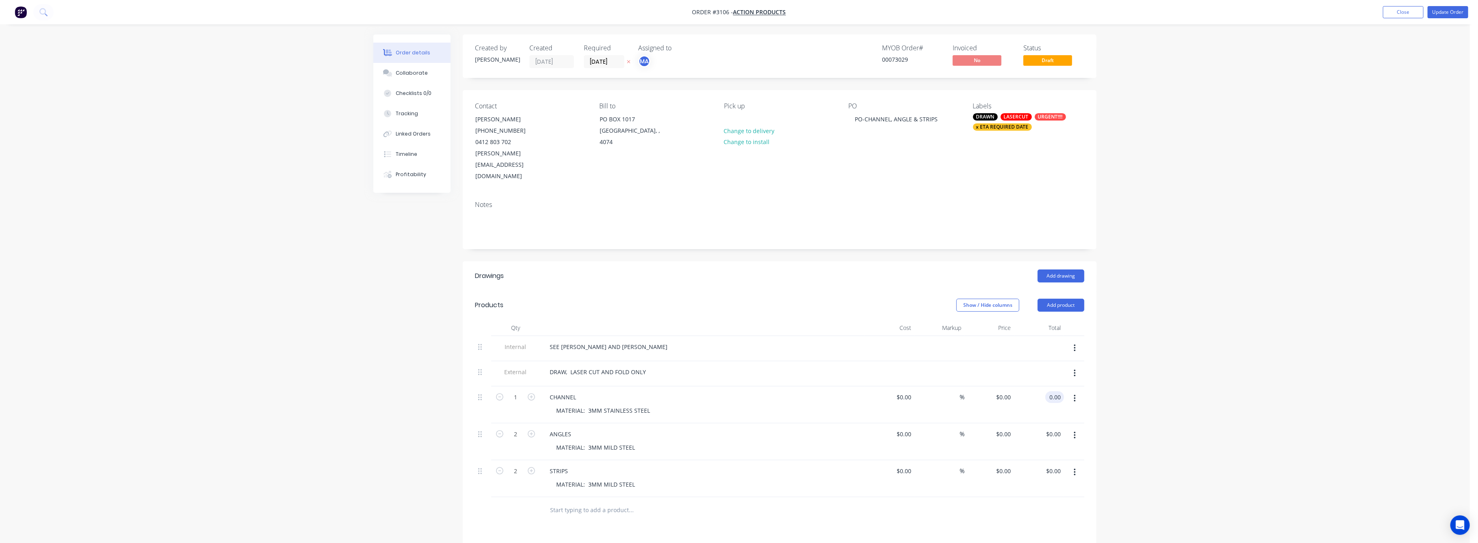
click at [1053, 392] on input "0.00" at bounding box center [1055, 398] width 15 height 12
type input "408"
type input "$408.00"
click at [1204, 377] on div "Order details Collaborate Checklists 0/0 Tracking Linked Orders Timeline Profit…" at bounding box center [734, 365] width 1469 height 731
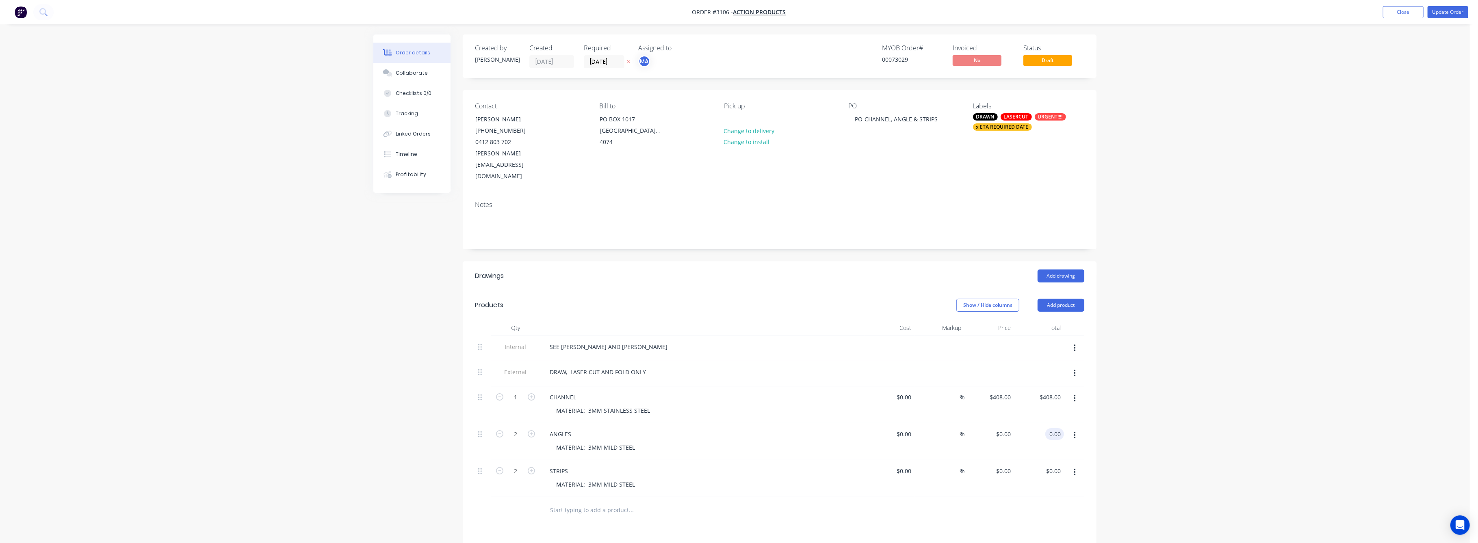
click at [1057, 429] on input "0.00" at bounding box center [1055, 435] width 15 height 12
type input "50"
type input "$25.00"
type input "$50.00"
click at [1158, 398] on div "Order details Collaborate Checklists 0/0 Tracking Linked Orders Timeline Profit…" at bounding box center [734, 365] width 1469 height 731
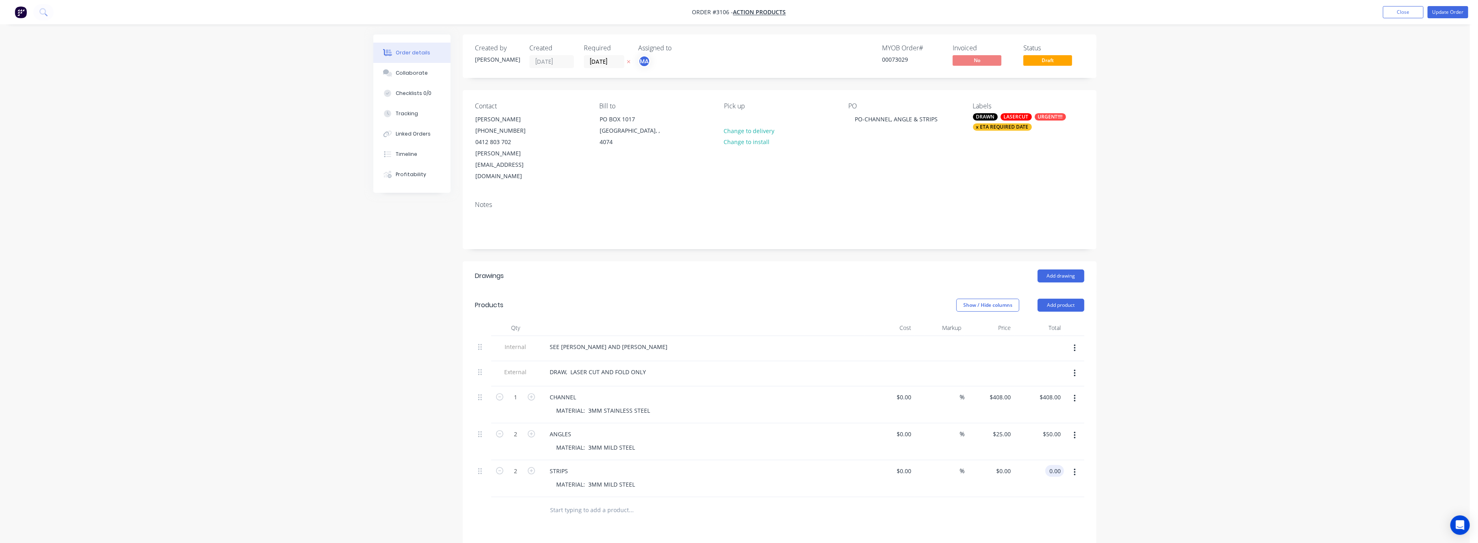
click at [1056, 465] on input "0.00" at bounding box center [1055, 471] width 15 height 12
type input "50"
type input "$25.00"
type input "$50.00"
drag, startPoint x: 1271, startPoint y: 450, endPoint x: 1476, endPoint y: 253, distance: 285.2
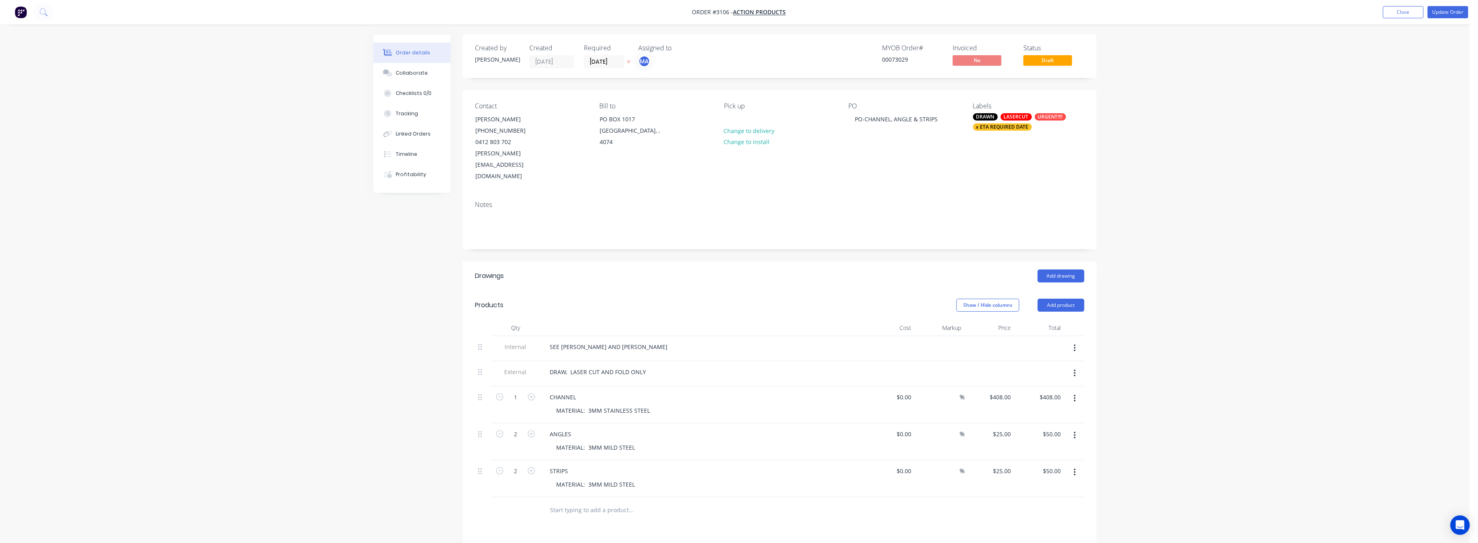
click at [1294, 430] on div "Order details Collaborate Checklists 0/0 Tracking Linked Orders Timeline Profit…" at bounding box center [734, 365] width 1469 height 731
click at [1442, 13] on button "Update Order" at bounding box center [1447, 12] width 41 height 12
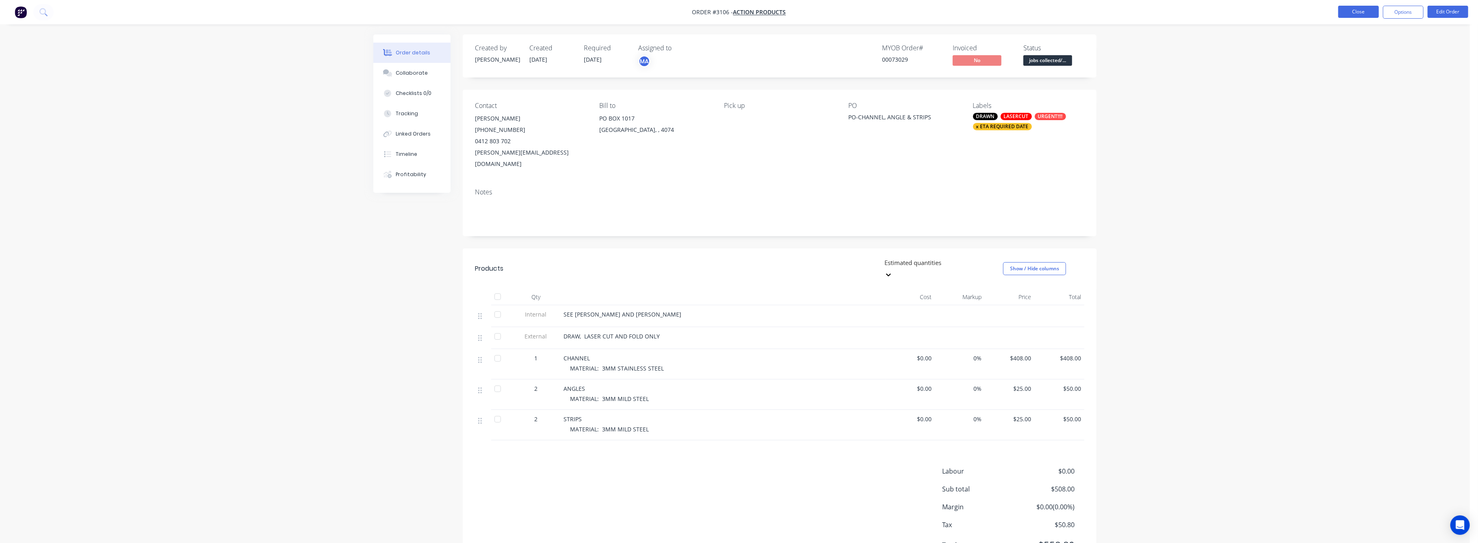
click at [1367, 9] on button "Close" at bounding box center [1358, 12] width 41 height 12
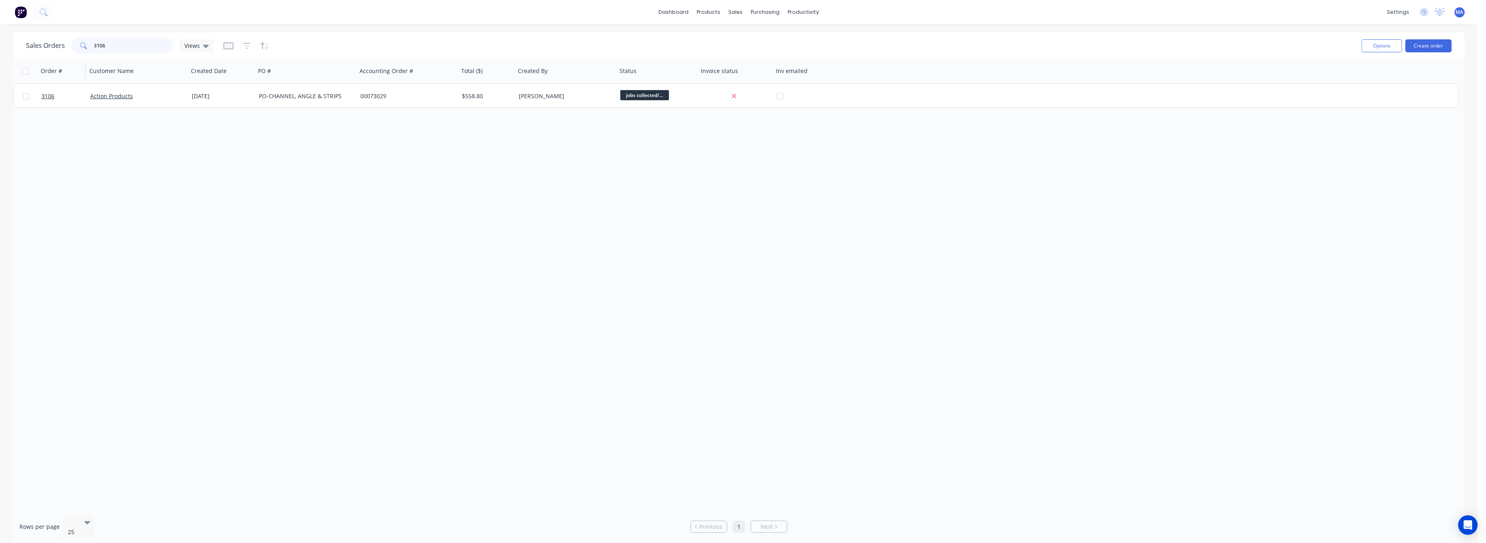
drag, startPoint x: 107, startPoint y: 46, endPoint x: 83, endPoint y: 58, distance: 27.4
click at [86, 47] on div "3106" at bounding box center [122, 46] width 102 height 16
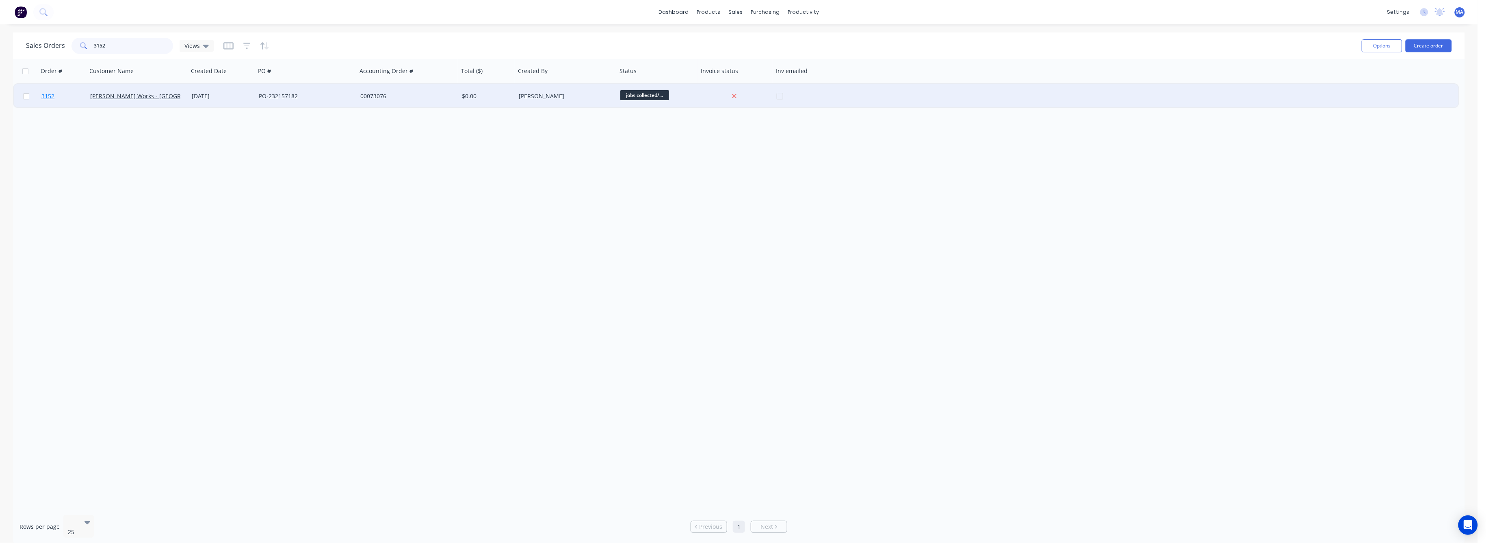
type input "3152"
click at [50, 94] on span "3152" at bounding box center [47, 96] width 13 height 8
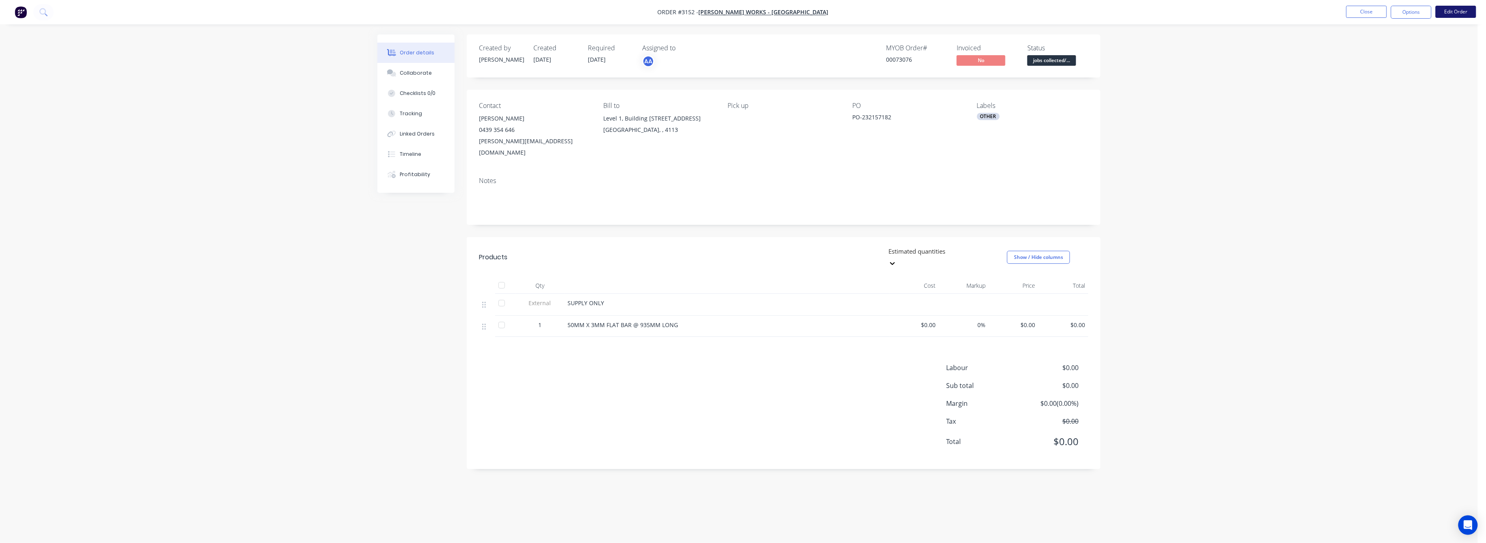
click at [1453, 9] on button "Edit Order" at bounding box center [1455, 12] width 41 height 12
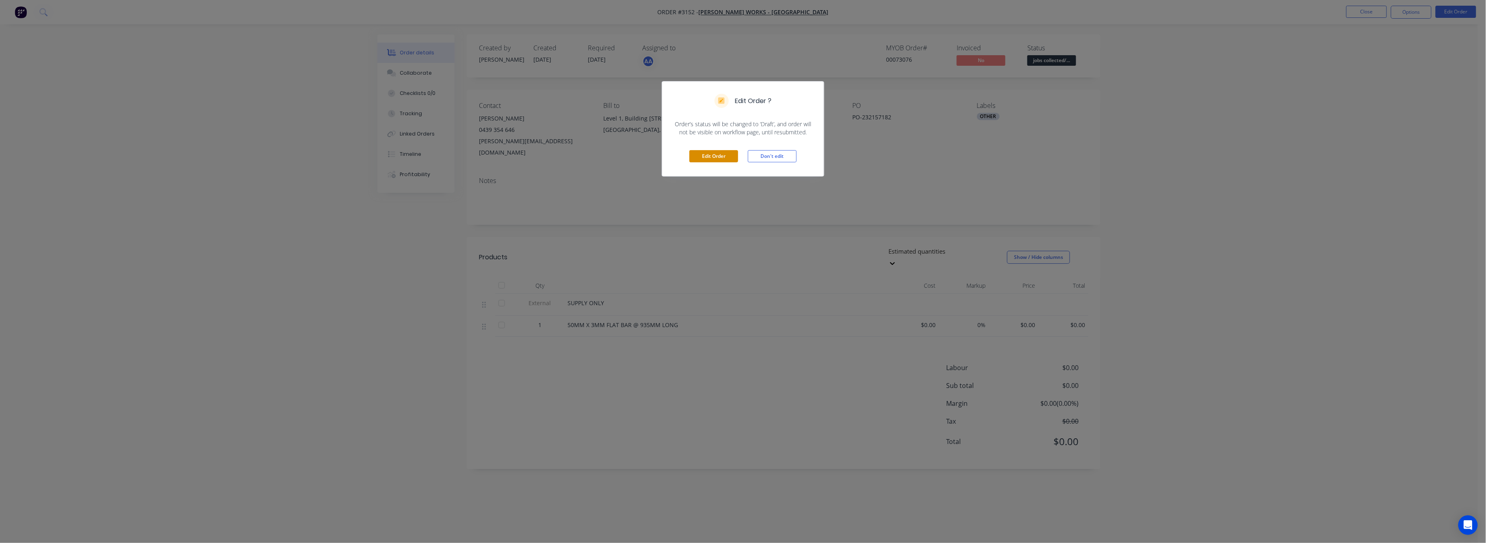
click at [699, 154] on button "Edit Order" at bounding box center [713, 156] width 49 height 12
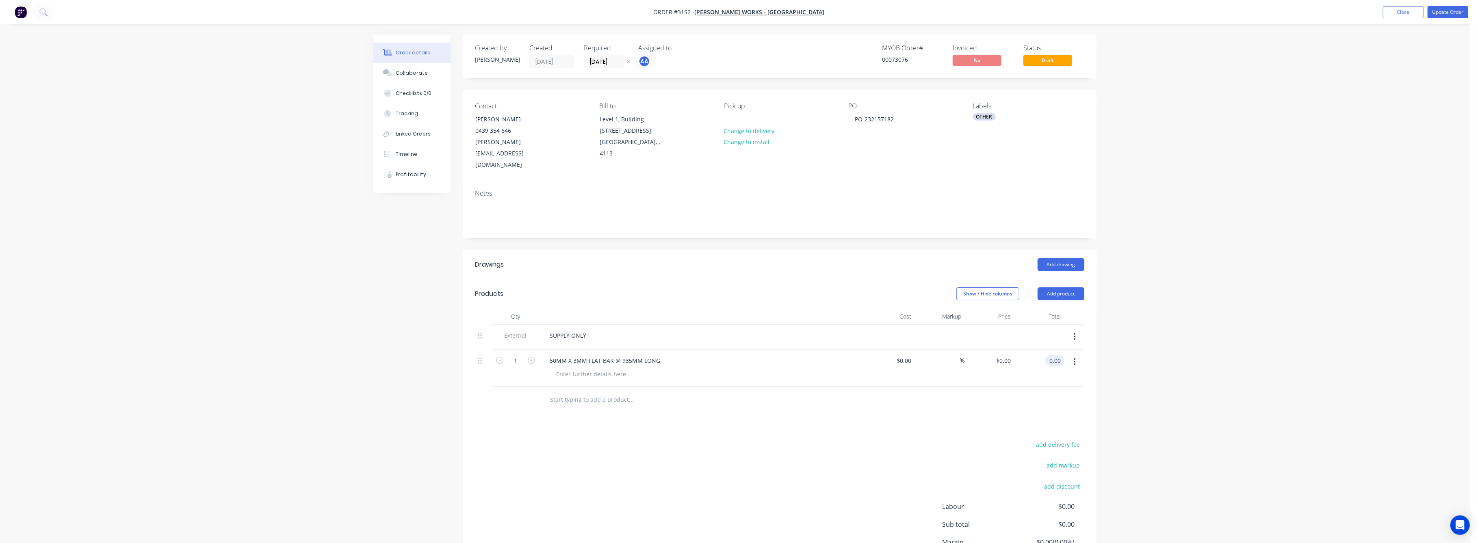
click at [1056, 355] on input "0.00" at bounding box center [1055, 361] width 15 height 12
type input "50"
type input "$50.00"
drag, startPoint x: 1270, startPoint y: 335, endPoint x: 1411, endPoint y: 137, distance: 243.5
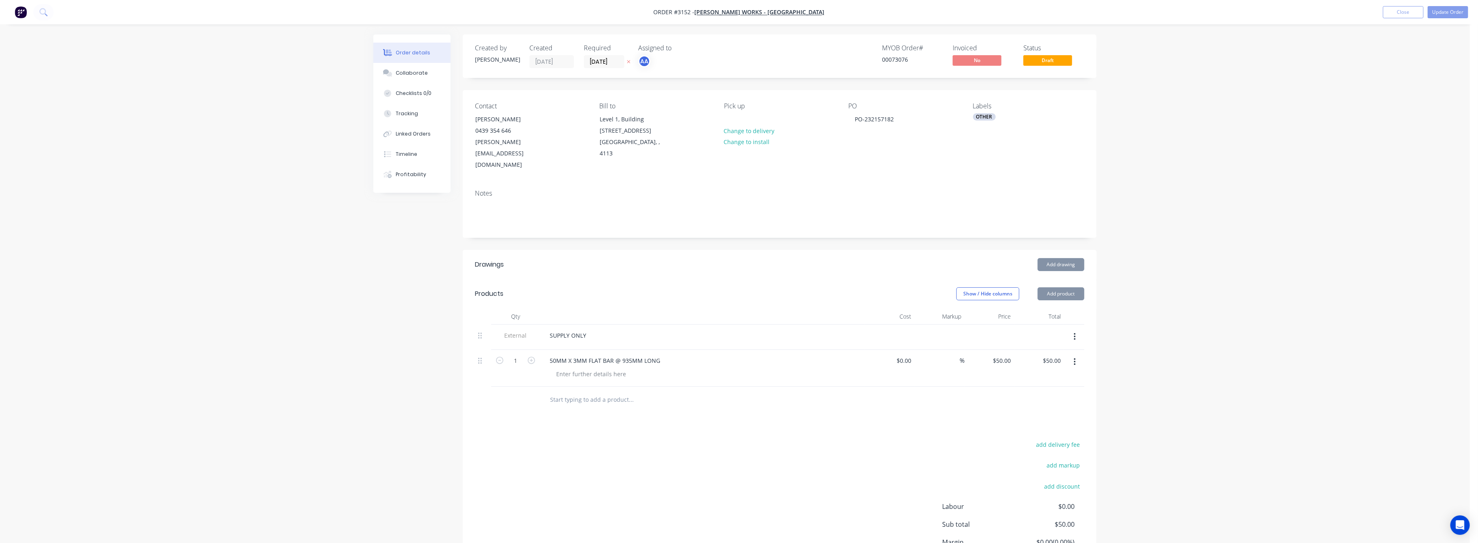
click at [1292, 308] on div "Order details Collaborate Checklists 0/0 Tracking Linked Orders Timeline Profit…" at bounding box center [734, 310] width 1469 height 621
click at [1443, 15] on button "Update Order" at bounding box center [1447, 12] width 41 height 12
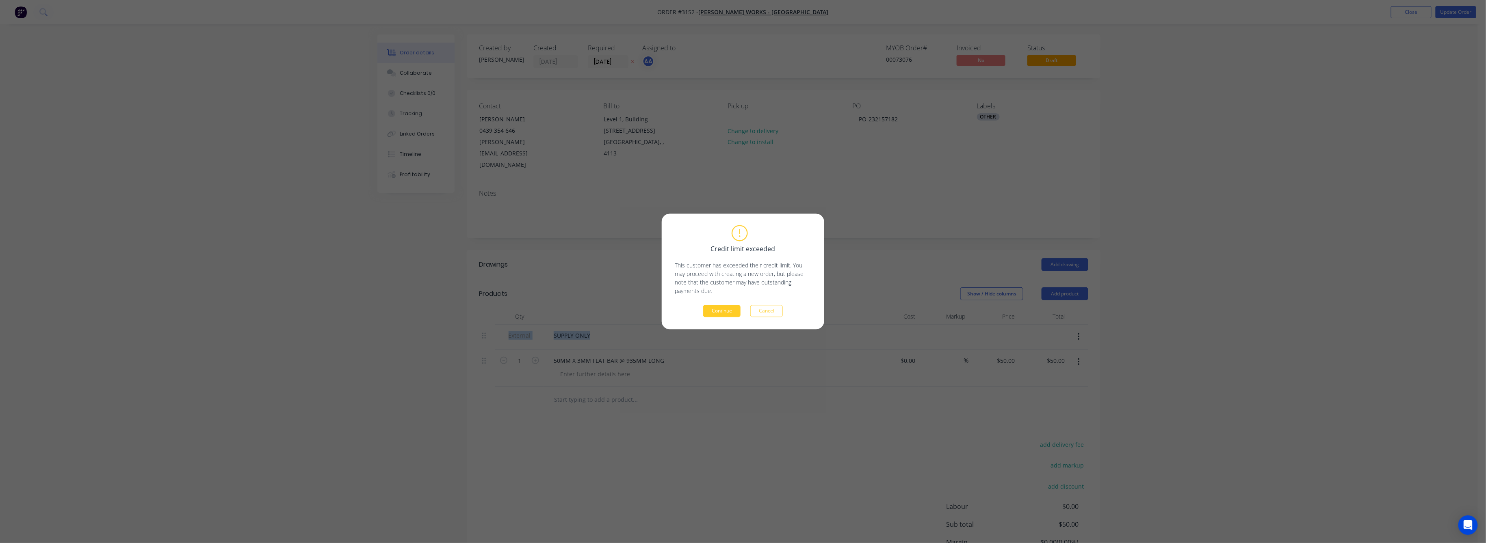
click at [715, 312] on button "Continue" at bounding box center [721, 311] width 37 height 12
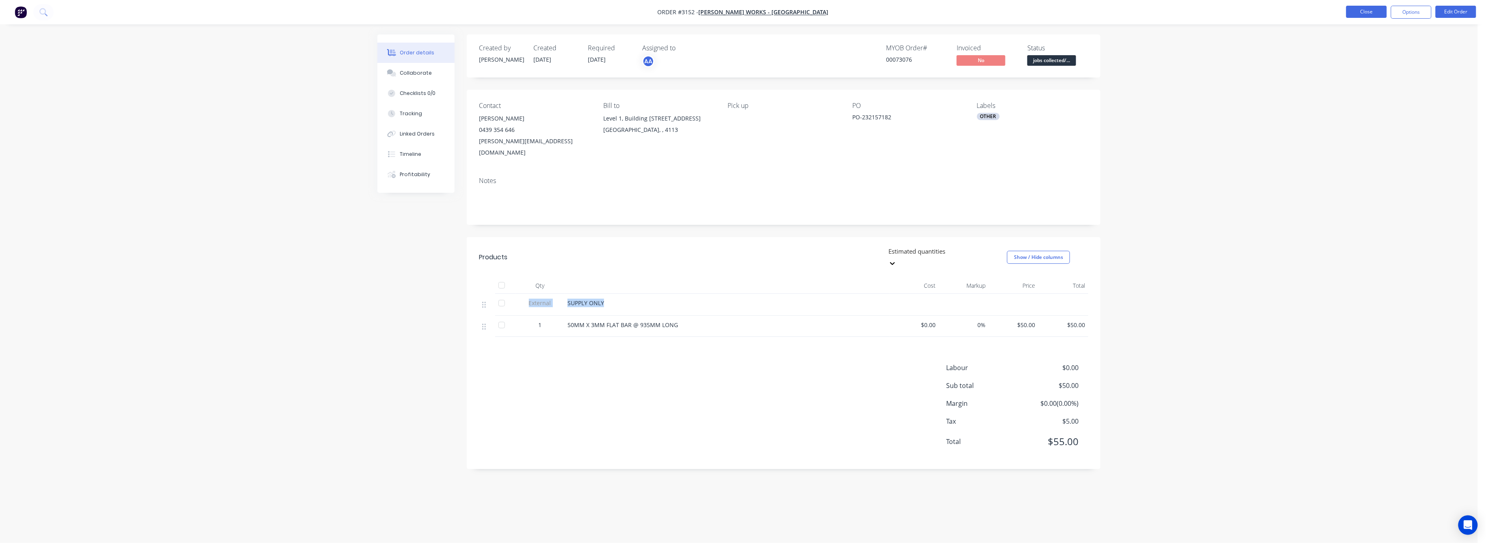
click at [1357, 11] on button "Close" at bounding box center [1366, 12] width 41 height 12
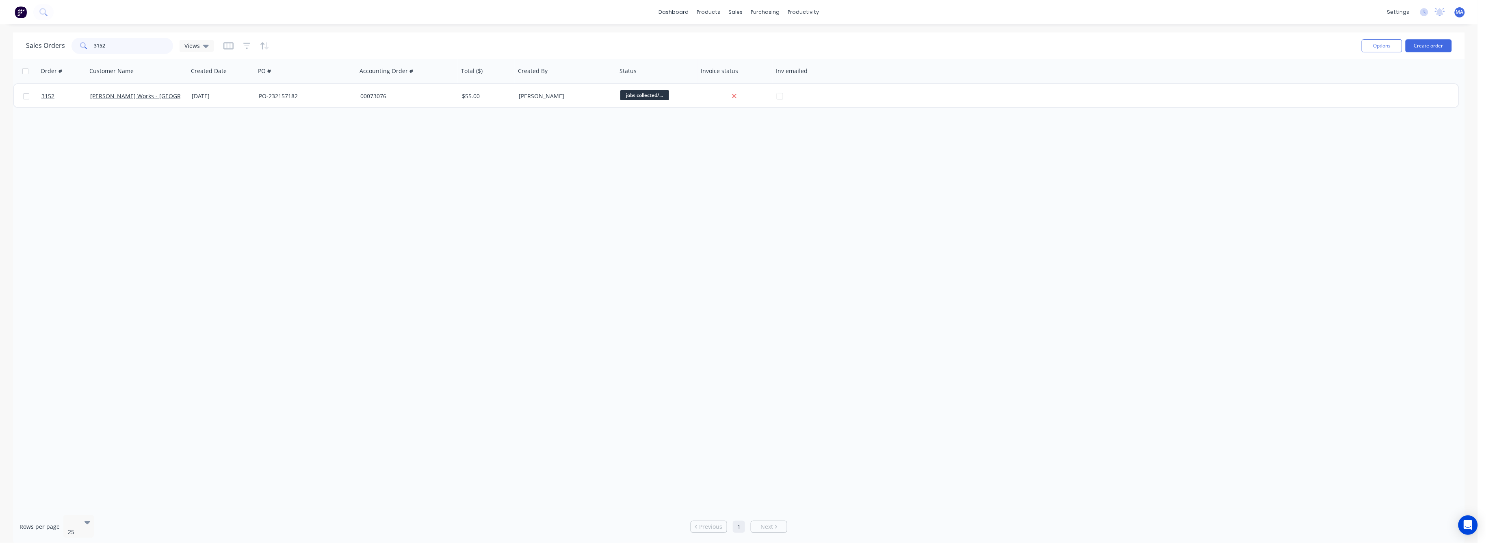
drag, startPoint x: 105, startPoint y: 49, endPoint x: 85, endPoint y: 48, distance: 20.3
click at [85, 48] on div "3152" at bounding box center [122, 46] width 102 height 16
type input "1337"
click at [247, 44] on icon "button" at bounding box center [246, 46] width 7 height 8
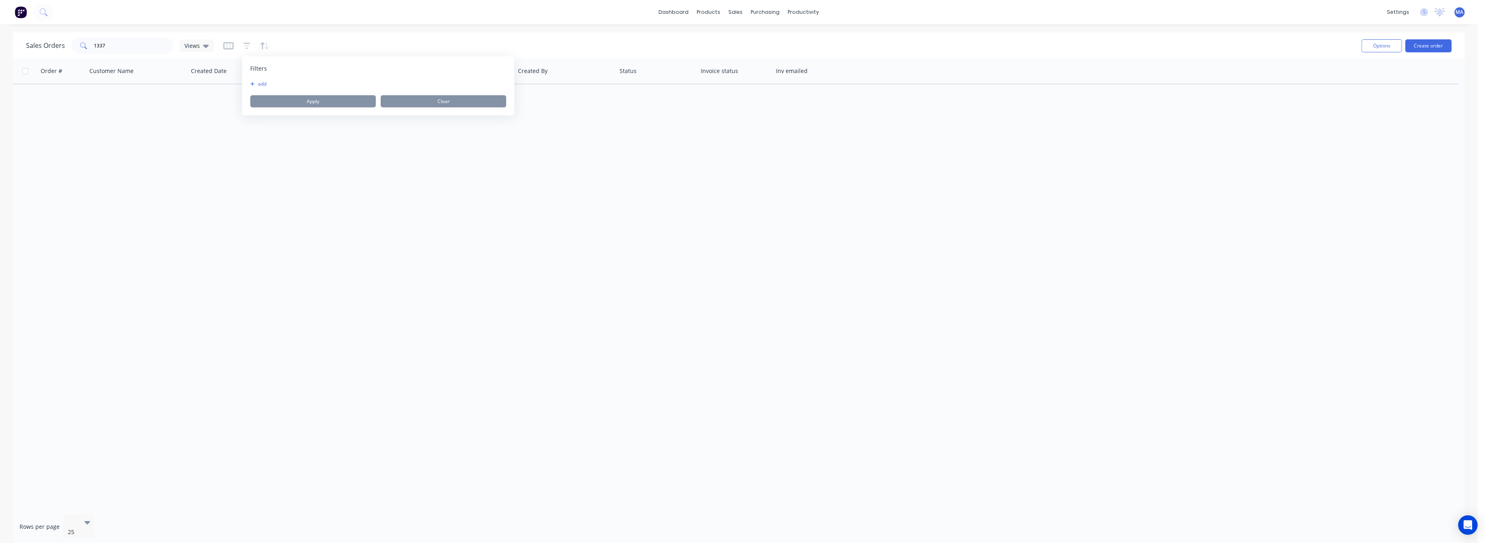
click at [262, 83] on button "add" at bounding box center [260, 84] width 20 height 6
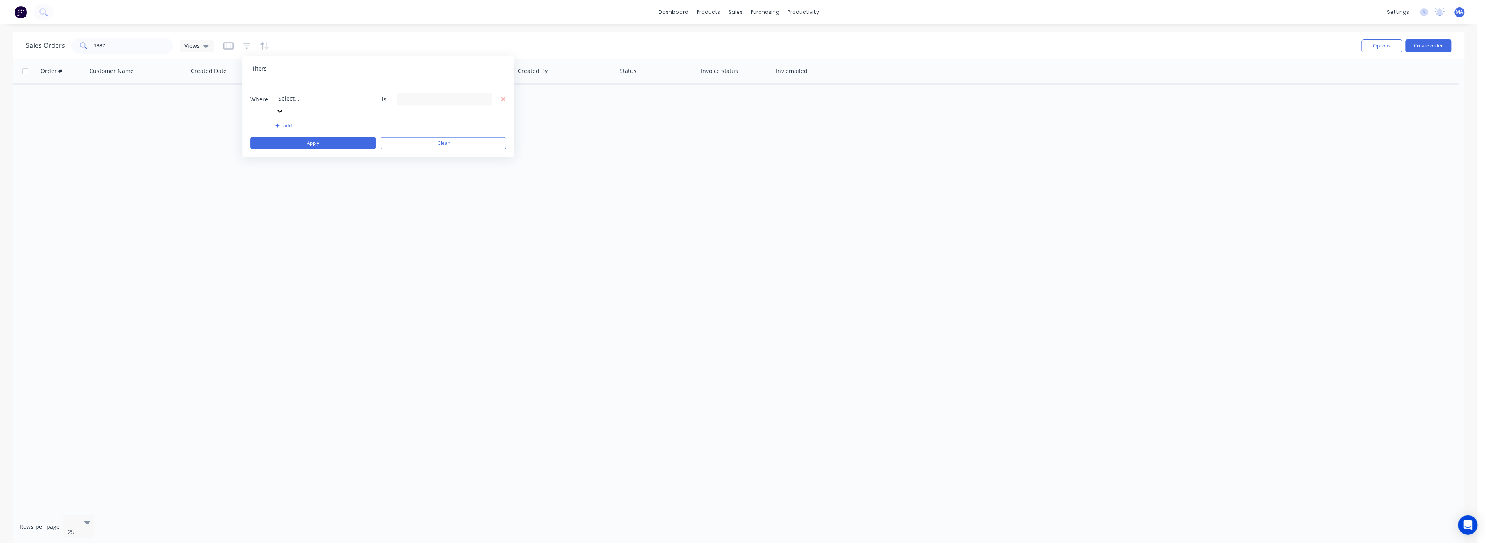
click at [284, 106] on div at bounding box center [280, 110] width 8 height 9
click at [487, 93] on div "20 Status selected" at bounding box center [444, 99] width 95 height 12
click at [410, 135] on div at bounding box center [410, 133] width 16 height 16
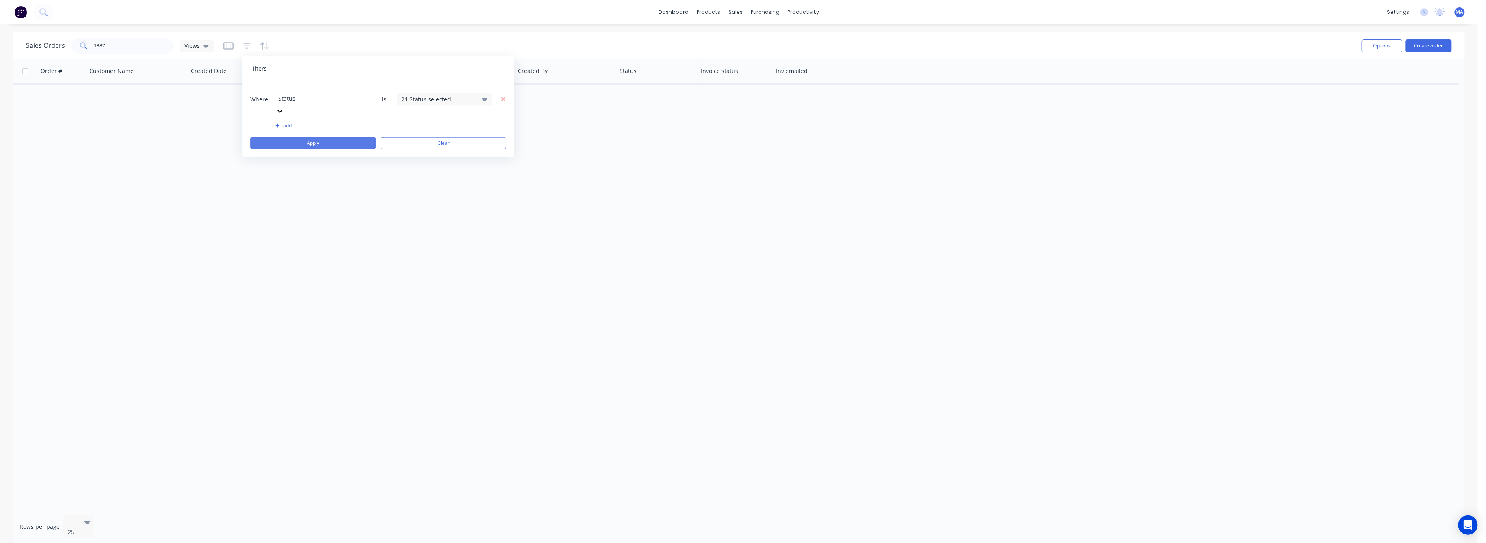
click at [324, 137] on button "Apply" at bounding box center [313, 143] width 126 height 12
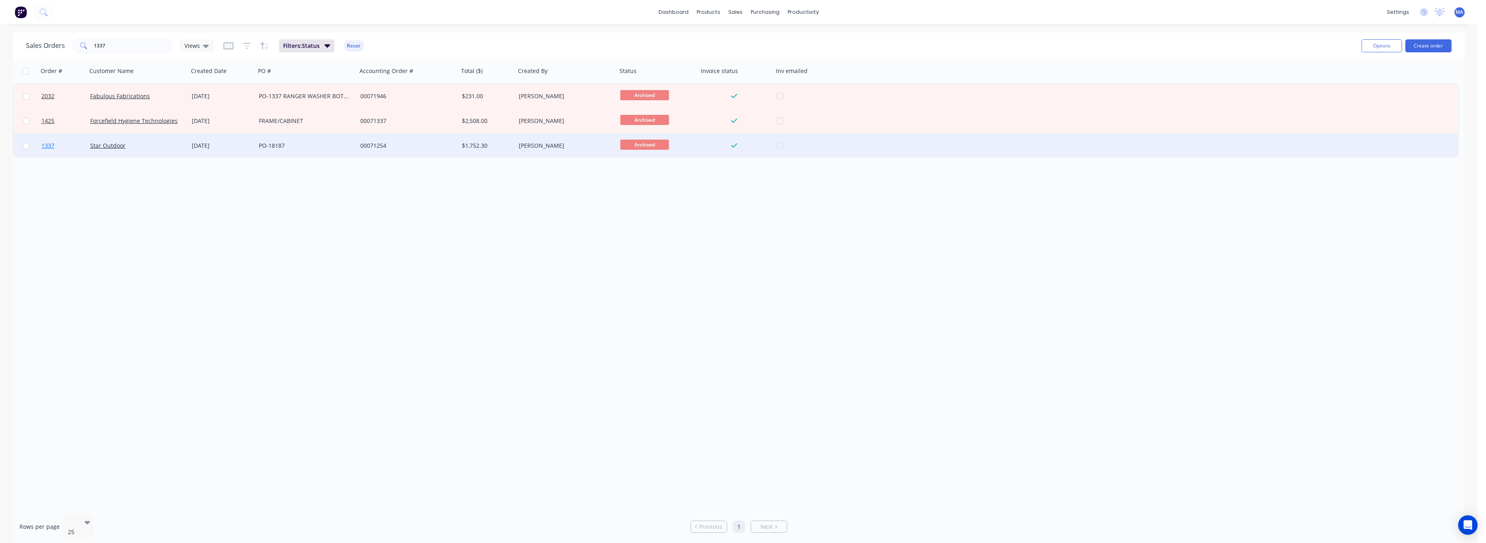
click at [51, 146] on span "1337" at bounding box center [47, 146] width 13 height 8
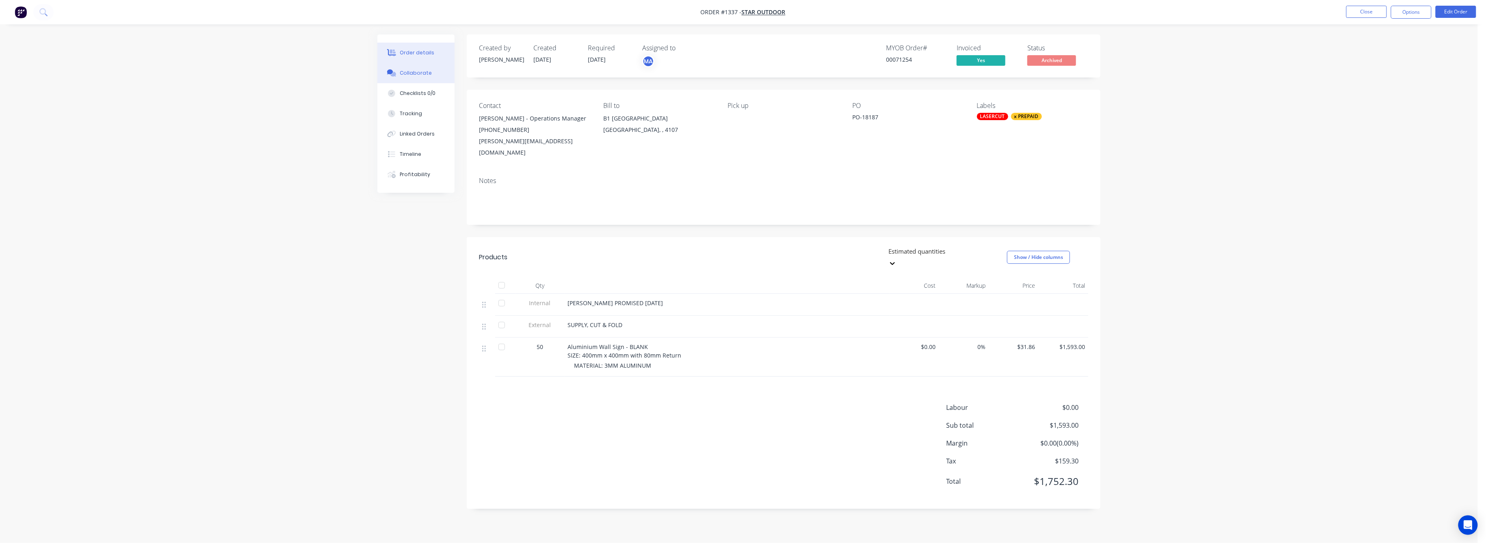
click at [414, 78] on button "Collaborate" at bounding box center [415, 73] width 77 height 20
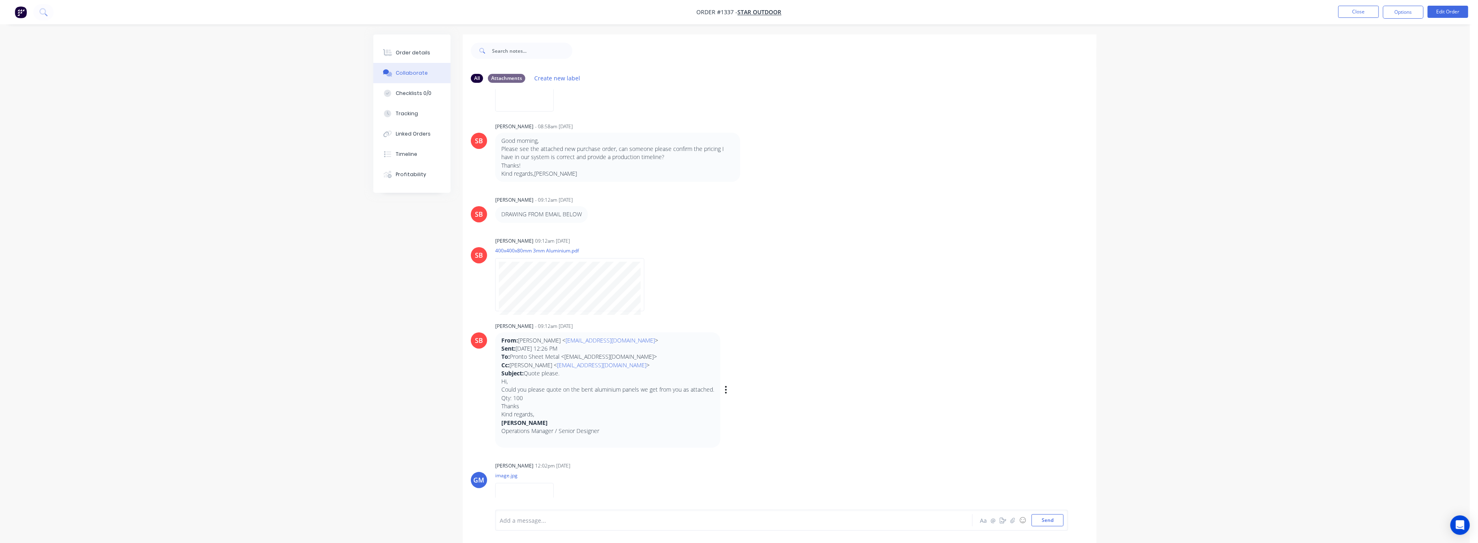
scroll to position [162, 0]
